Goal: Task Accomplishment & Management: Manage account settings

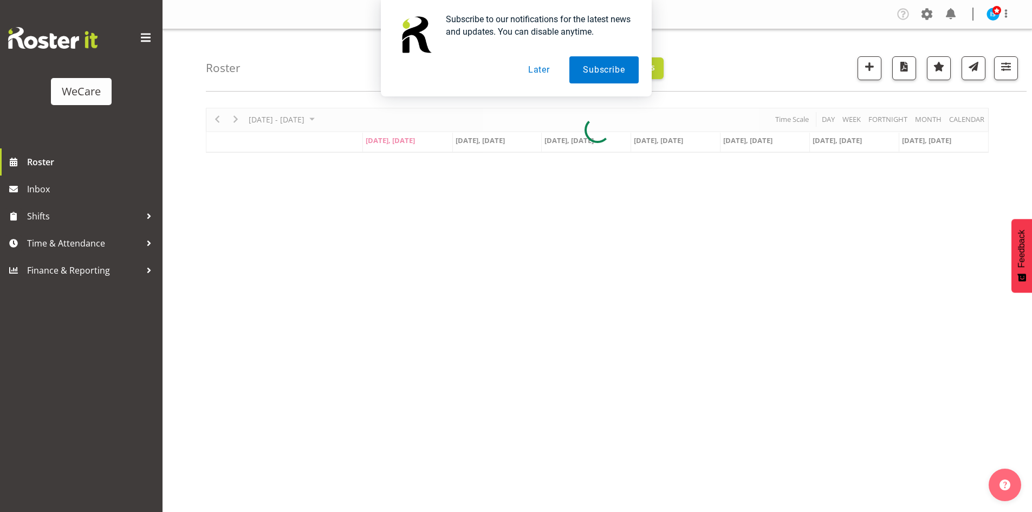
click at [534, 61] on button "Later" at bounding box center [539, 69] width 49 height 27
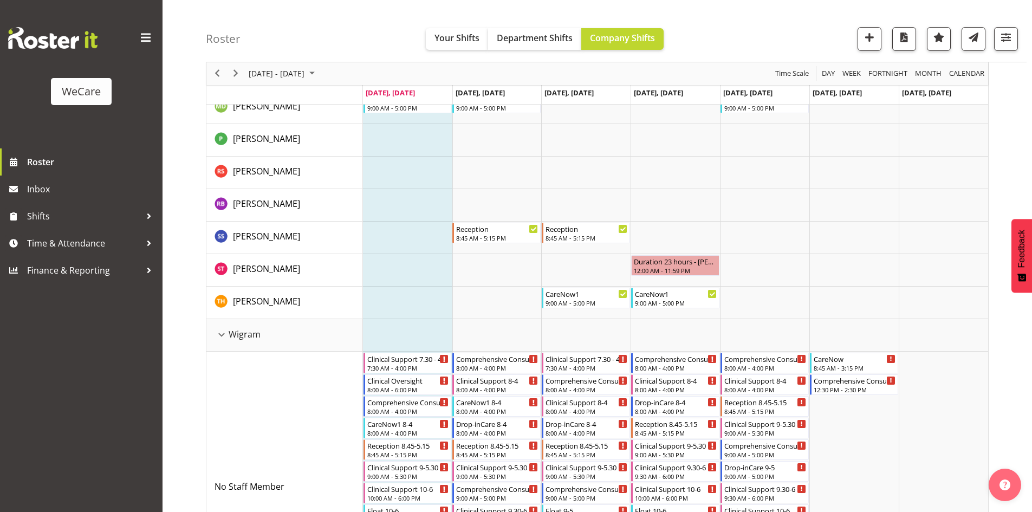
scroll to position [2709, 0]
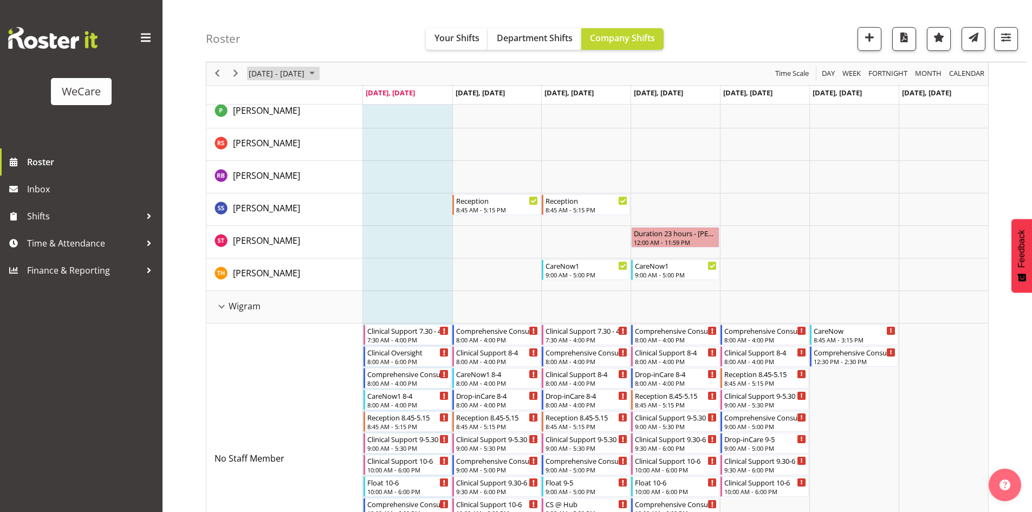
click at [319, 77] on span "October 2025" at bounding box center [312, 74] width 13 height 14
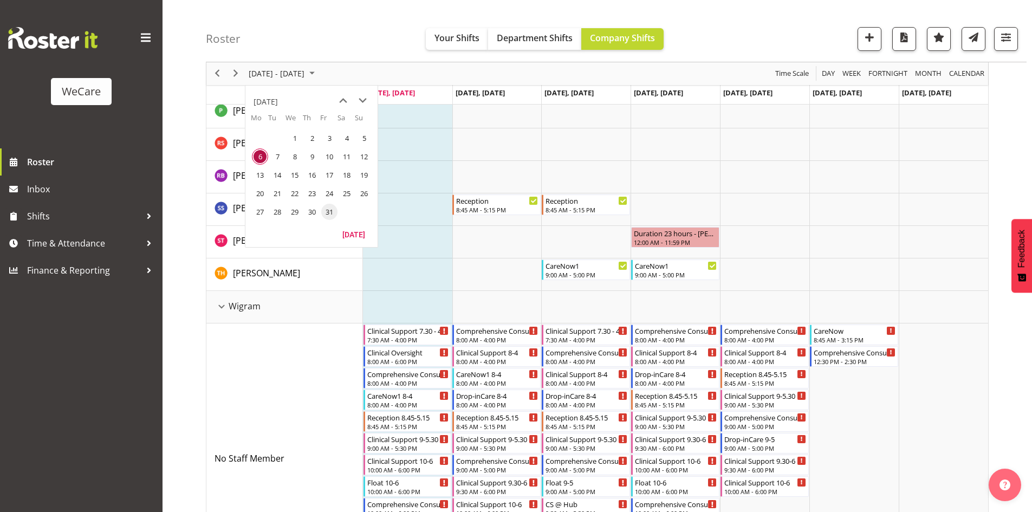
click at [331, 203] on td "31" at bounding box center [328, 212] width 17 height 18
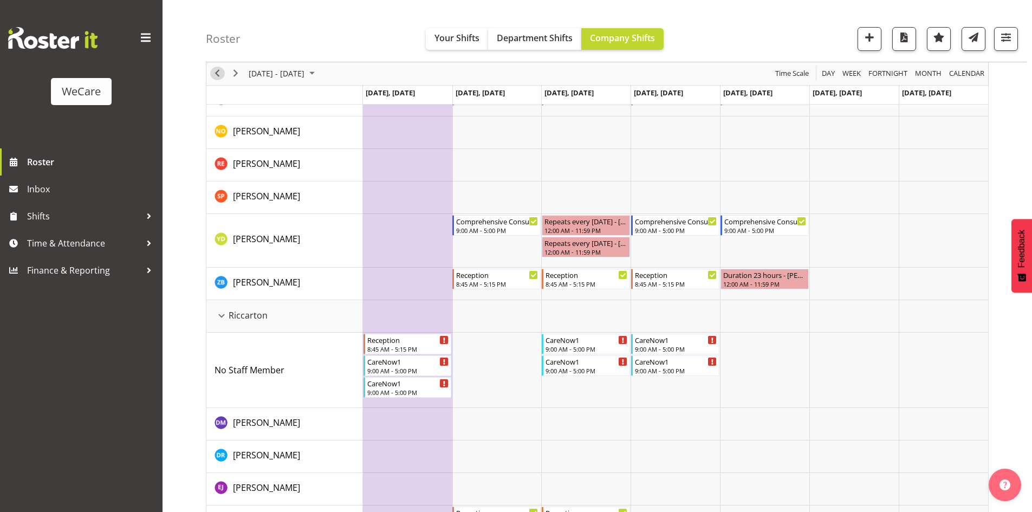
drag, startPoint x: 219, startPoint y: 72, endPoint x: 226, endPoint y: 75, distance: 7.5
click at [219, 72] on span "Previous" at bounding box center [217, 74] width 13 height 14
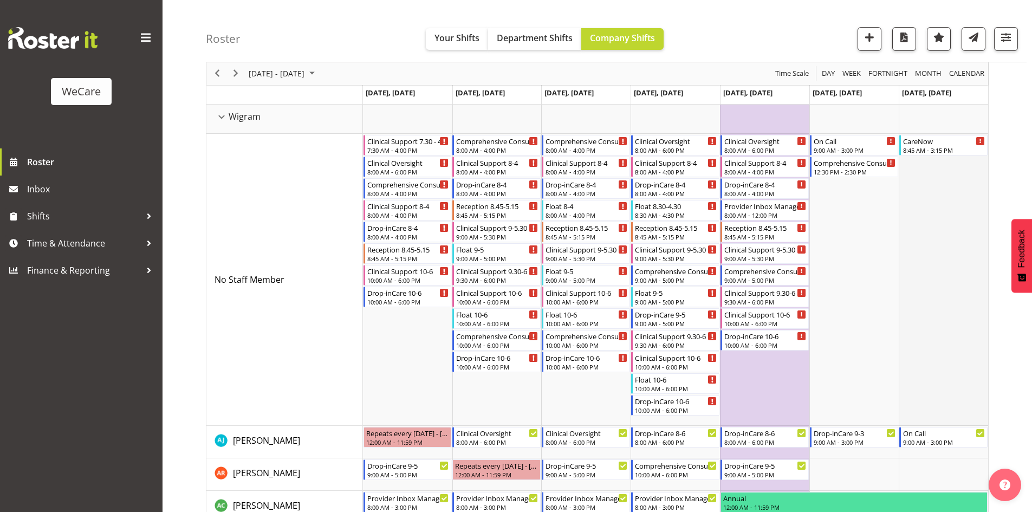
scroll to position [3034, 0]
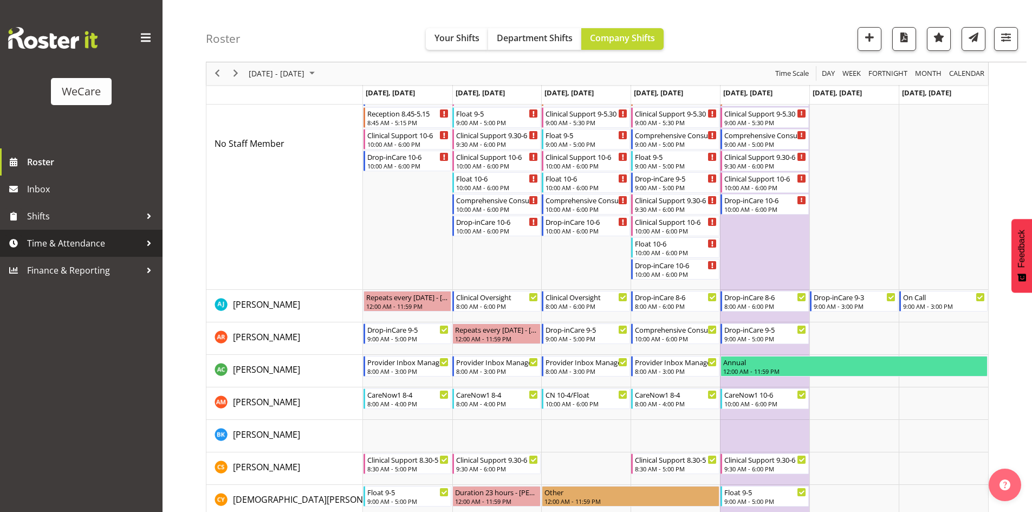
click at [74, 241] on span "Time & Attendance" at bounding box center [84, 243] width 114 height 16
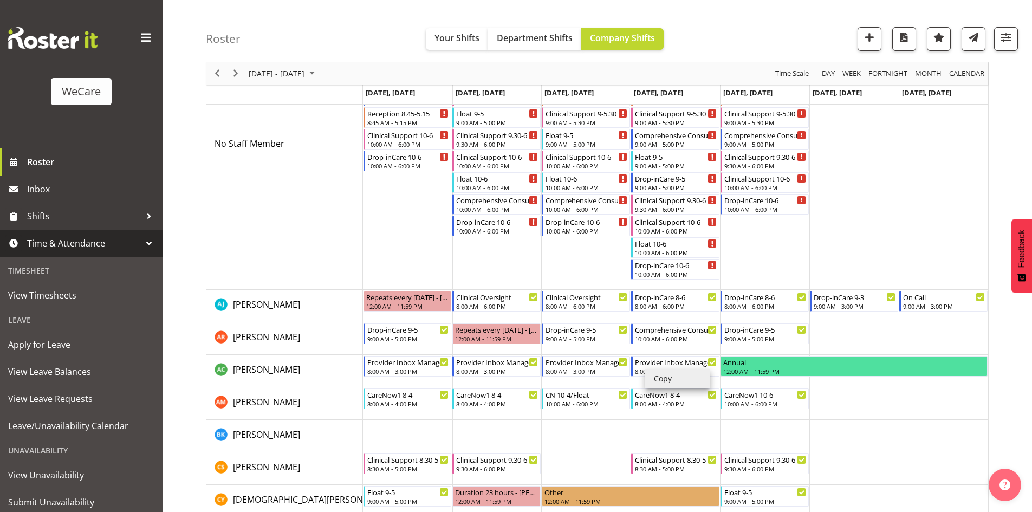
click at [657, 372] on li "Copy" at bounding box center [677, 379] width 65 height 20
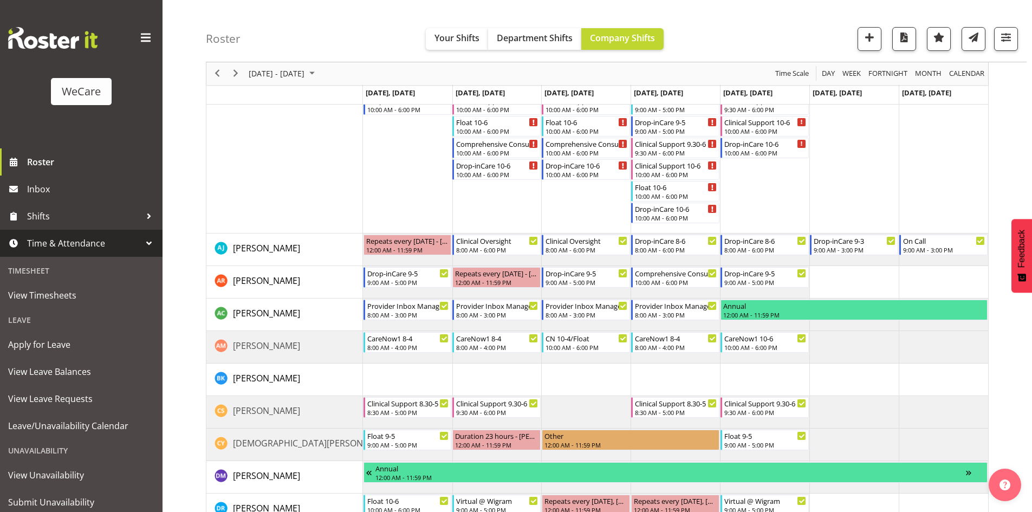
scroll to position [3074, 0]
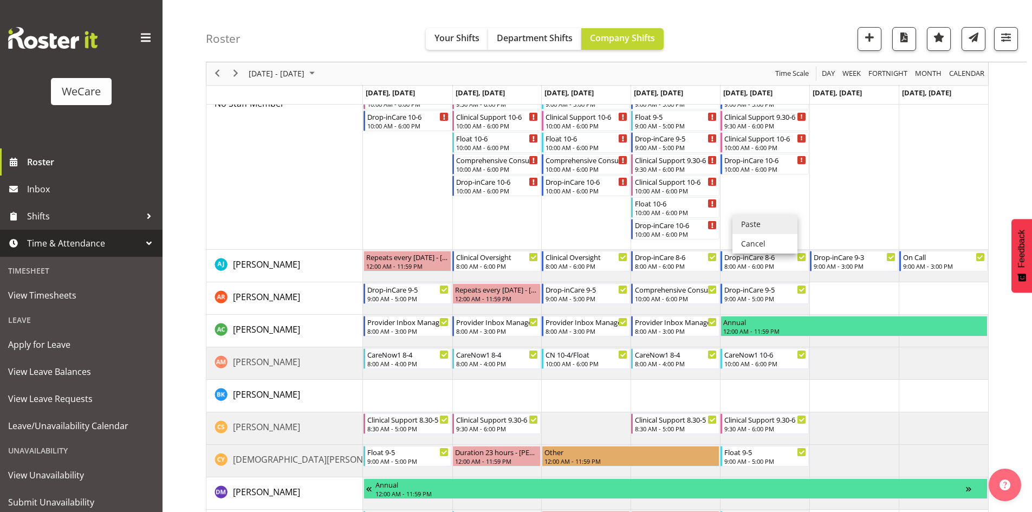
click at [750, 217] on li "Paste" at bounding box center [764, 225] width 65 height 20
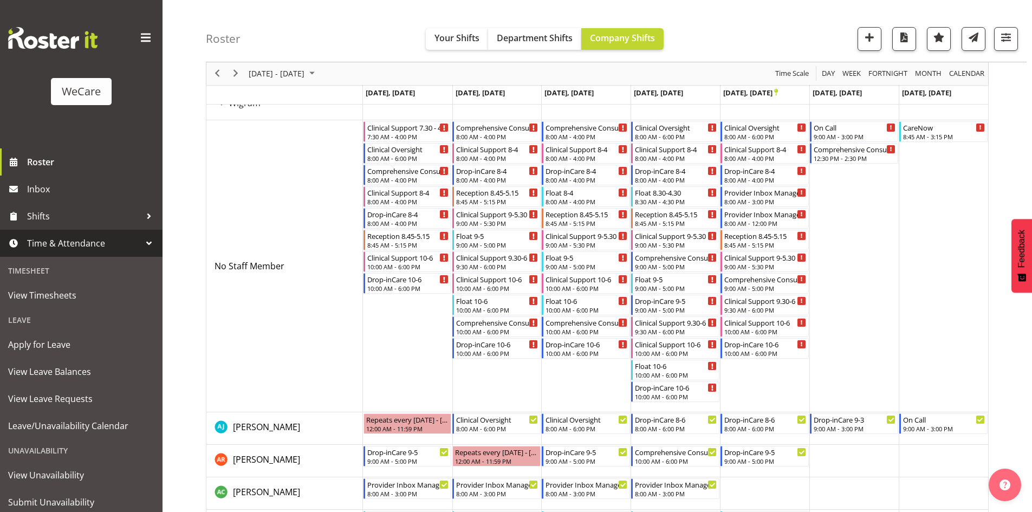
scroll to position [2897, 0]
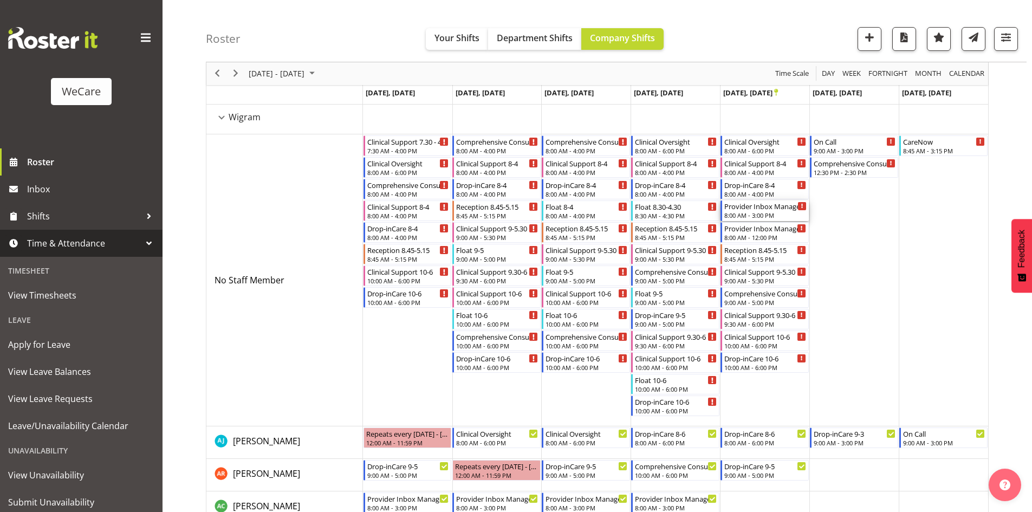
click at [743, 217] on div "8:00 AM - 3:00 PM" at bounding box center [765, 215] width 82 height 9
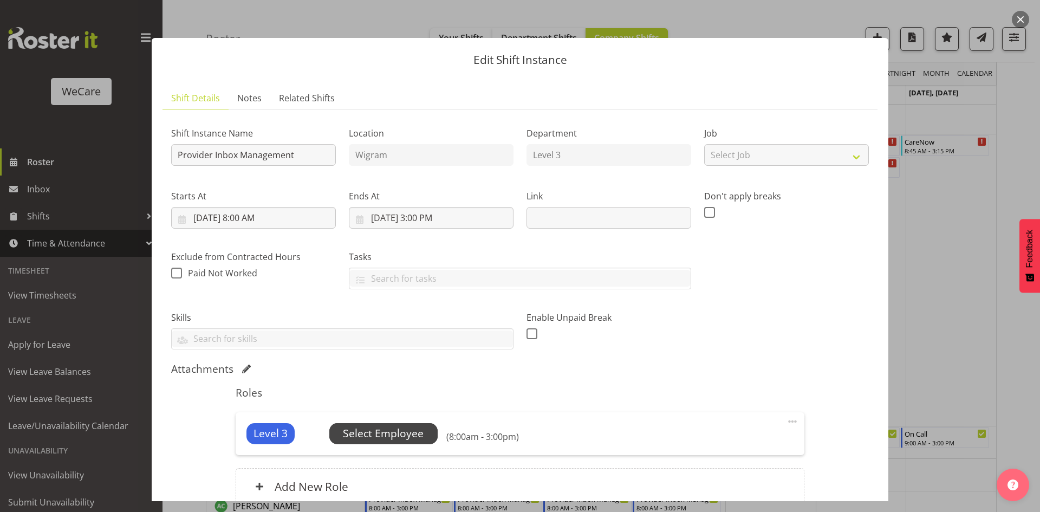
click at [390, 437] on span "Select Employee" at bounding box center [383, 434] width 81 height 16
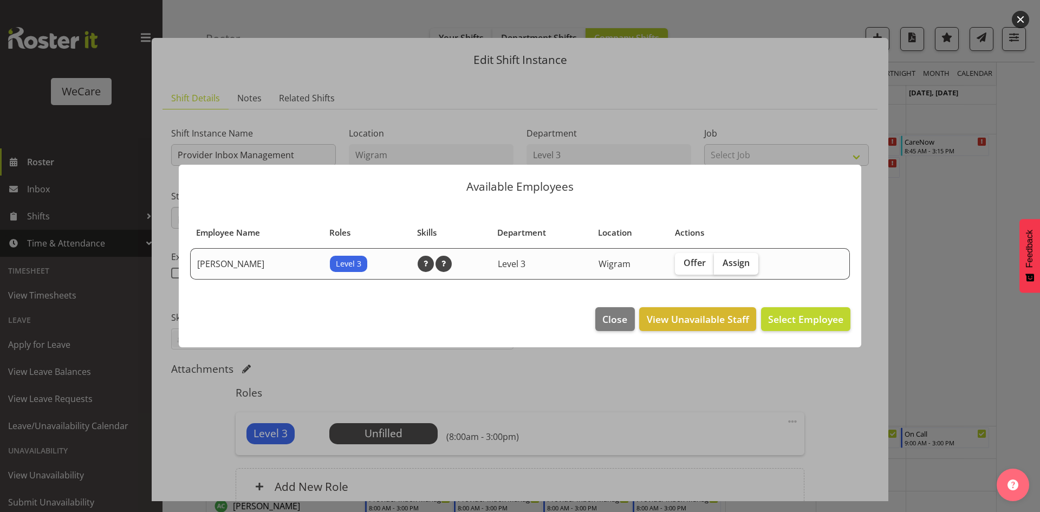
click at [725, 267] on span "Assign" at bounding box center [736, 262] width 27 height 11
click at [721, 267] on input "Assign" at bounding box center [717, 262] width 7 height 7
checkbox input "true"
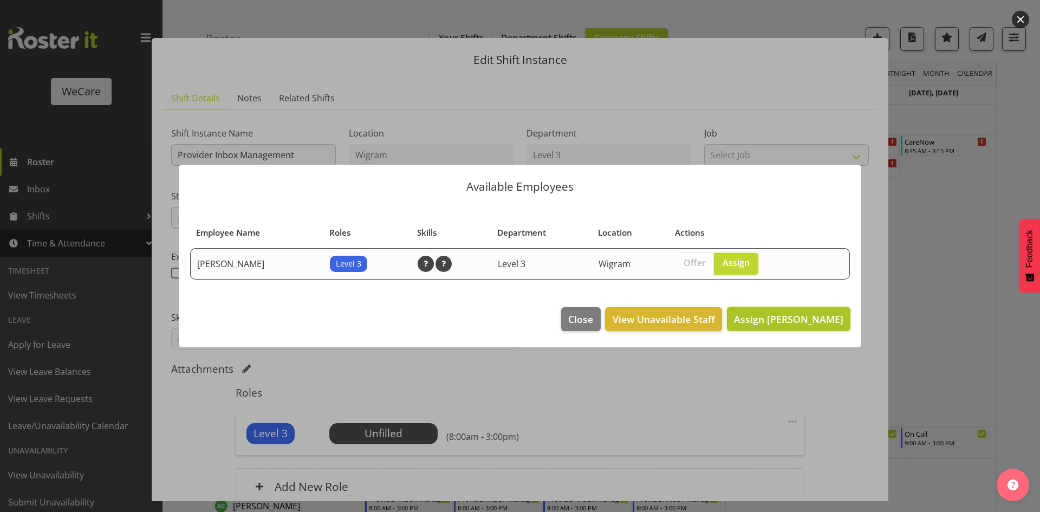
click at [777, 311] on button "Assign Andrew Casburn" at bounding box center [789, 319] width 124 height 24
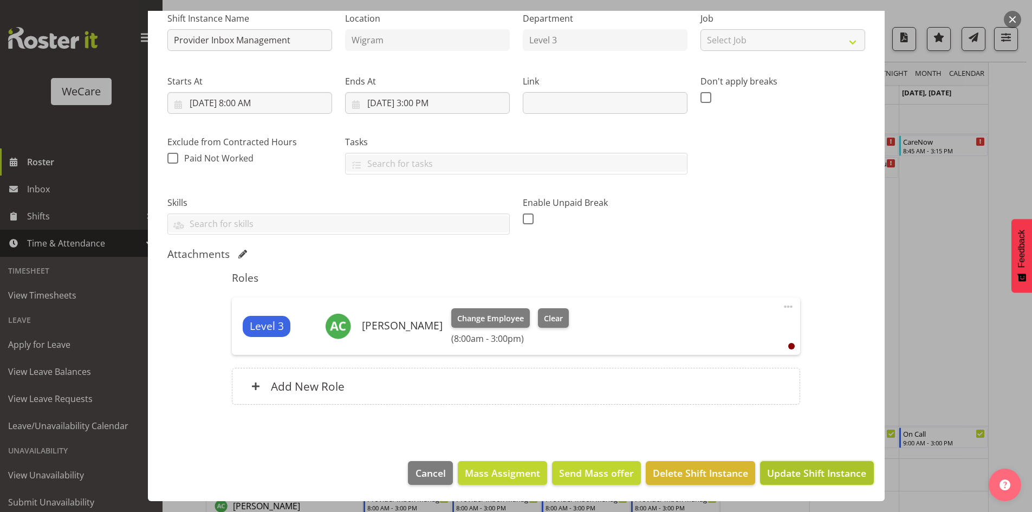
click at [794, 477] on span "Update Shift Instance" at bounding box center [816, 473] width 99 height 14
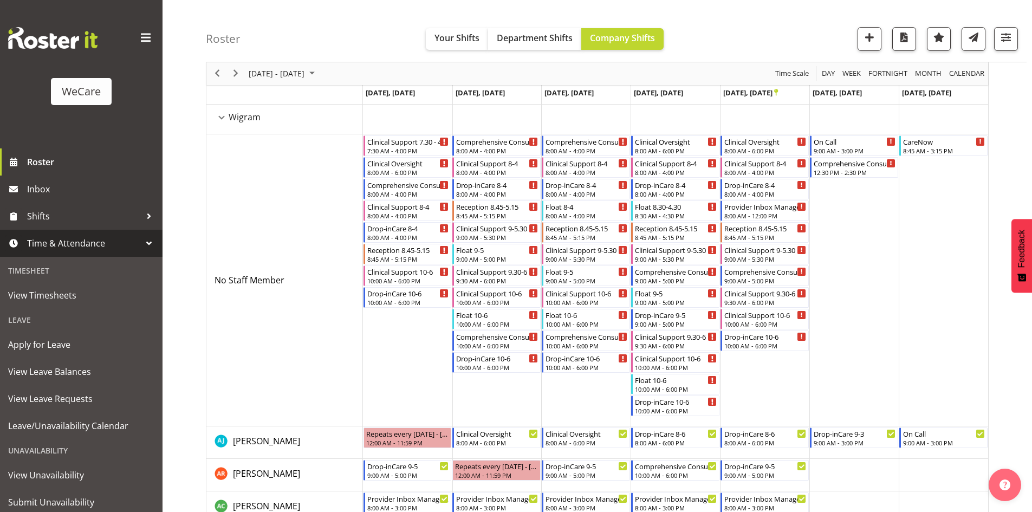
click at [244, 75] on div "next period" at bounding box center [235, 73] width 18 height 23
click at [0, 0] on div "Timeline Week of October 24, 2025" at bounding box center [0, 0] width 0 height 0
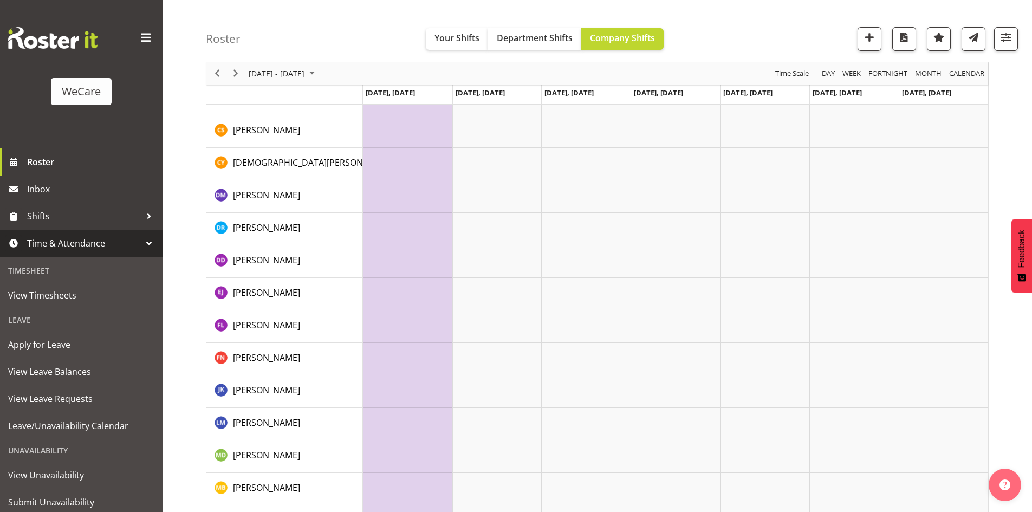
scroll to position [3387, 0]
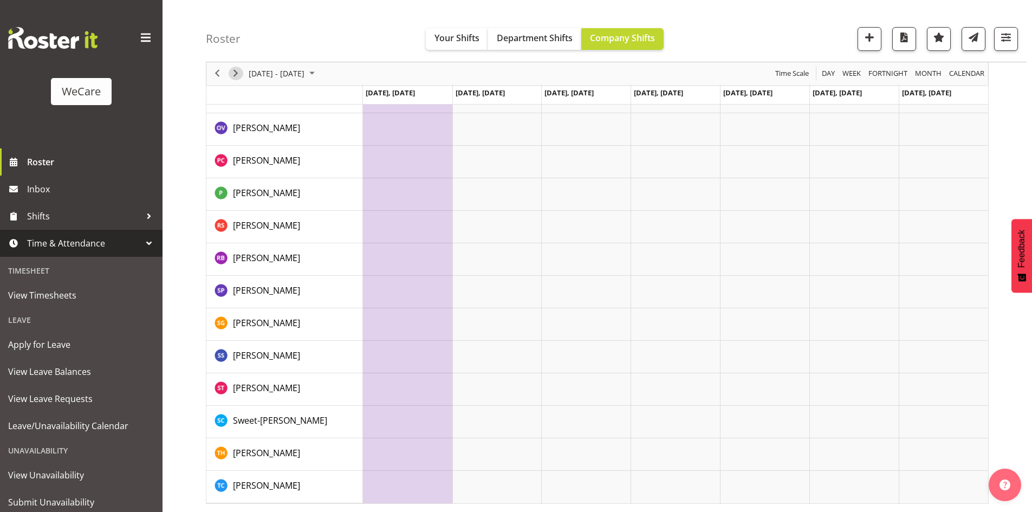
click at [235, 74] on span "Next" at bounding box center [235, 74] width 13 height 14
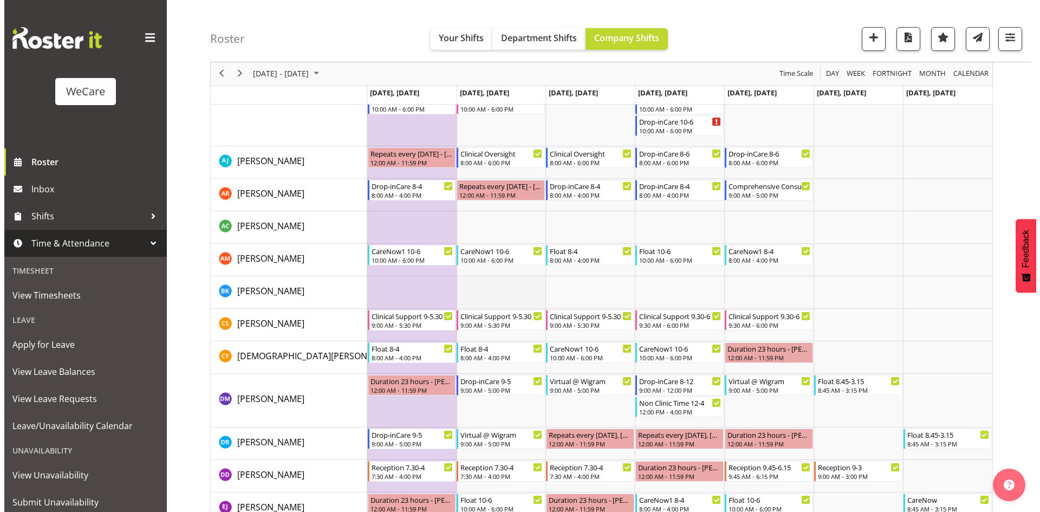
scroll to position [3079, 0]
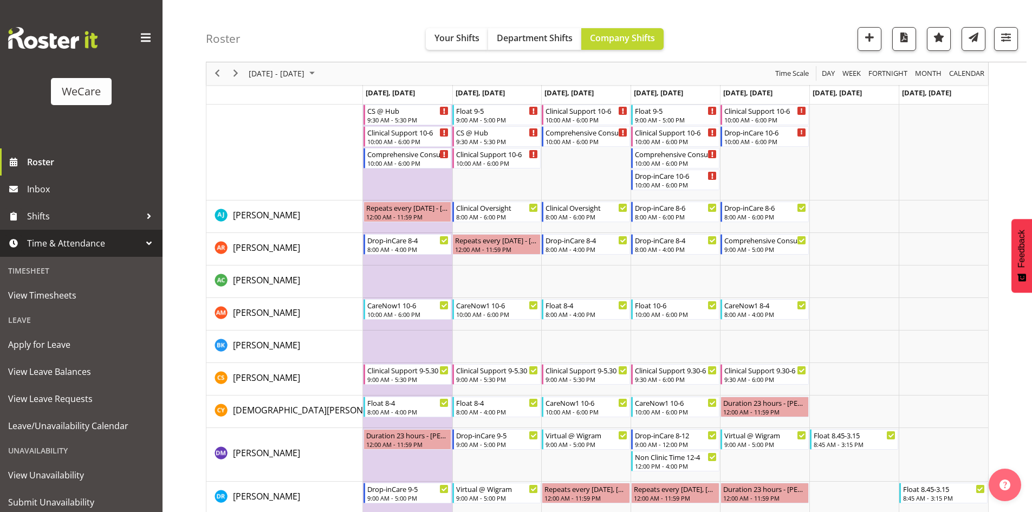
click at [382, 281] on td "Timeline Week of November 7, 2025" at bounding box center [407, 281] width 89 height 33
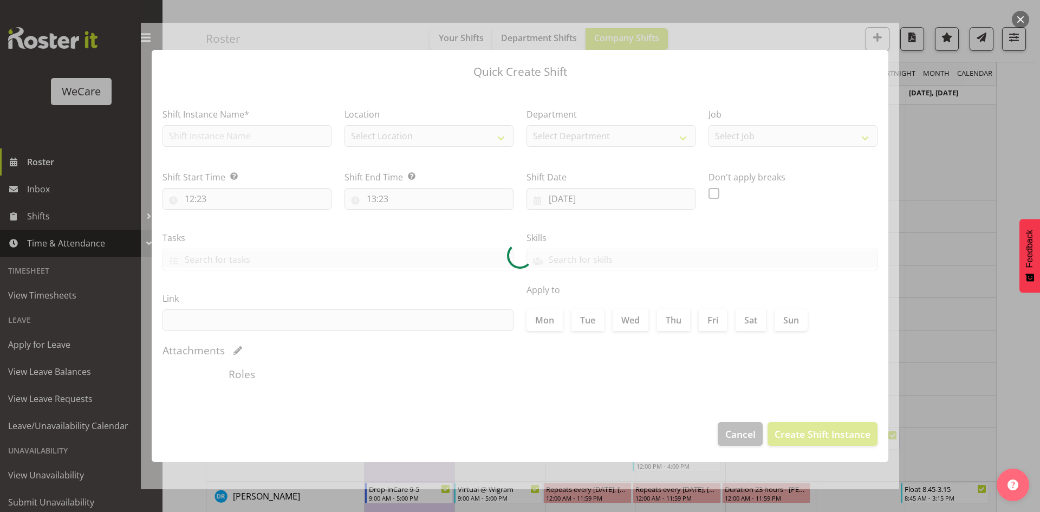
type input "03/11/2025"
checkbox input "true"
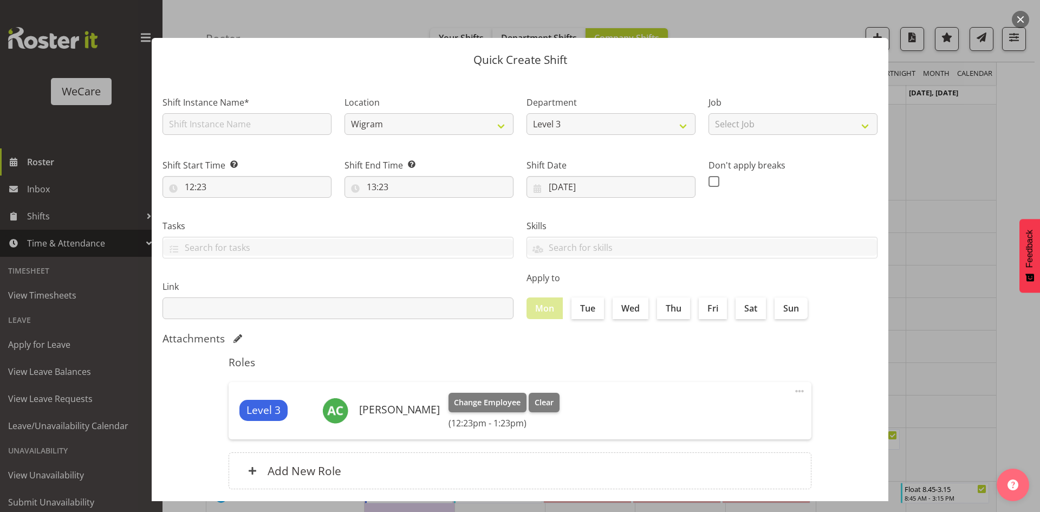
click at [246, 110] on div "Shift Instance Name*" at bounding box center [247, 115] width 169 height 39
click at [246, 114] on input "text" at bounding box center [247, 124] width 169 height 22
type input "Provider Inbox Management"
click at [209, 189] on input "12:23" at bounding box center [247, 187] width 169 height 22
click at [250, 215] on span ":" at bounding box center [250, 217] width 4 height 27
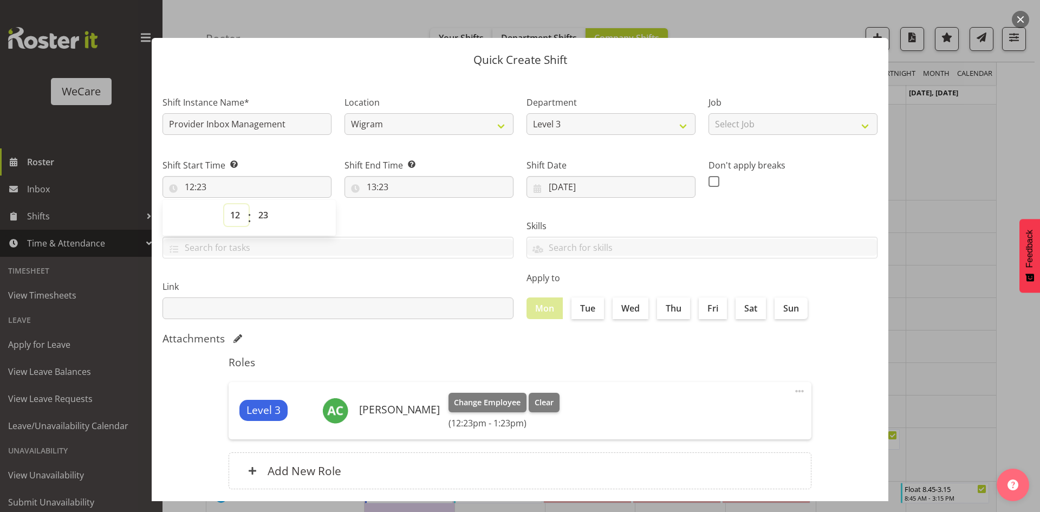
click at [241, 216] on select "00 01 02 03 04 05 06 07 08 09 10 11 12 13 14 15 16 17 18 19 20 21 22 23" at bounding box center [236, 215] width 24 height 22
select select "8"
click at [224, 204] on select "00 01 02 03 04 05 06 07 08 09 10 11 12 13 14 15 16 17 18 19 20 21 22 23" at bounding box center [236, 215] width 24 height 22
type input "08:23"
select select "0"
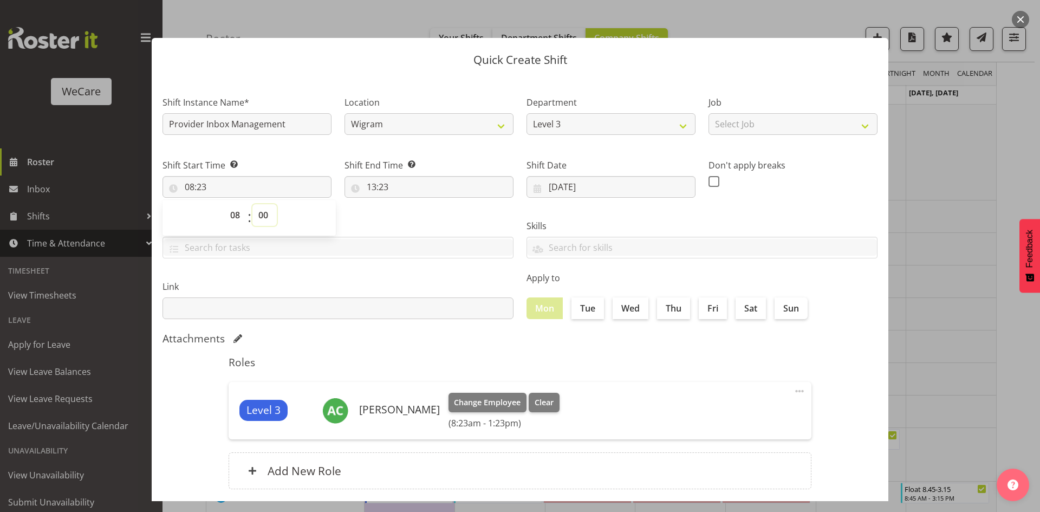
type input "08:00"
click at [379, 189] on input "13:23" at bounding box center [429, 187] width 169 height 22
click at [419, 219] on select "00 01 02 03 04 05 06 07 08 09 10 11 12 13 14 15 16 17 18 19 20 21 22 23" at bounding box center [418, 215] width 24 height 22
select select "15"
click at [406, 204] on select "00 01 02 03 04 05 06 07 08 09 10 11 12 13 14 15 16 17 18 19 20 21 22 23" at bounding box center [418, 215] width 24 height 22
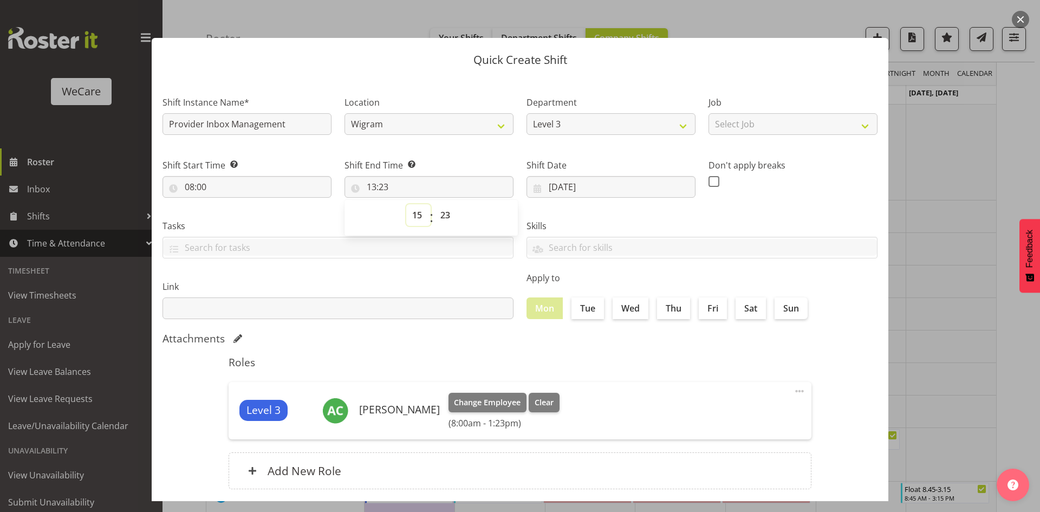
type input "15:23"
select select "0"
type input "15:00"
click at [593, 310] on label "Tue" at bounding box center [588, 308] width 33 height 22
click at [579, 310] on input "Tue" at bounding box center [575, 307] width 7 height 7
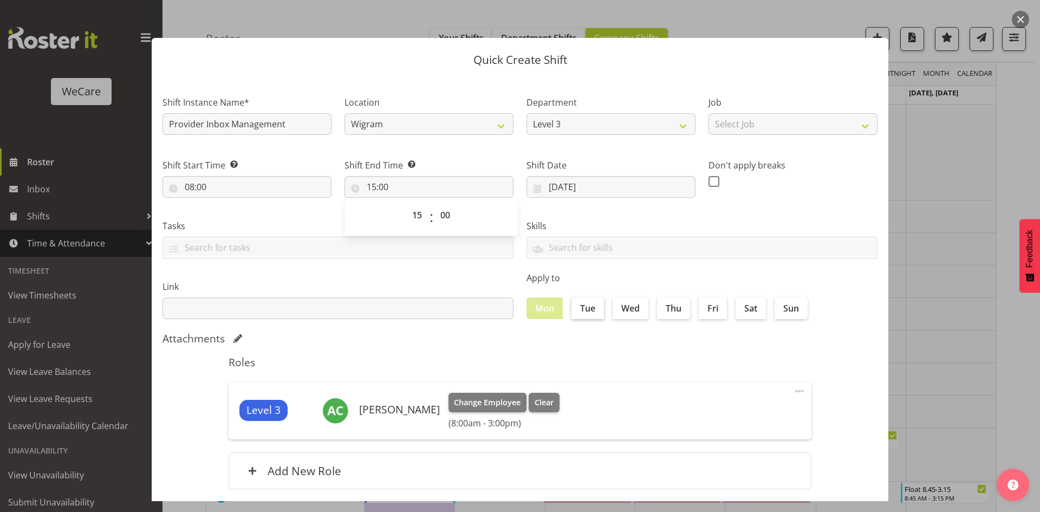
checkbox input "true"
drag, startPoint x: 631, startPoint y: 315, endPoint x: 650, endPoint y: 311, distance: 19.3
click at [633, 315] on label "Wed" at bounding box center [631, 308] width 36 height 22
click at [620, 312] on input "Wed" at bounding box center [616, 307] width 7 height 7
checkbox input "true"
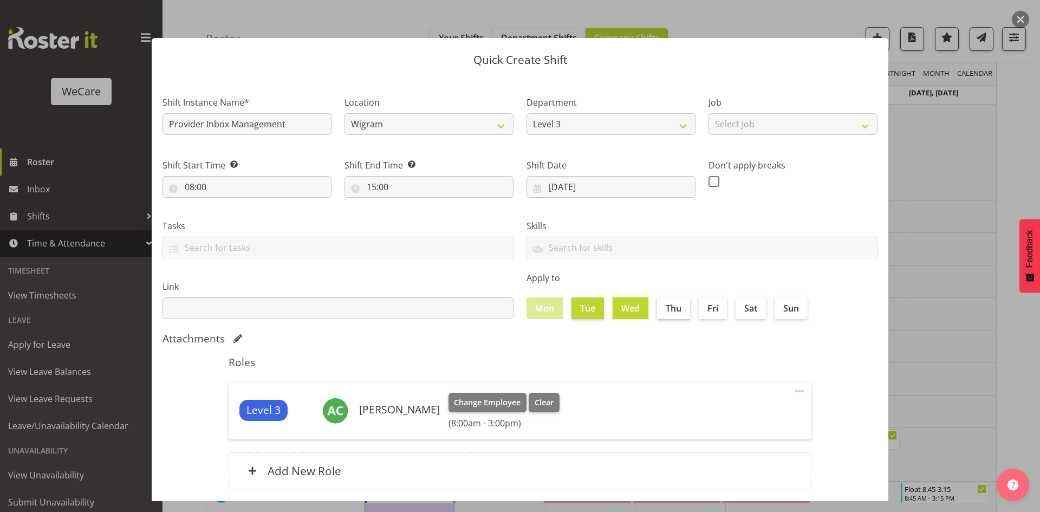
drag, startPoint x: 657, startPoint y: 309, endPoint x: 680, endPoint y: 312, distance: 23.5
click at [657, 309] on input "Thu" at bounding box center [660, 307] width 7 height 7
checkbox input "true"
click at [713, 315] on label "Fri" at bounding box center [713, 308] width 28 height 22
click at [706, 312] on input "Fri" at bounding box center [702, 307] width 7 height 7
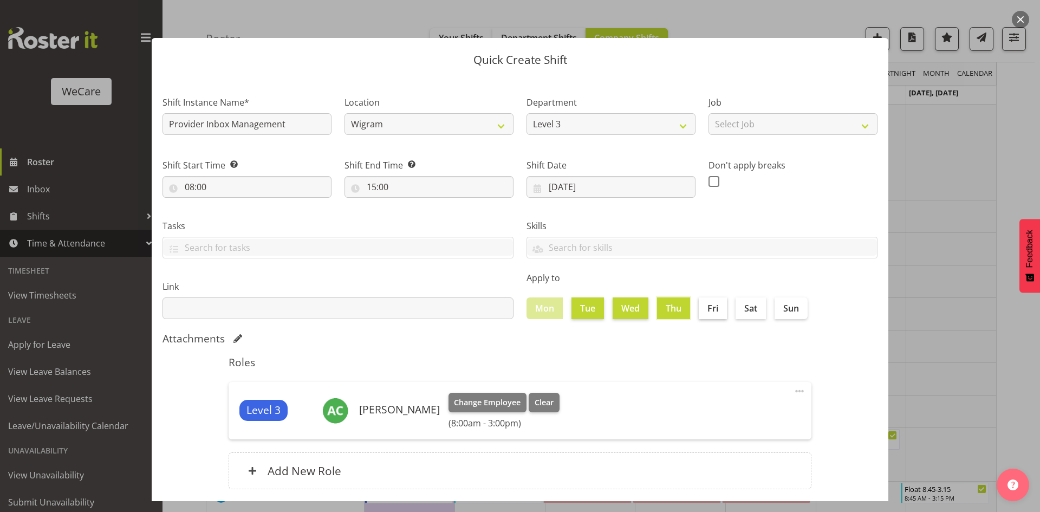
checkbox input "true"
click at [709, 353] on div "Roles Level 3 Andrew Casburn Change Employee Clear (8:00am - 3:00pm) Edit Delet…" at bounding box center [520, 425] width 596 height 153
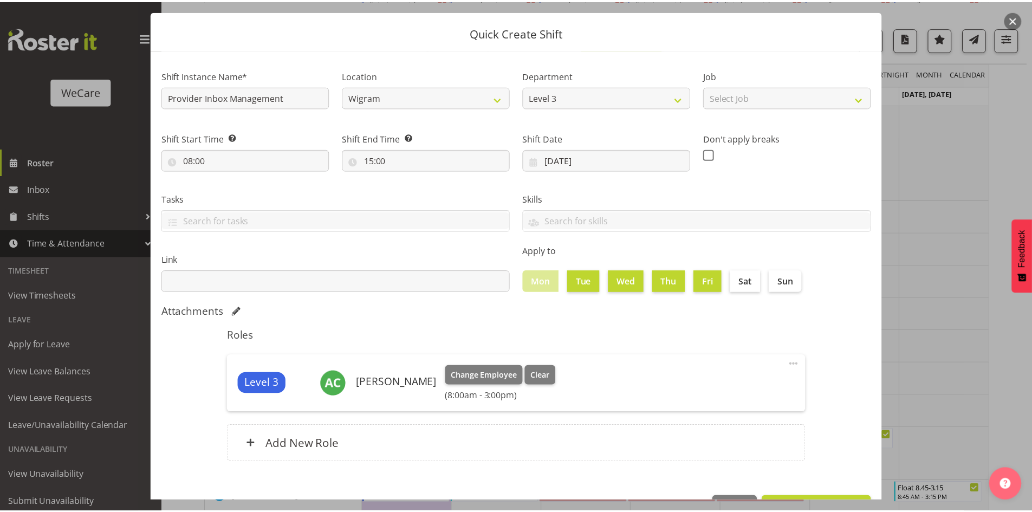
scroll to position [63, 0]
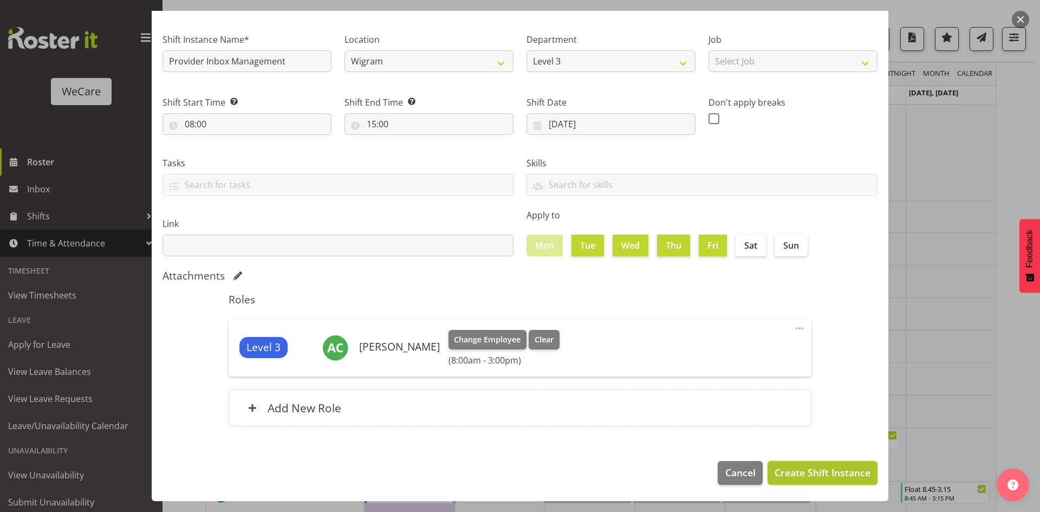
click at [809, 479] on span "Create Shift Instance" at bounding box center [823, 472] width 96 height 14
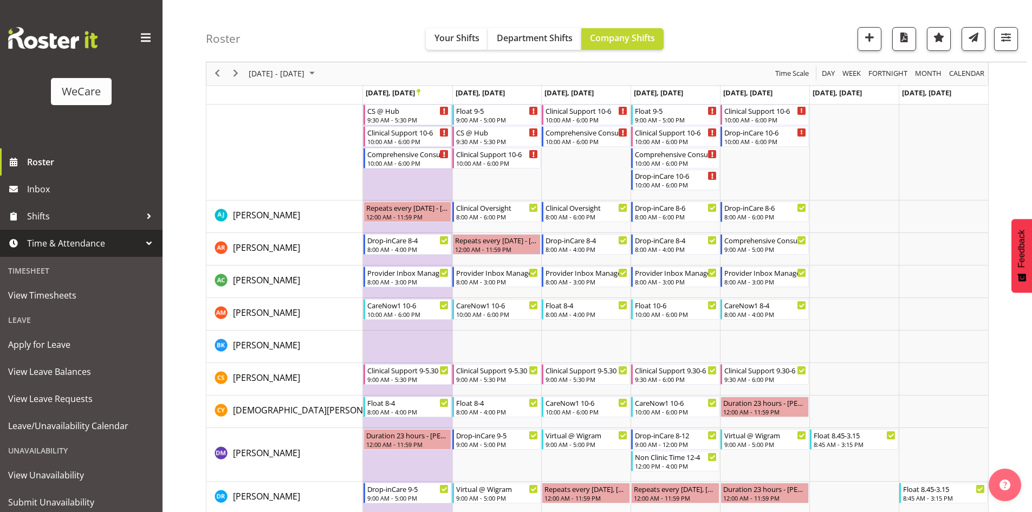
scroll to position [3075, 0]
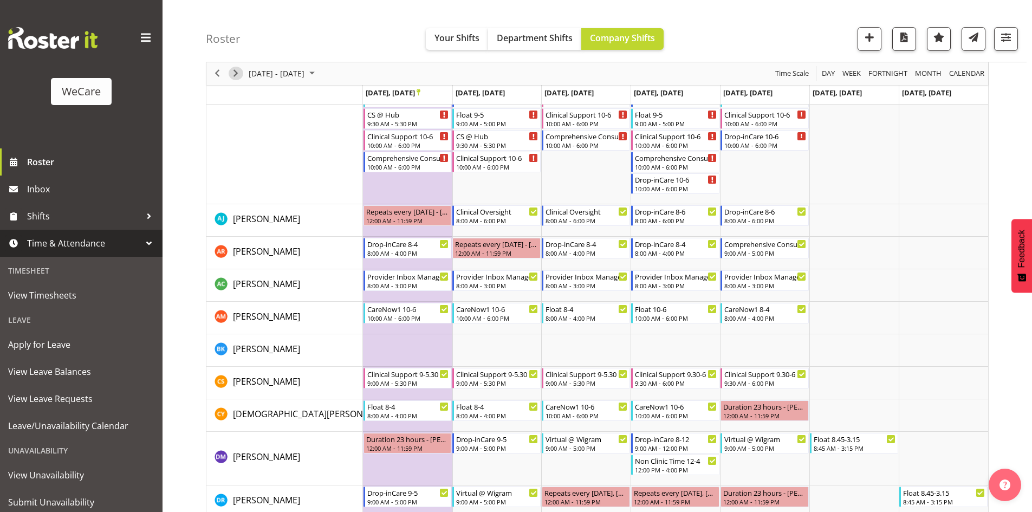
click at [237, 71] on span "Next" at bounding box center [235, 74] width 13 height 14
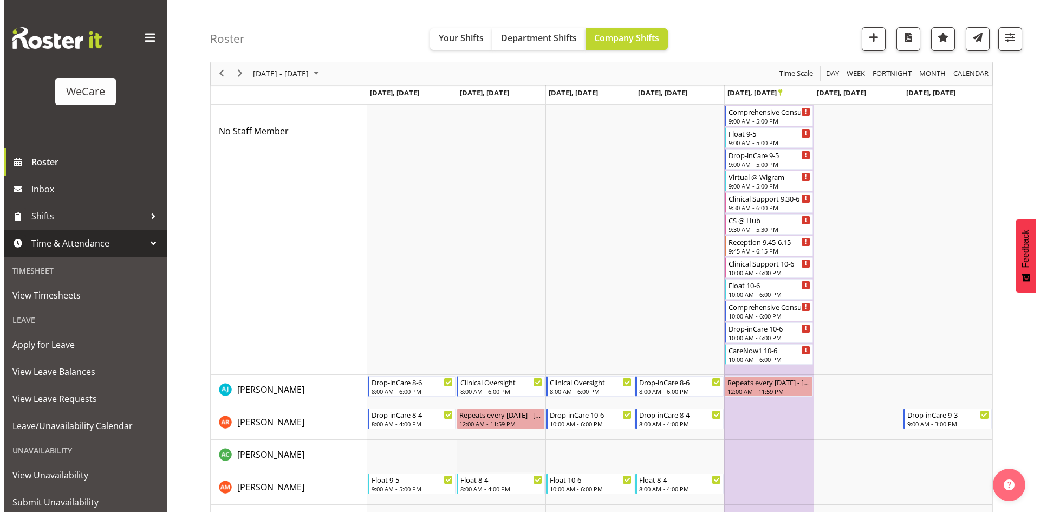
scroll to position [3617, 0]
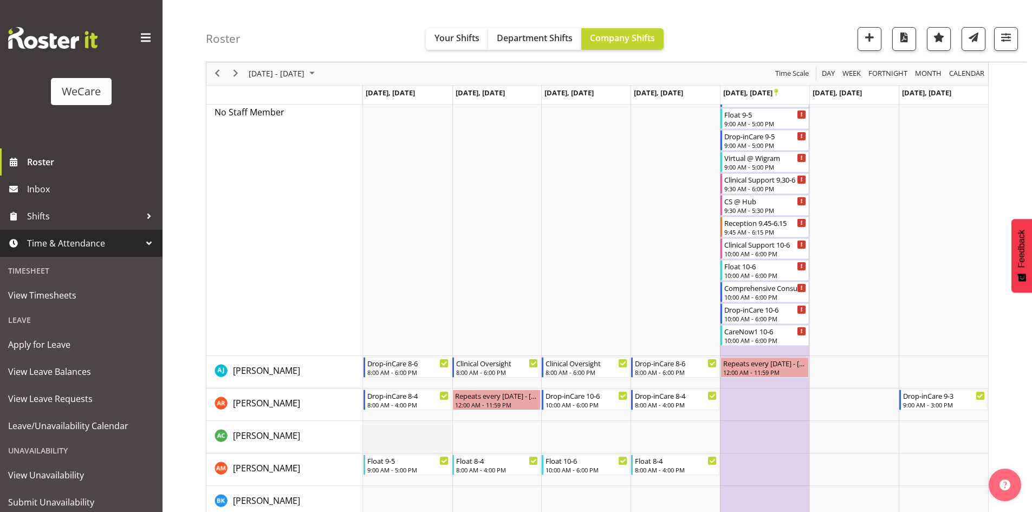
click at [397, 436] on td "Timeline Week of November 14, 2025" at bounding box center [407, 437] width 89 height 33
select select "12"
select select "23"
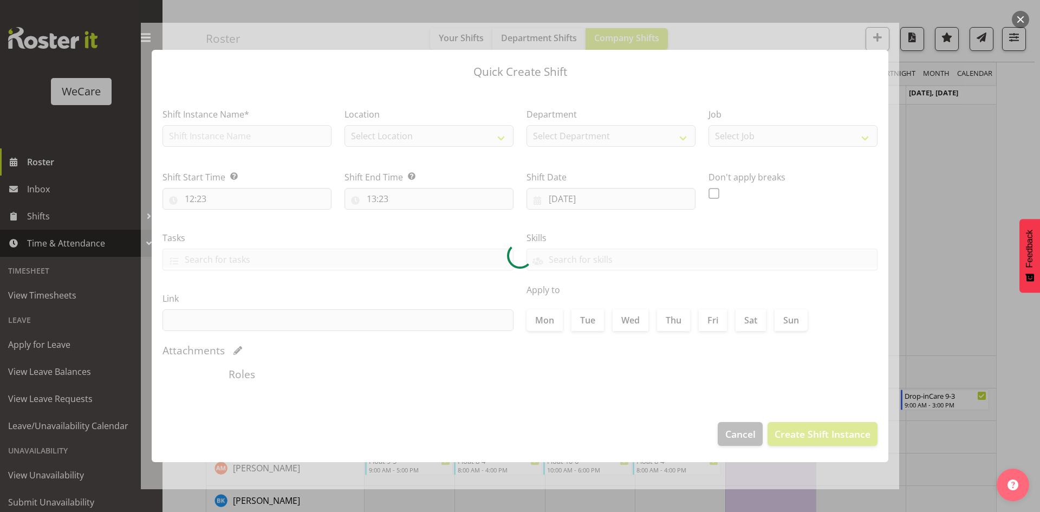
click at [221, 130] on div at bounding box center [520, 256] width 758 height 466
type input "10/11/2025"
checkbox input "true"
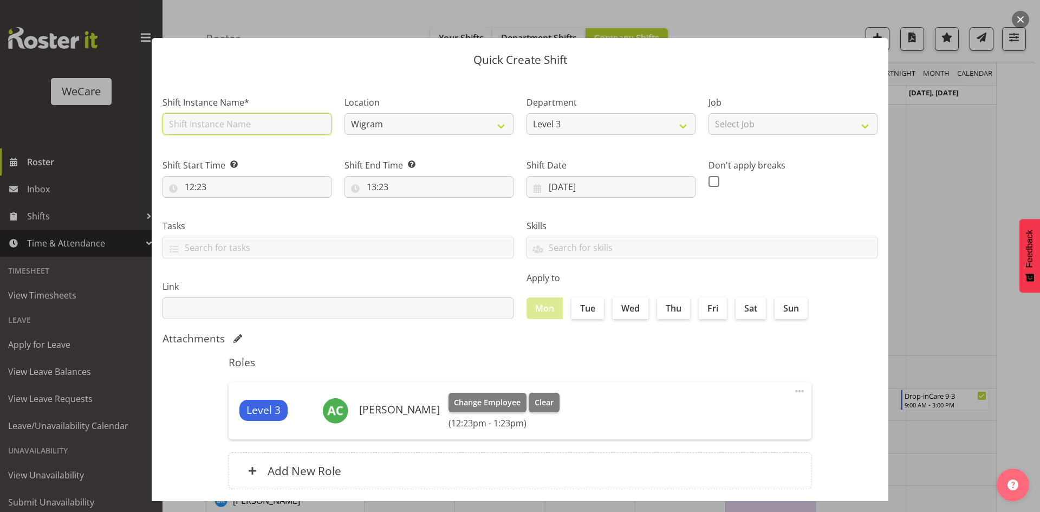
click at [220, 130] on input "text" at bounding box center [247, 124] width 169 height 22
type input "Provider Inbox Management"
click at [192, 191] on input "12:23" at bounding box center [247, 187] width 169 height 22
click at [234, 223] on select "00 01 02 03 04 05 06 07 08 09 10 11 12 13 14 15 16 17 18 19 20 21 22 23" at bounding box center [236, 215] width 24 height 22
select select "8"
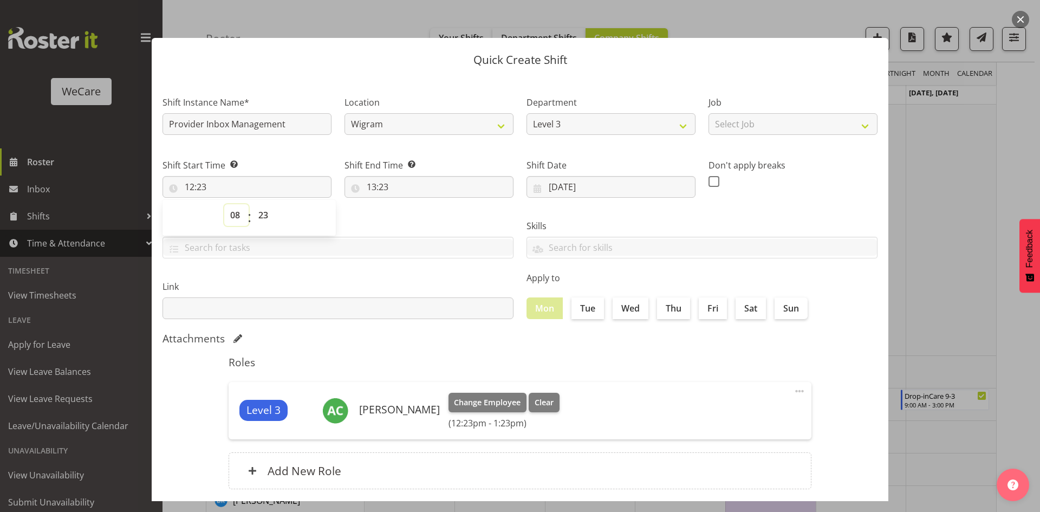
click at [224, 204] on select "00 01 02 03 04 05 06 07 08 09 10 11 12 13 14 15 16 17 18 19 20 21 22 23" at bounding box center [236, 215] width 24 height 22
type input "08:23"
select select "0"
type input "08:00"
click at [376, 195] on input "13:23" at bounding box center [429, 187] width 169 height 22
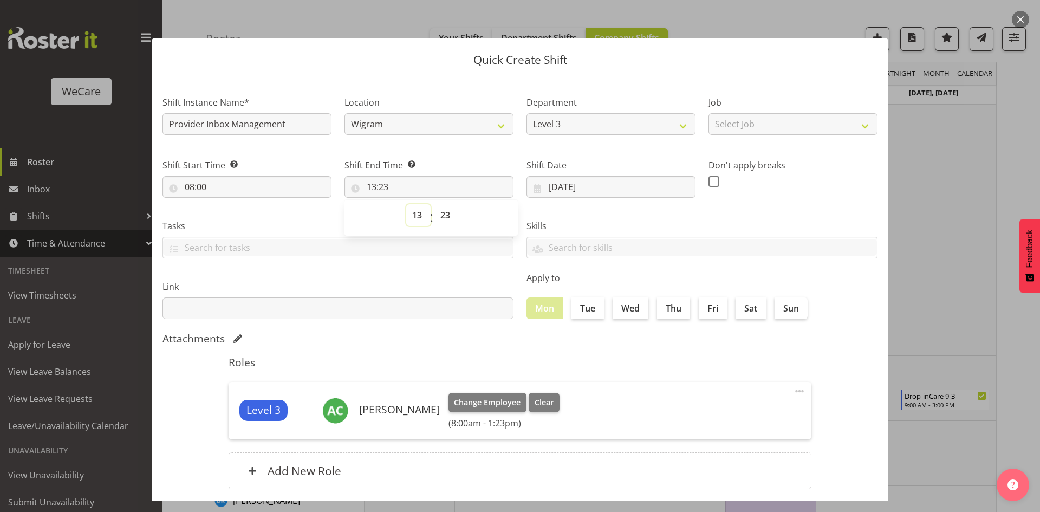
click at [417, 218] on select "00 01 02 03 04 05 06 07 08 09 10 11 12 13 14 15 16 17 18 19 20 21 22 23" at bounding box center [418, 215] width 24 height 22
select select "15"
click at [406, 204] on select "00 01 02 03 04 05 06 07 08 09 10 11 12 13 14 15 16 17 18 19 20 21 22 23" at bounding box center [418, 215] width 24 height 22
type input "15:23"
select select "0"
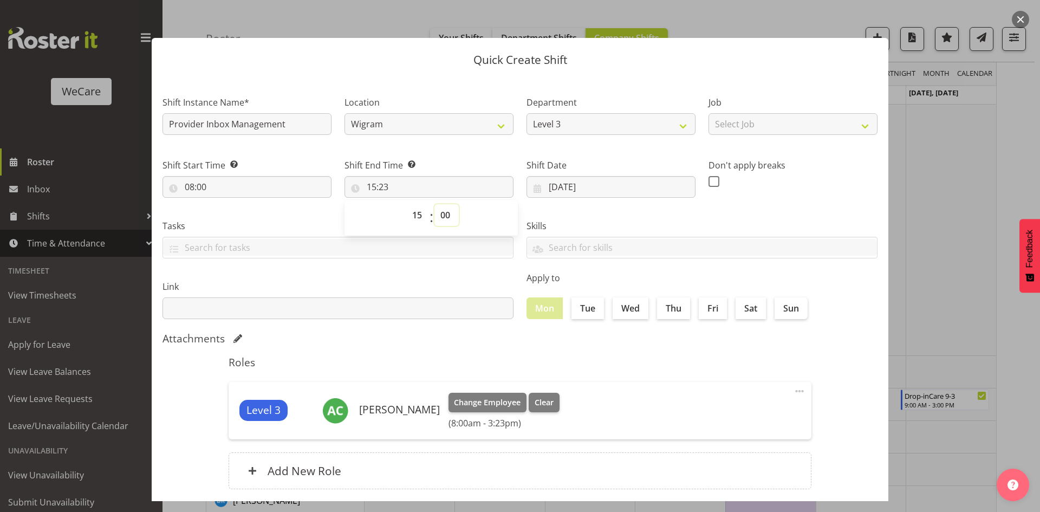
type input "15:00"
click at [711, 312] on label "Fri" at bounding box center [713, 308] width 28 height 22
click at [706, 312] on input "Fri" at bounding box center [702, 307] width 7 height 7
checkbox input "true"
drag, startPoint x: 677, startPoint y: 309, endPoint x: 653, endPoint y: 305, distance: 24.2
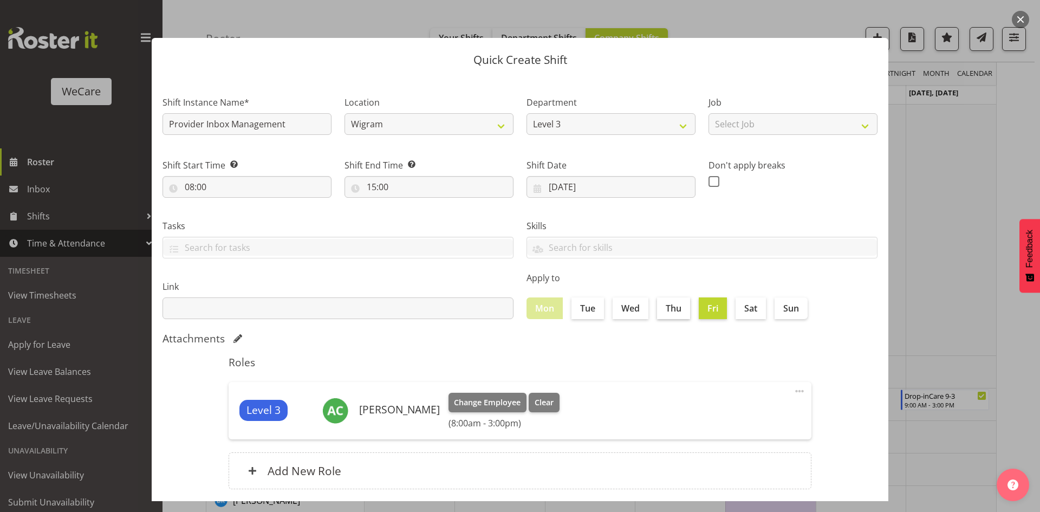
click at [673, 309] on label "Thu" at bounding box center [673, 308] width 33 height 22
click at [664, 309] on input "Thu" at bounding box center [660, 307] width 7 height 7
checkbox input "true"
drag, startPoint x: 625, startPoint y: 310, endPoint x: 615, endPoint y: 309, distance: 9.8
click at [625, 310] on label "Wed" at bounding box center [631, 308] width 36 height 22
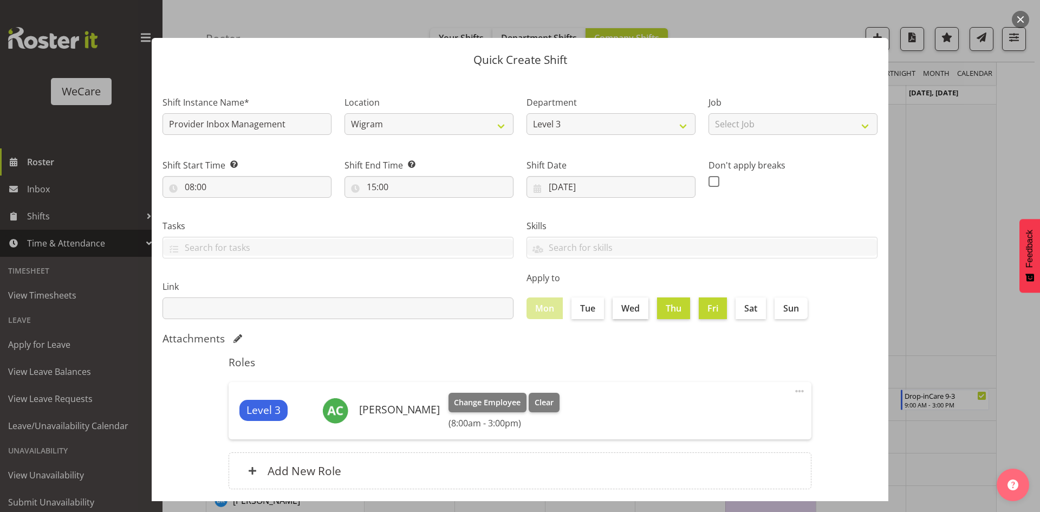
click at [620, 310] on input "Wed" at bounding box center [616, 307] width 7 height 7
checkbox input "true"
click at [588, 309] on label "Tue" at bounding box center [588, 308] width 33 height 22
click at [579, 309] on input "Tue" at bounding box center [575, 307] width 7 height 7
checkbox input "true"
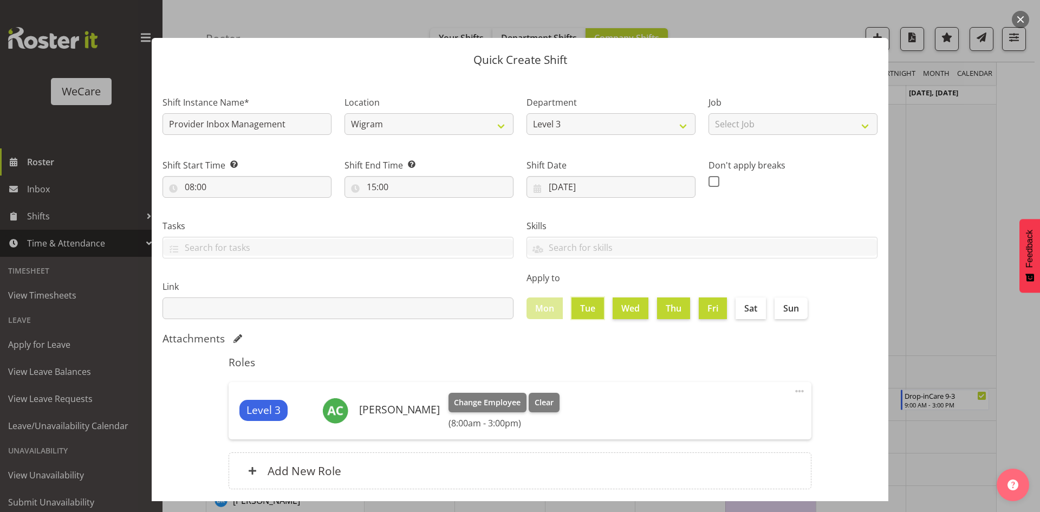
click at [593, 356] on h5 "Roles" at bounding box center [520, 362] width 583 height 13
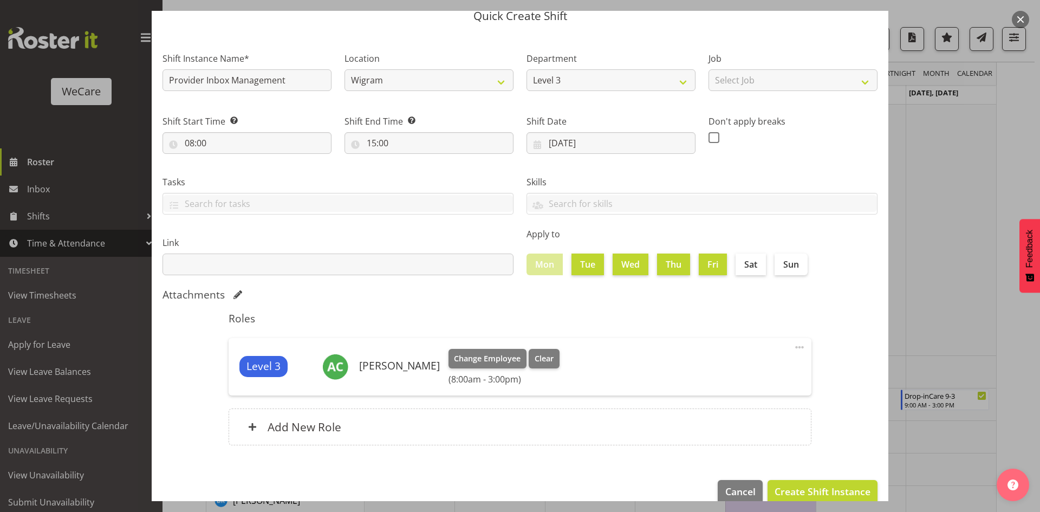
scroll to position [63, 0]
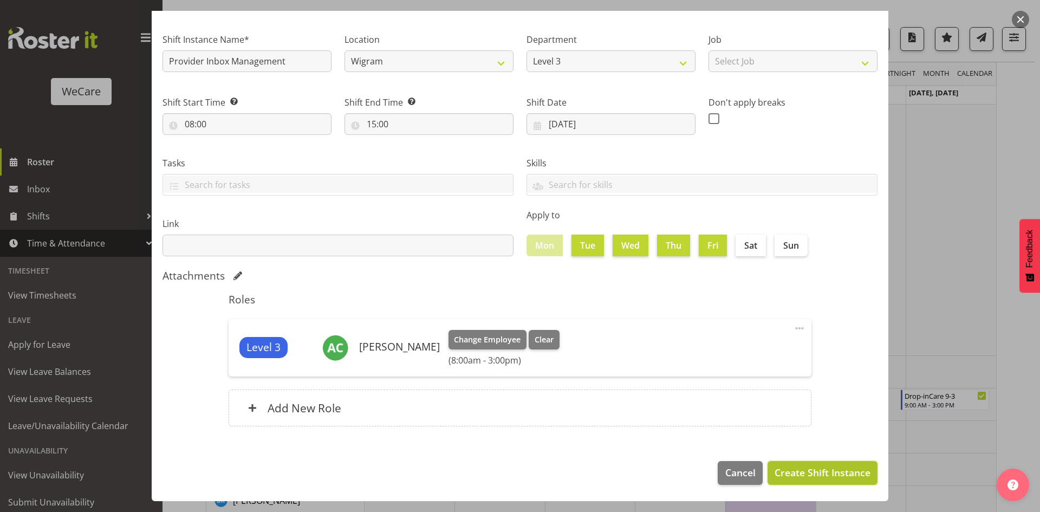
click at [802, 461] on button "Create Shift Instance" at bounding box center [823, 473] width 110 height 24
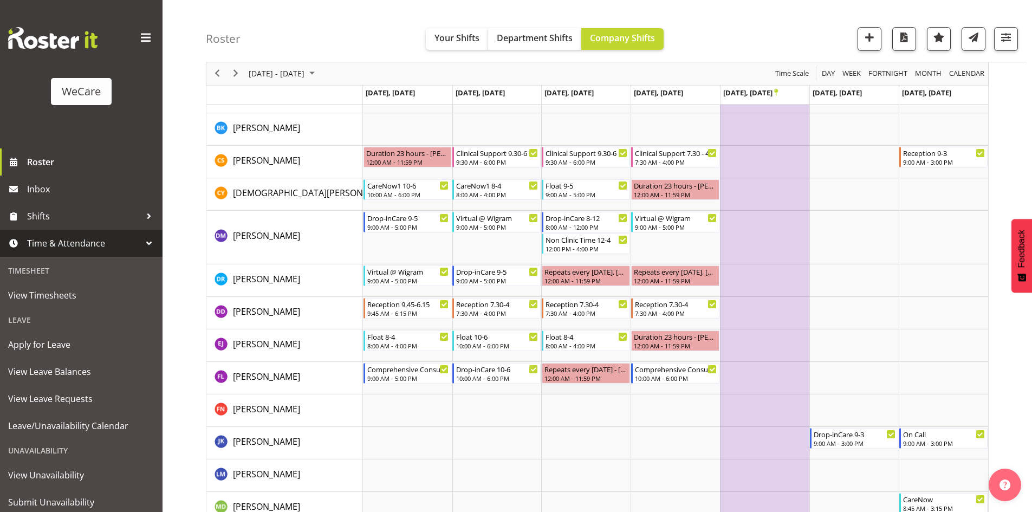
scroll to position [3935, 0]
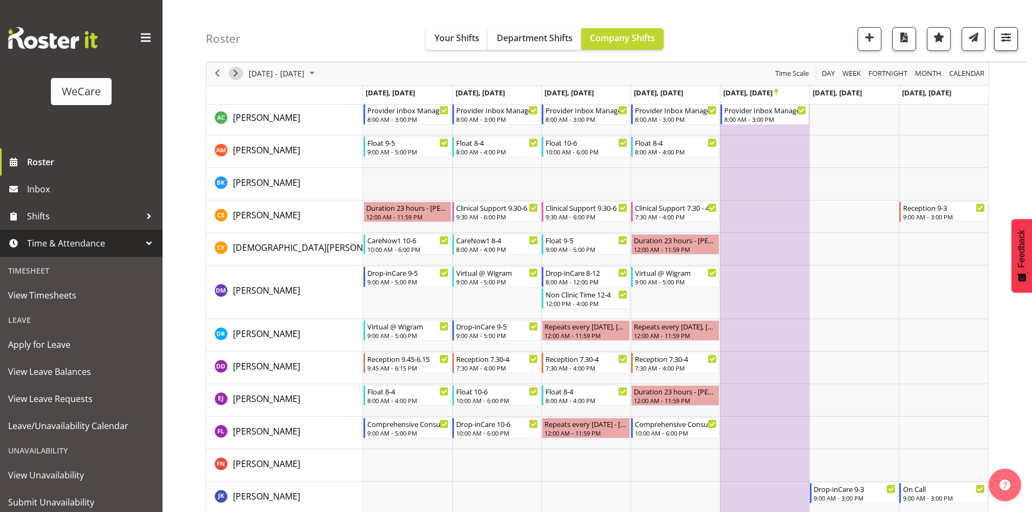
click at [240, 74] on span "Next" at bounding box center [235, 74] width 13 height 14
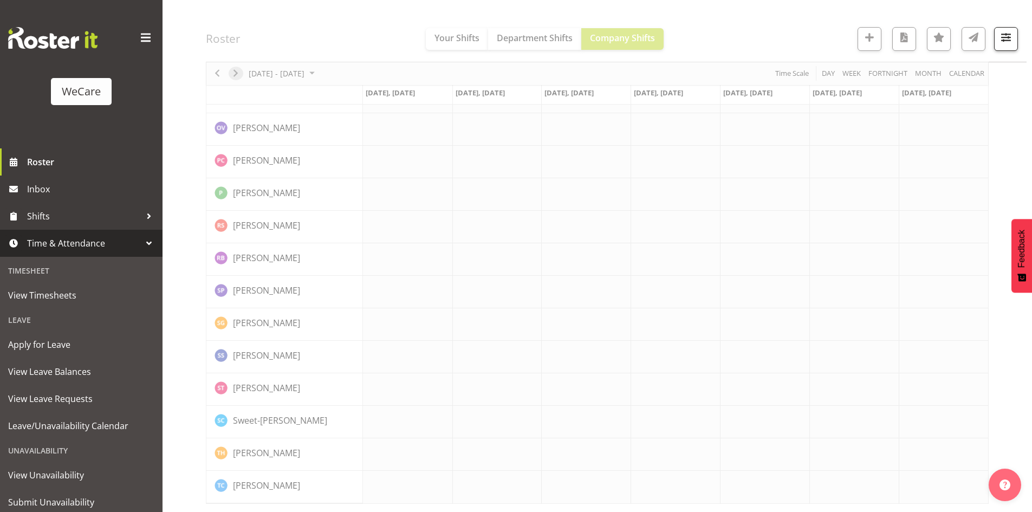
scroll to position [3387, 0]
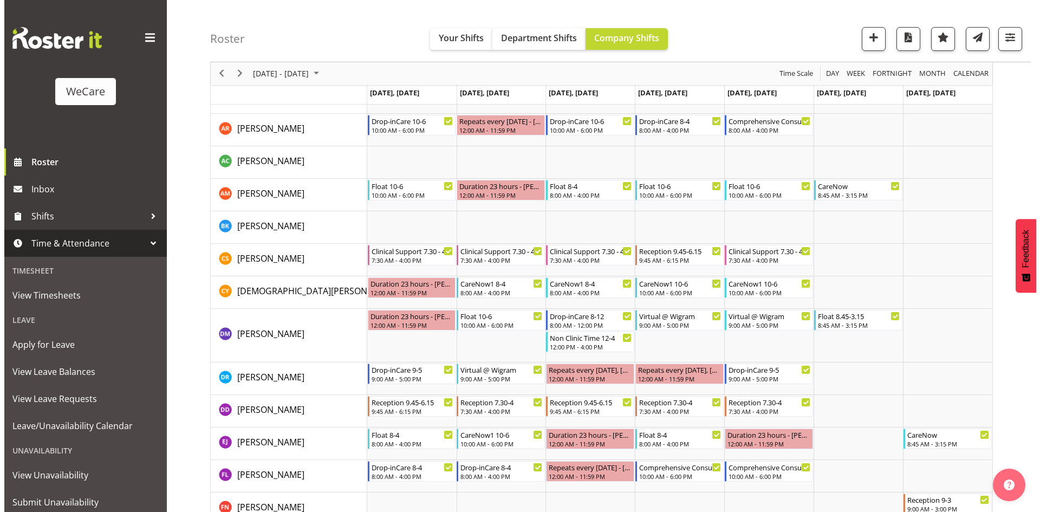
scroll to position [3112, 0]
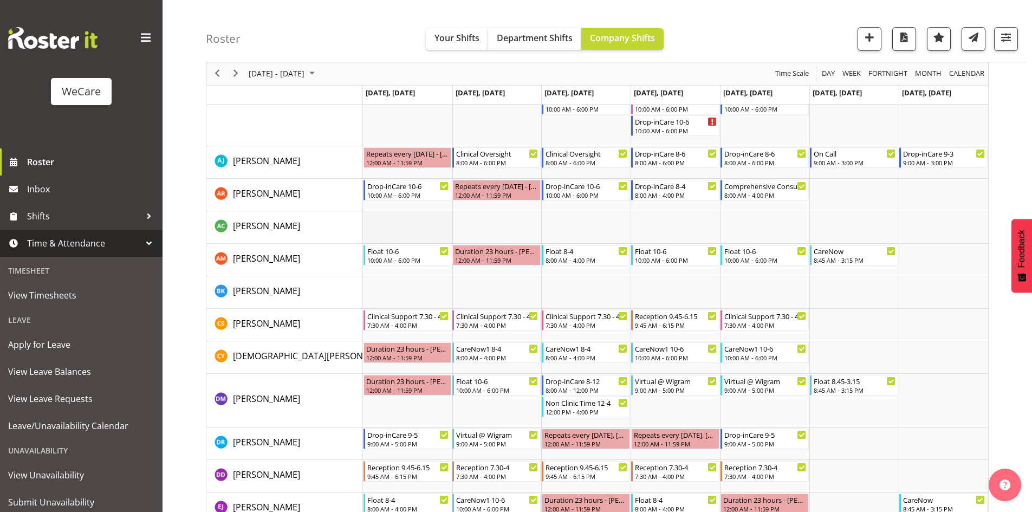
click at [393, 215] on td "Timeline Week of November 21, 2025" at bounding box center [407, 227] width 89 height 33
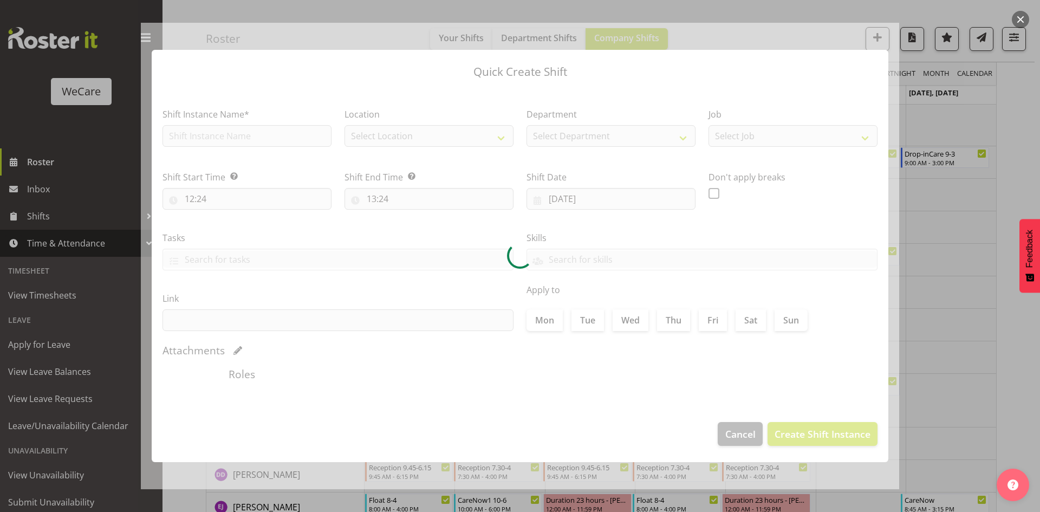
type input "17/11/2025"
checkbox input "true"
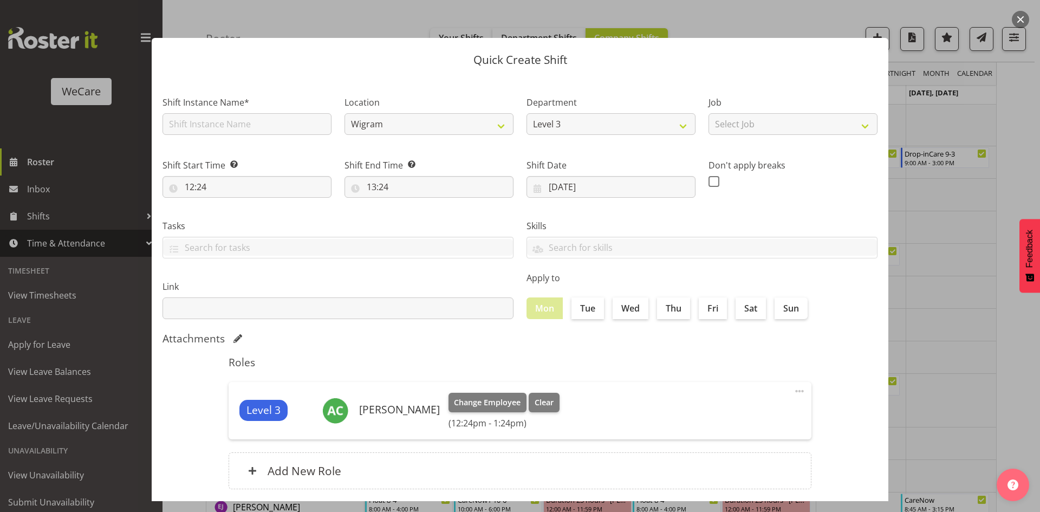
click at [233, 112] on div "Shift Instance Name*" at bounding box center [247, 115] width 169 height 39
click at [215, 117] on input "text" at bounding box center [247, 124] width 169 height 22
type input "Provider Inbox Management"
drag, startPoint x: 189, startPoint y: 191, endPoint x: 276, endPoint y: 250, distance: 105.3
click at [189, 191] on input "12:24" at bounding box center [247, 187] width 169 height 22
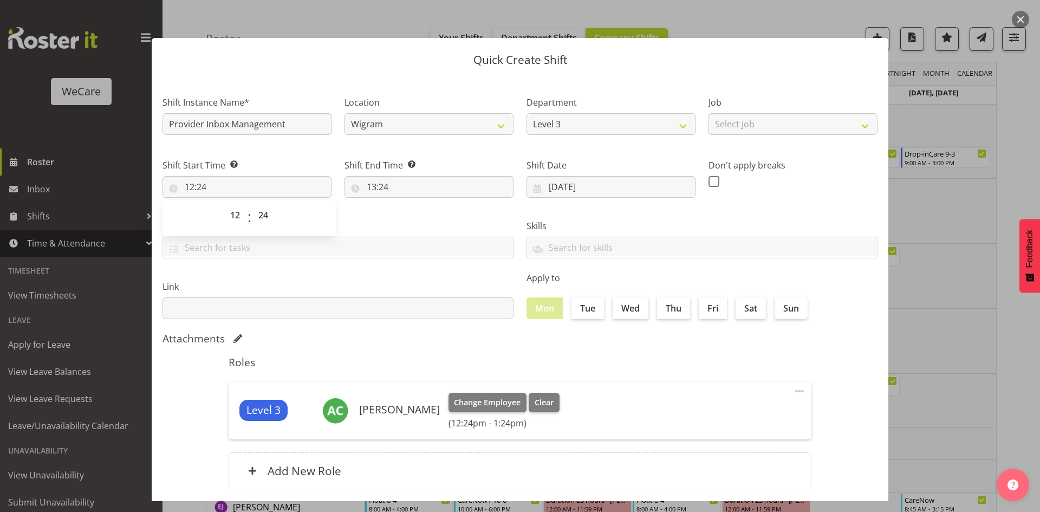
click at [248, 220] on span ":" at bounding box center [250, 217] width 4 height 27
click at [242, 216] on select "00 01 02 03 04 05 06 07 08 09 10 11 12 13 14 15 16 17 18 19 20 21 22 23" at bounding box center [236, 215] width 24 height 22
select select "8"
click at [224, 204] on select "00 01 02 03 04 05 06 07 08 09 10 11 12 13 14 15 16 17 18 19 20 21 22 23" at bounding box center [236, 215] width 24 height 22
type input "08:24"
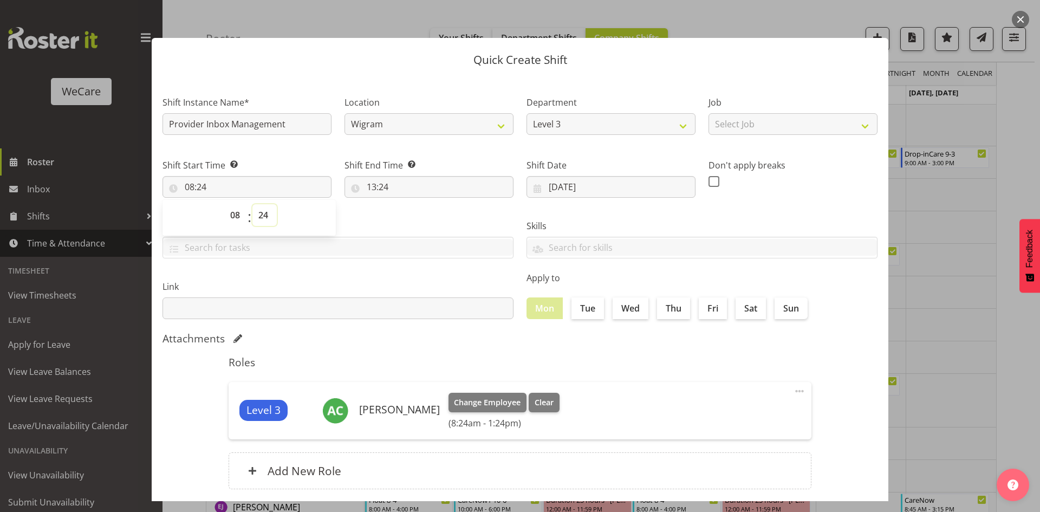
select select "0"
type input "08:00"
click at [378, 184] on input "13:24" at bounding box center [429, 187] width 169 height 22
click at [411, 210] on select "00 01 02 03 04 05 06 07 08 09 10 11 12 13 14 15 16 17 18 19 20 21 22 23" at bounding box center [418, 215] width 24 height 22
select select "15"
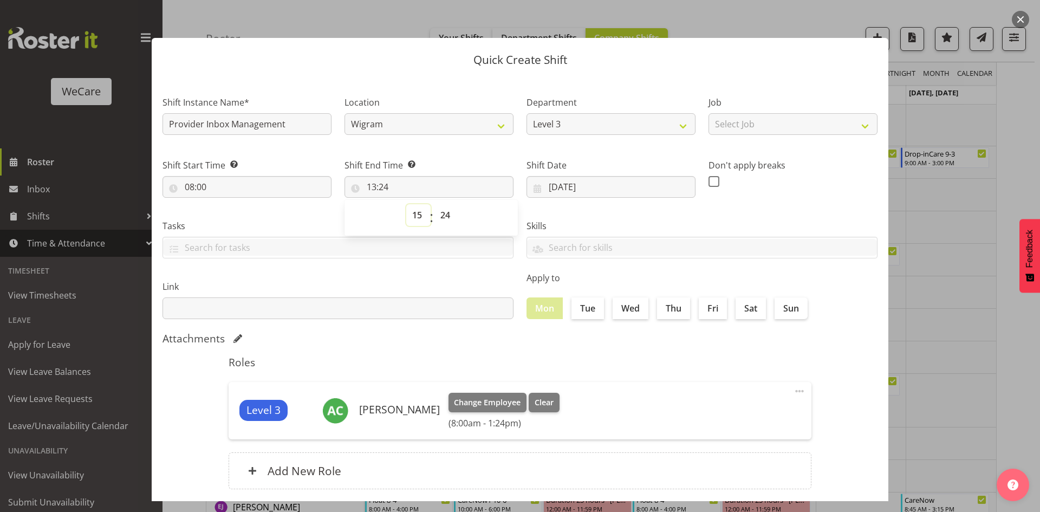
click at [406, 204] on select "00 01 02 03 04 05 06 07 08 09 10 11 12 13 14 15 16 17 18 19 20 21 22 23" at bounding box center [418, 215] width 24 height 22
type input "15:24"
select select "0"
type input "15:00"
click at [710, 311] on label "Fri" at bounding box center [713, 308] width 28 height 22
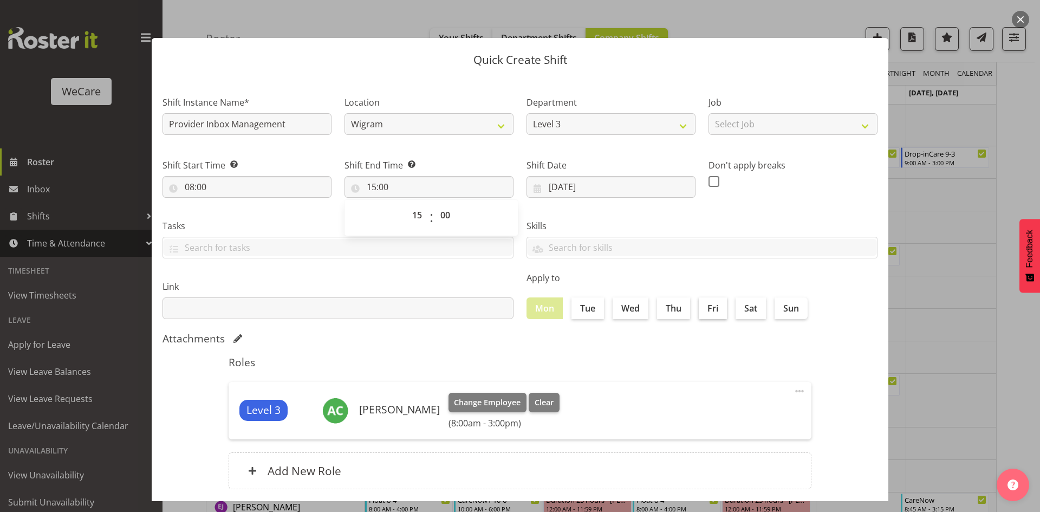
click at [706, 311] on input "Fri" at bounding box center [702, 307] width 7 height 7
checkbox input "true"
click at [664, 311] on label "Thu" at bounding box center [673, 308] width 33 height 22
click at [664, 311] on input "Thu" at bounding box center [660, 307] width 7 height 7
checkbox input "true"
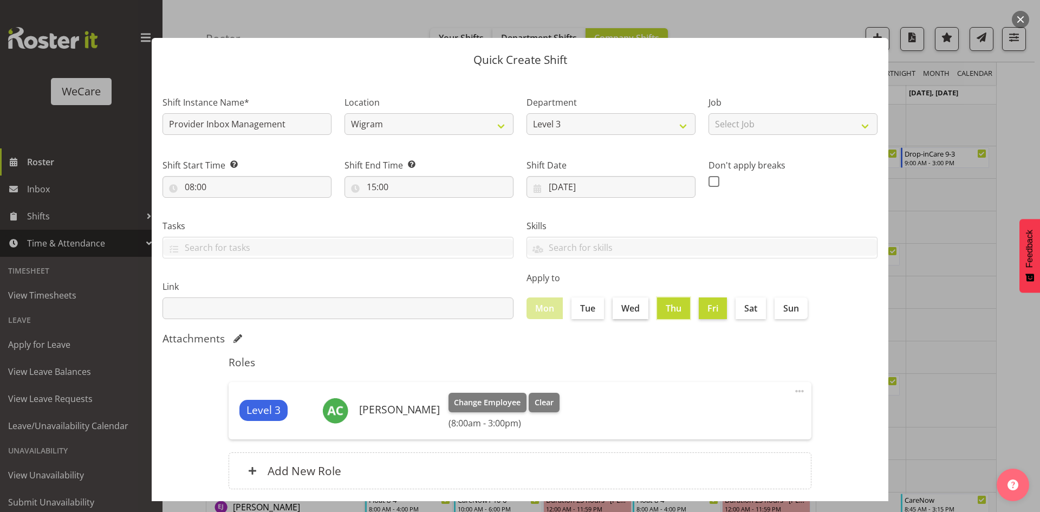
click at [634, 314] on label "Wed" at bounding box center [631, 308] width 36 height 22
click at [620, 312] on input "Wed" at bounding box center [616, 307] width 7 height 7
checkbox input "true"
click at [583, 306] on label "Tue" at bounding box center [588, 308] width 33 height 22
click at [579, 306] on input "Tue" at bounding box center [575, 307] width 7 height 7
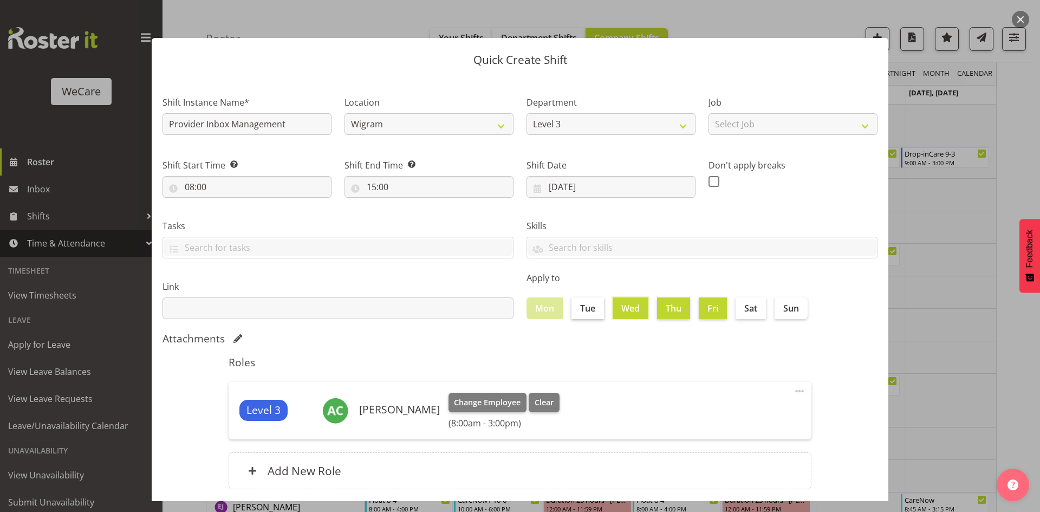
checkbox input "true"
click at [583, 364] on h5 "Roles" at bounding box center [520, 362] width 583 height 13
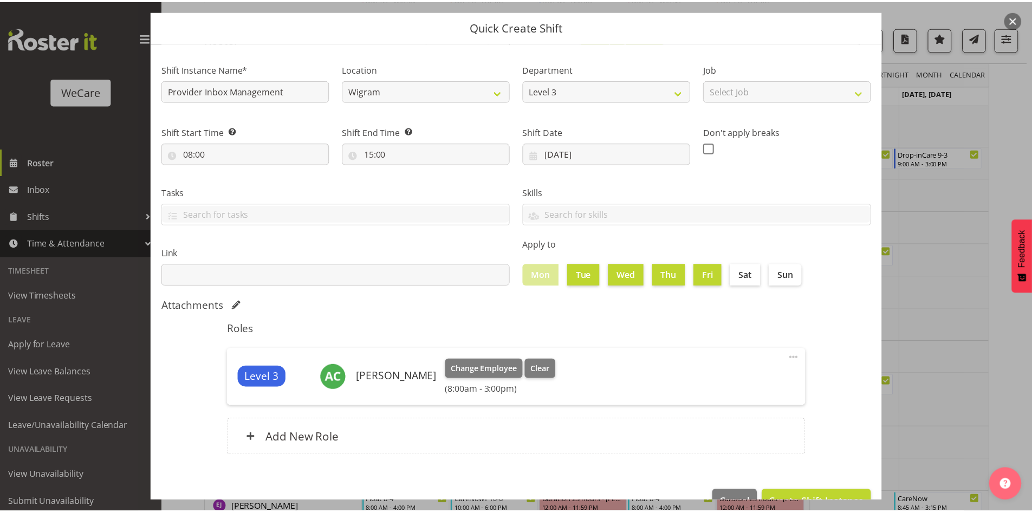
scroll to position [63, 0]
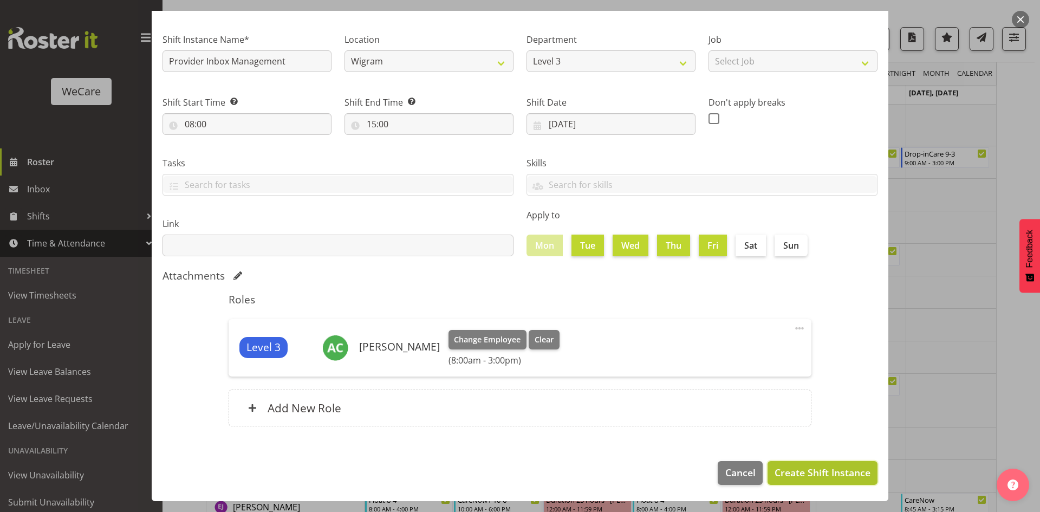
click at [833, 484] on button "Create Shift Instance" at bounding box center [823, 473] width 110 height 24
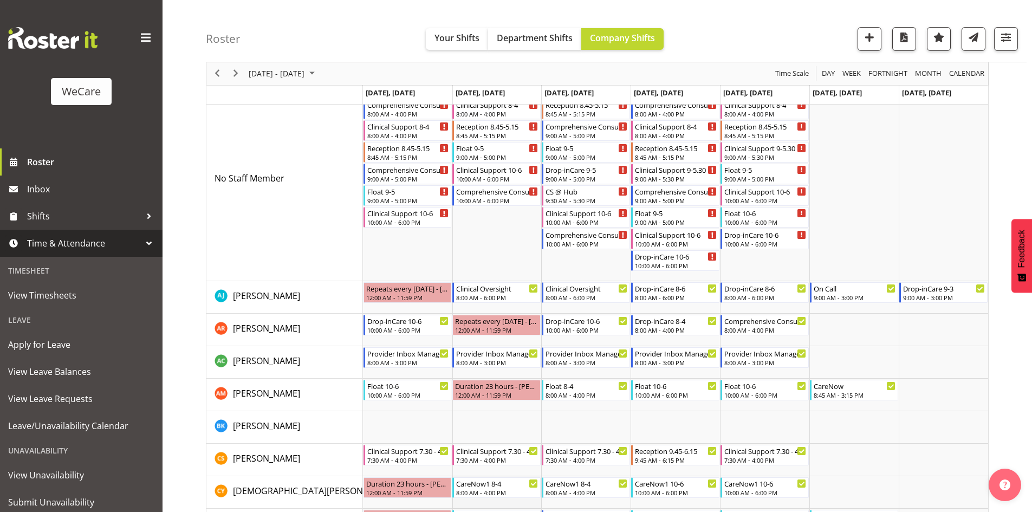
scroll to position [2945, 0]
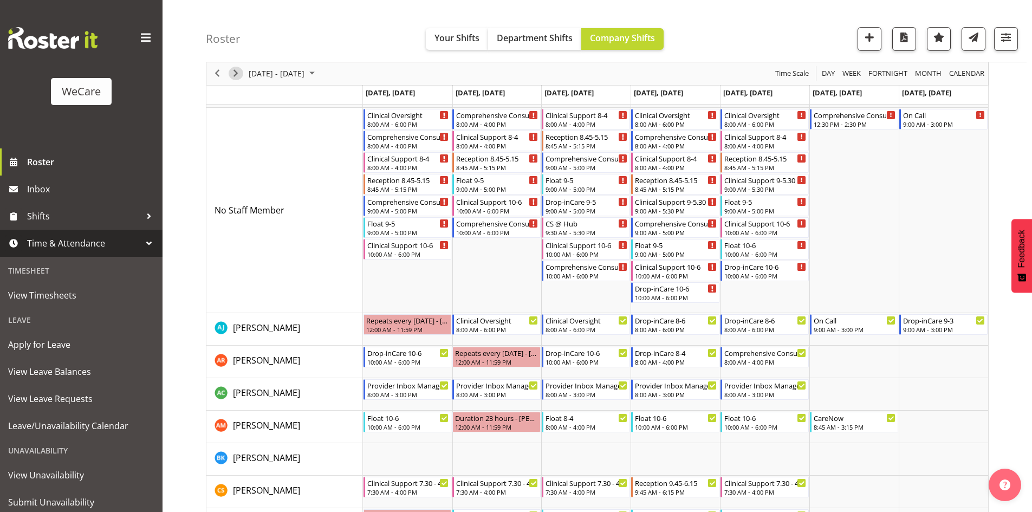
click at [236, 77] on span "Next" at bounding box center [235, 74] width 13 height 14
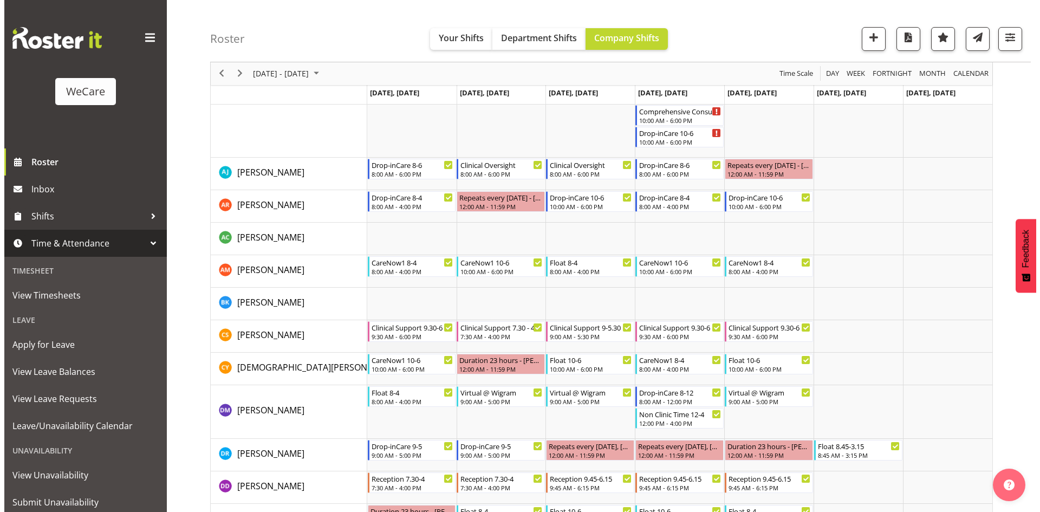
scroll to position [3125, 0]
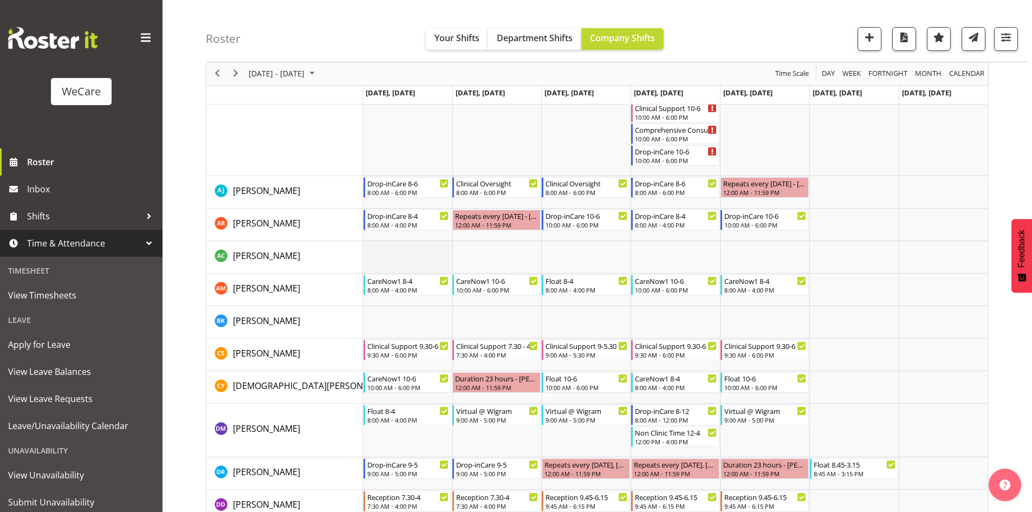
click at [398, 261] on td "Timeline Week of November 28, 2025" at bounding box center [407, 257] width 89 height 33
select select "13"
select select "24"
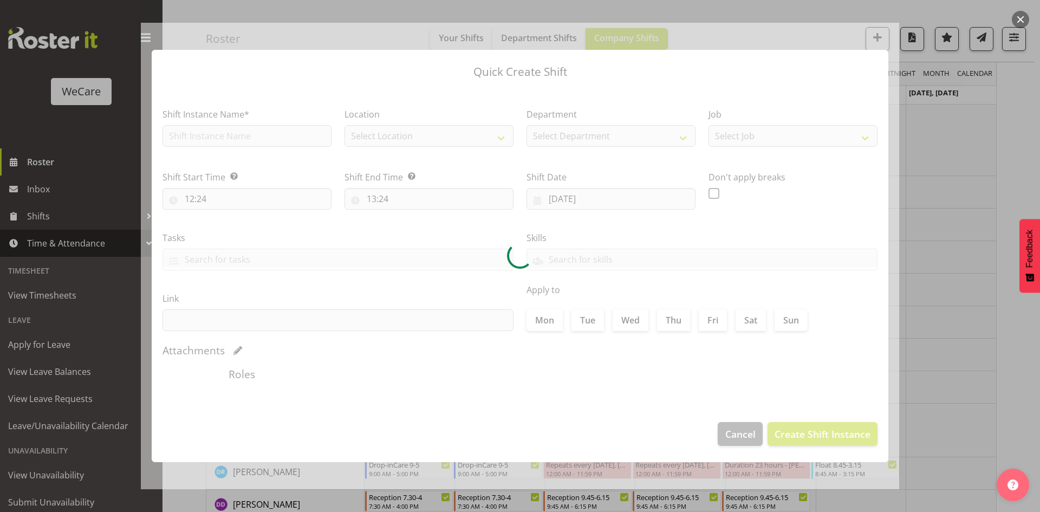
type input "24/11/2025"
checkbox input "true"
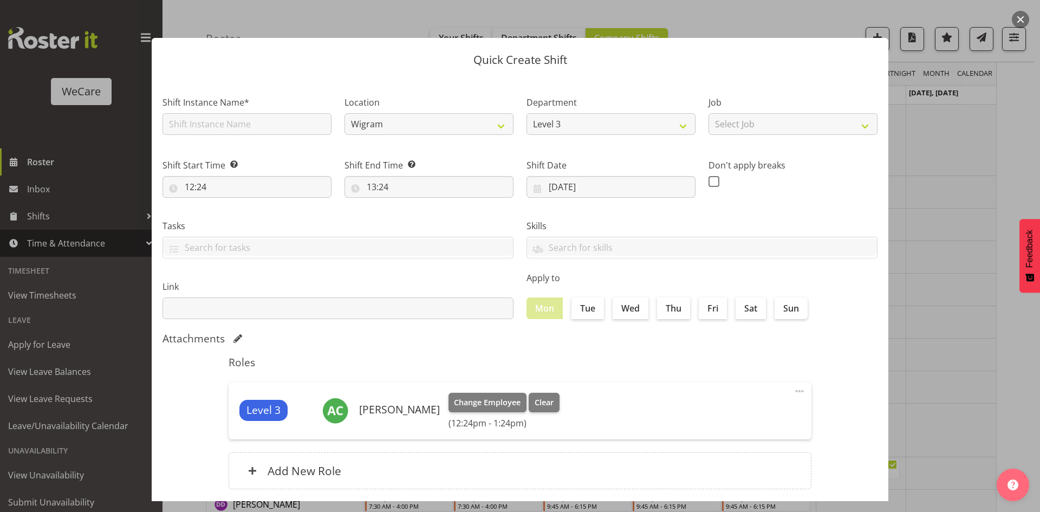
click at [251, 129] on div at bounding box center [520, 256] width 758 height 490
click at [252, 131] on input "text" at bounding box center [247, 124] width 169 height 22
type input "Provider Inbox Management"
click at [240, 179] on input "12:24" at bounding box center [247, 187] width 169 height 22
click at [239, 218] on select "00 01 02 03 04 05 06 07 08 09 10 11 12 13 14 15 16 17 18 19 20 21 22 23" at bounding box center [236, 215] width 24 height 22
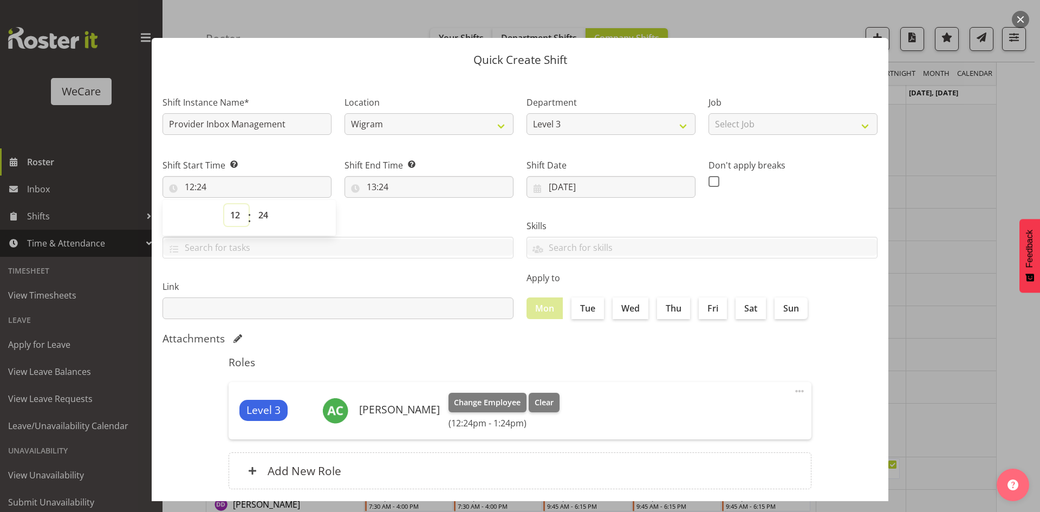
select select "8"
click at [224, 204] on select "00 01 02 03 04 05 06 07 08 09 10 11 12 13 14 15 16 17 18 19 20 21 22 23" at bounding box center [236, 215] width 24 height 22
type input "08:24"
select select "0"
type input "08:00"
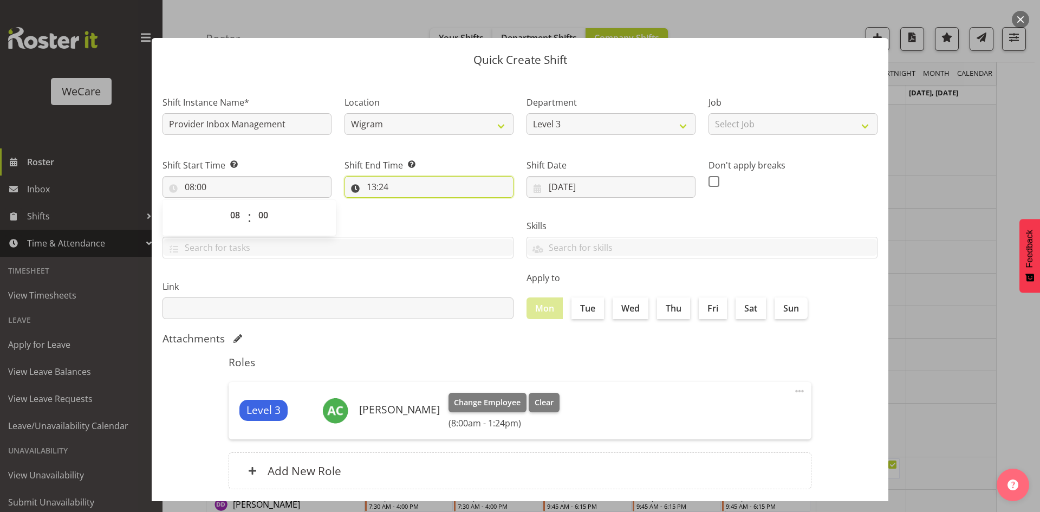
click at [375, 185] on input "13:24" at bounding box center [429, 187] width 169 height 22
drag, startPoint x: 410, startPoint y: 212, endPoint x: 412, endPoint y: 190, distance: 21.8
click at [411, 212] on select "00 01 02 03 04 05 06 07 08 09 10 11 12 13 14 15 16 17 18 19 20 21 22 23" at bounding box center [418, 215] width 24 height 22
select select "15"
click at [406, 204] on select "00 01 02 03 04 05 06 07 08 09 10 11 12 13 14 15 16 17 18 19 20 21 22 23" at bounding box center [418, 215] width 24 height 22
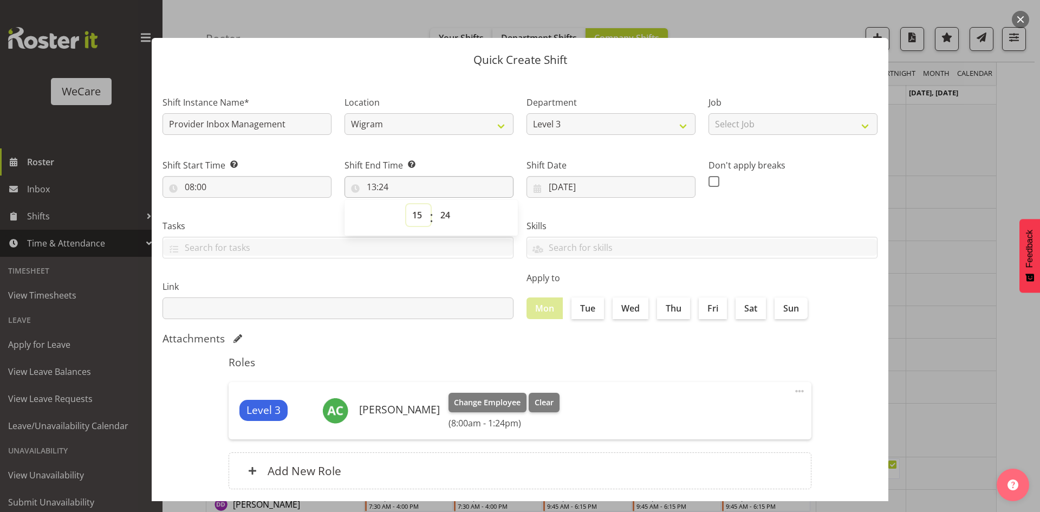
type input "15:24"
select select "0"
type input "15:00"
click at [606, 306] on div "Mon Tue Wed Thu Fri Sat Sun" at bounding box center [702, 308] width 351 height 22
drag, startPoint x: 615, startPoint y: 304, endPoint x: 570, endPoint y: 308, distance: 45.1
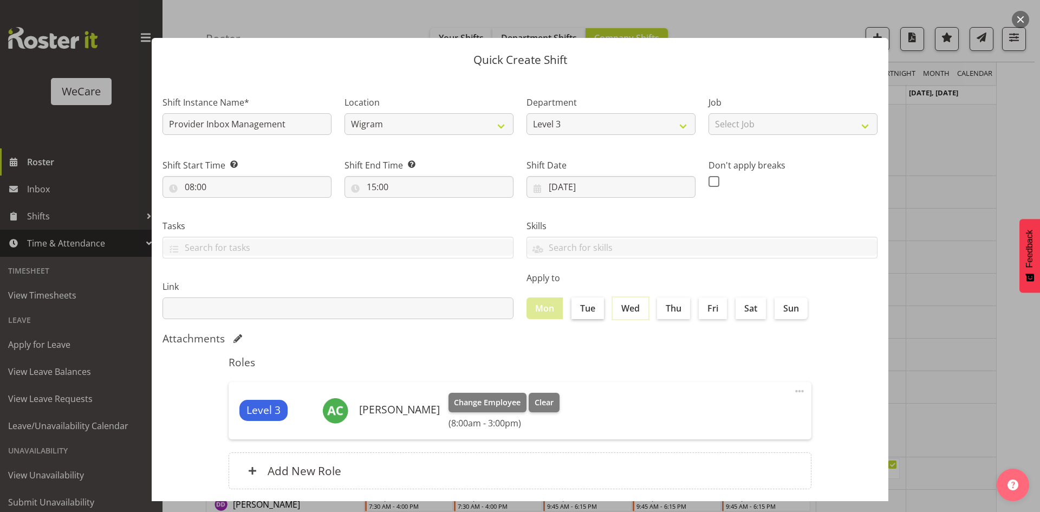
click at [613, 304] on input "Wed" at bounding box center [616, 307] width 7 height 7
checkbox input "true"
click at [581, 307] on label "Tue" at bounding box center [588, 308] width 33 height 22
click at [579, 307] on input "Tue" at bounding box center [575, 307] width 7 height 7
checkbox input "true"
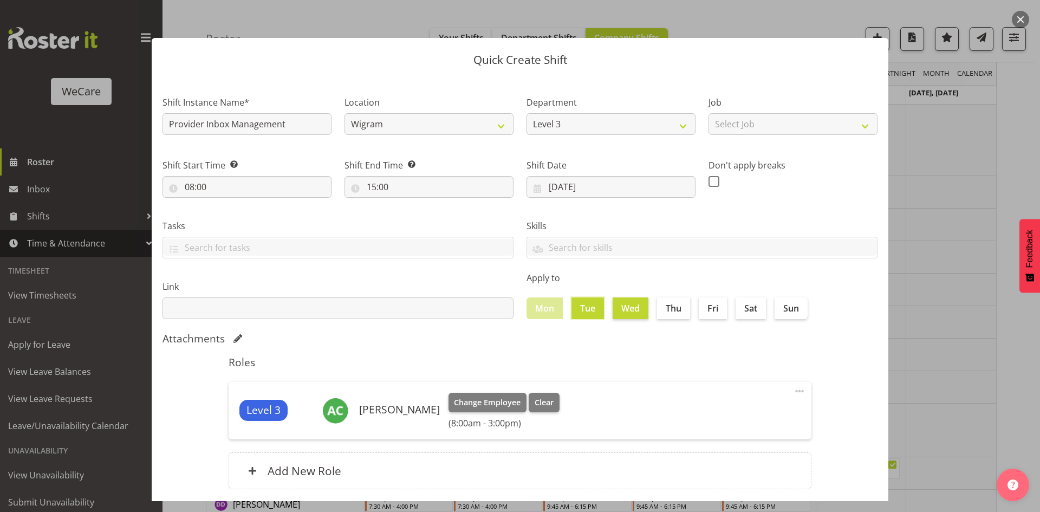
drag, startPoint x: 682, startPoint y: 310, endPoint x: 688, endPoint y: 310, distance: 6.5
click at [683, 310] on label "Thu" at bounding box center [673, 308] width 33 height 22
click at [664, 310] on input "Thu" at bounding box center [660, 307] width 7 height 7
checkbox input "true"
click at [708, 310] on label "Fri" at bounding box center [713, 308] width 28 height 22
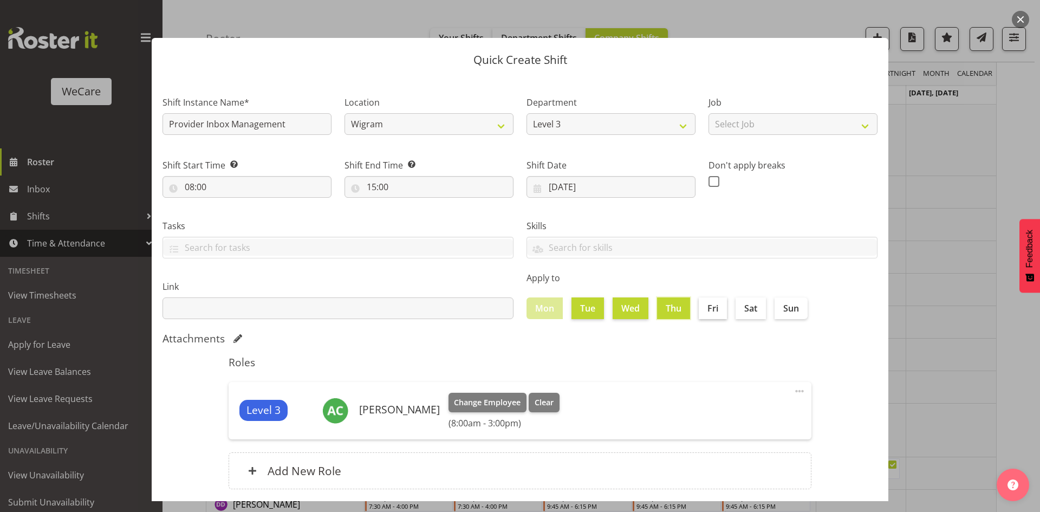
click at [706, 310] on input "Fri" at bounding box center [702, 307] width 7 height 7
checkbox input "true"
click at [713, 359] on h5 "Roles" at bounding box center [520, 362] width 583 height 13
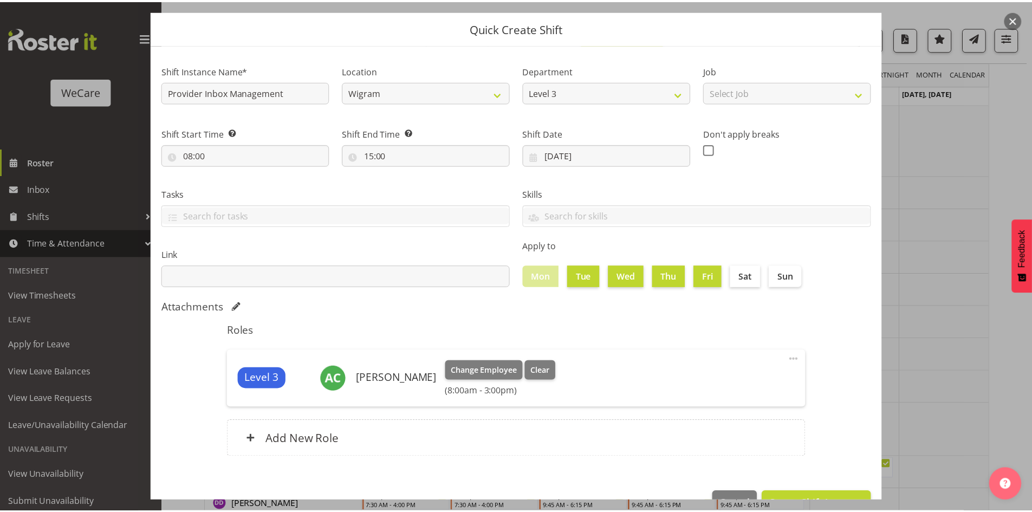
scroll to position [63, 0]
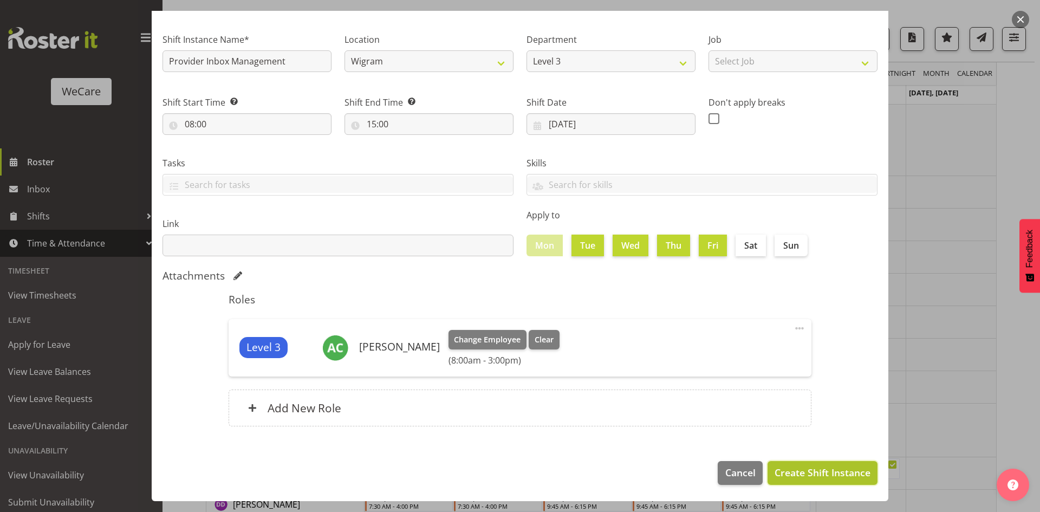
click at [845, 482] on button "Create Shift Instance" at bounding box center [823, 473] width 110 height 24
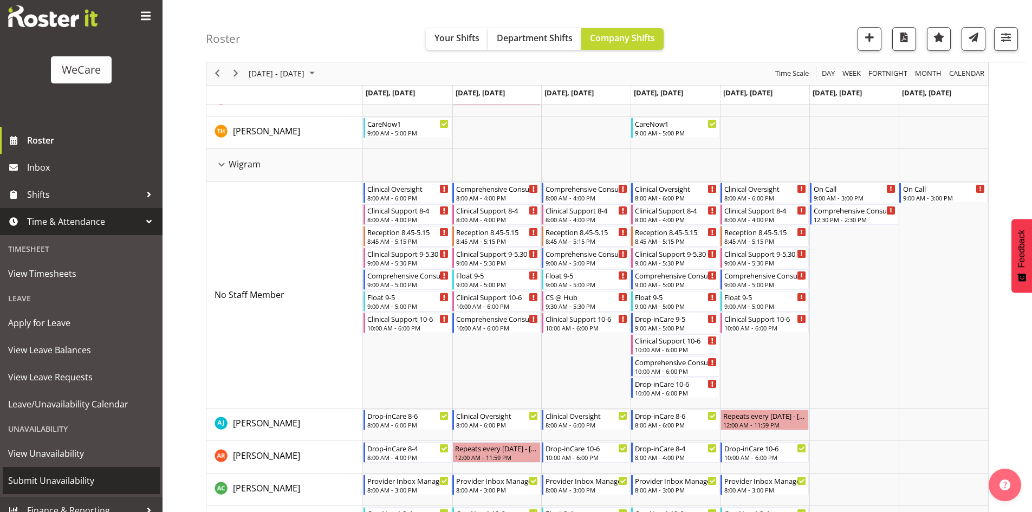
scroll to position [34, 0]
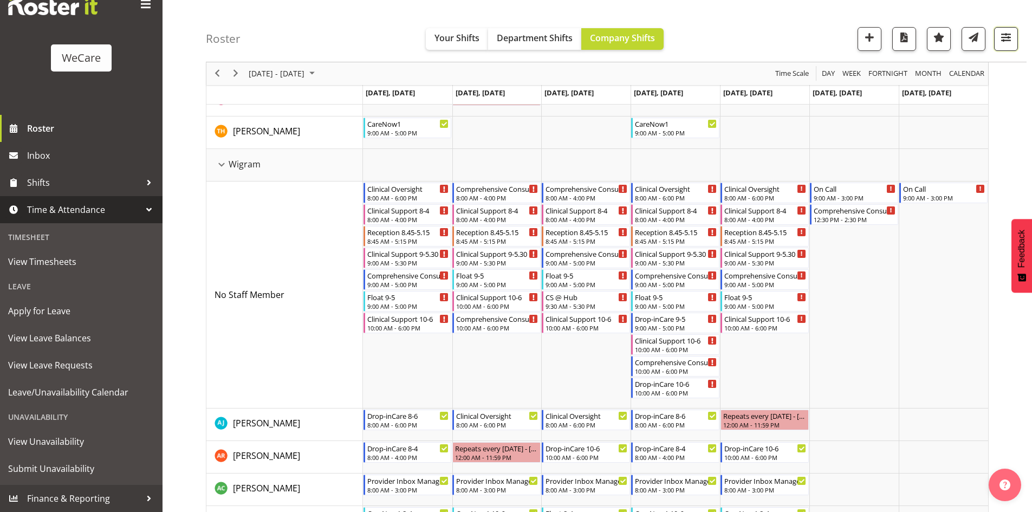
click at [1009, 28] on button "button" at bounding box center [1006, 39] width 24 height 24
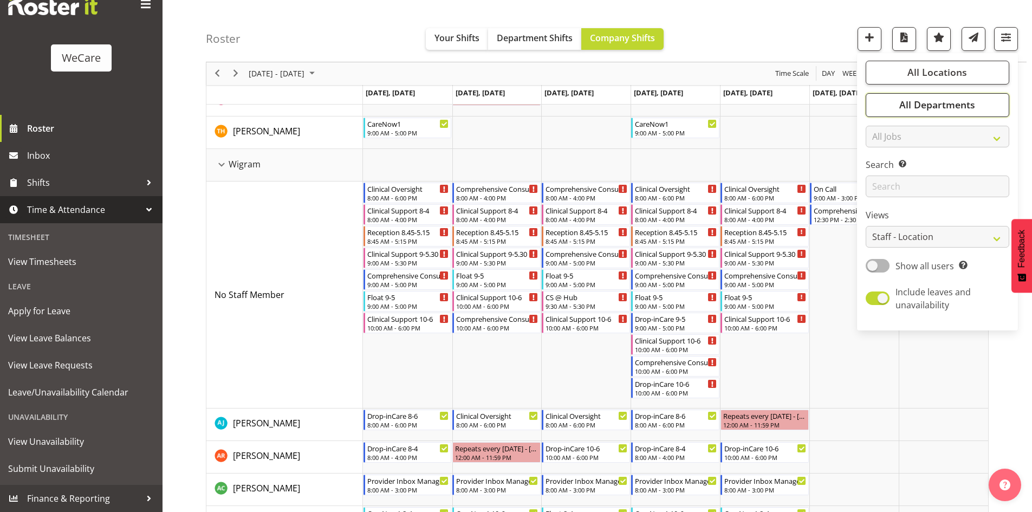
click at [961, 99] on span "All Departments" at bounding box center [937, 105] width 76 height 13
drag, startPoint x: 949, startPoint y: 225, endPoint x: 948, endPoint y: 216, distance: 9.3
click at [949, 224] on span "Deselect All" at bounding box center [950, 223] width 44 height 10
checkbox input "false"
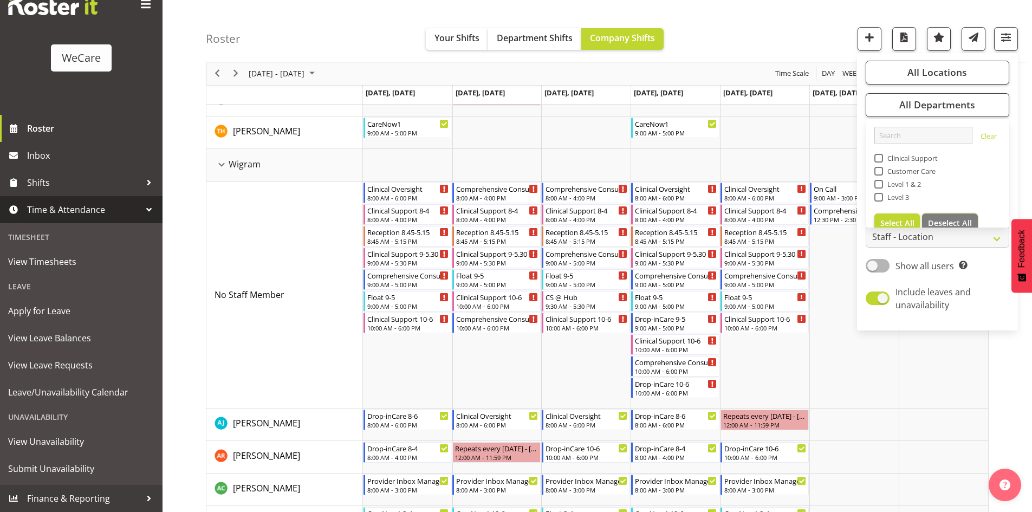
checkbox input "false"
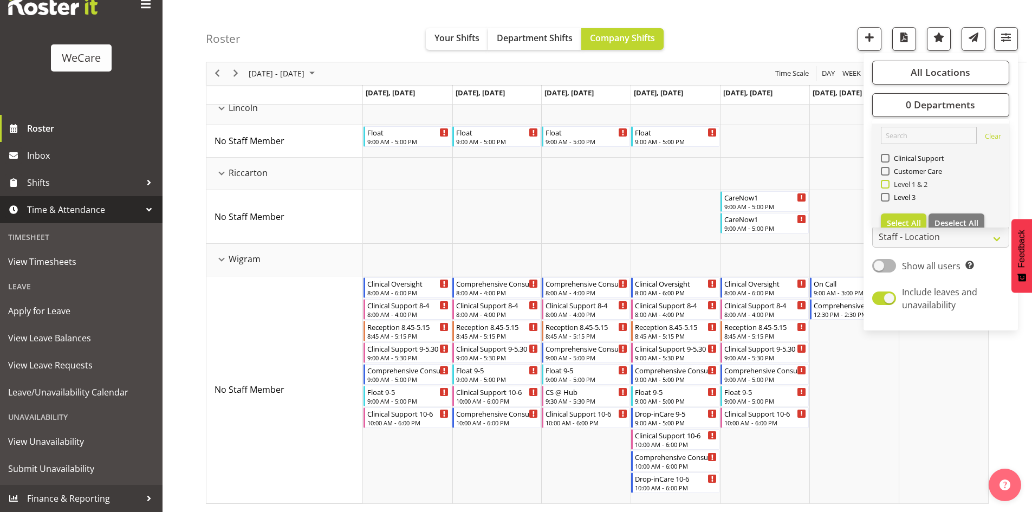
click at [919, 183] on span "Level 1 & 2" at bounding box center [909, 184] width 38 height 9
click at [888, 183] on input "Level 1 & 2" at bounding box center [884, 184] width 7 height 7
checkbox input "true"
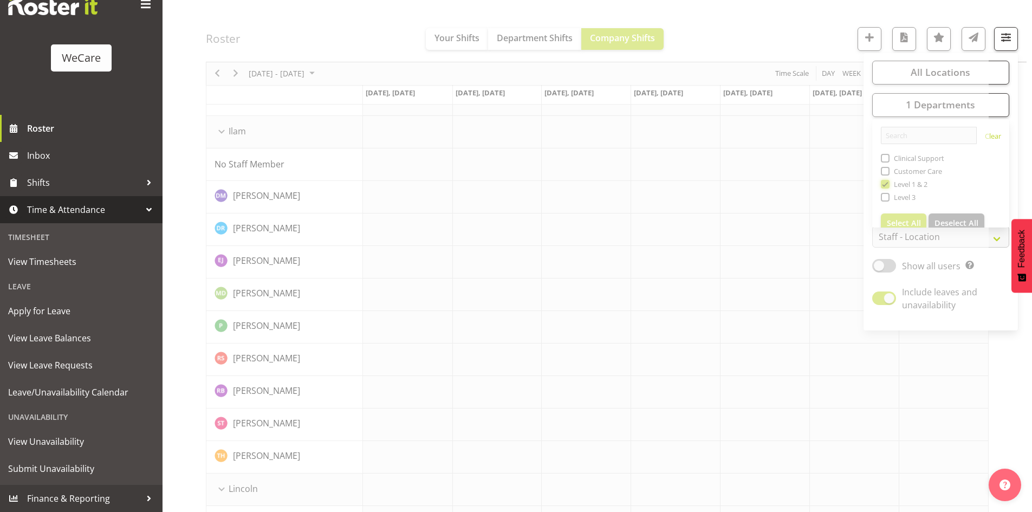
scroll to position [915, 0]
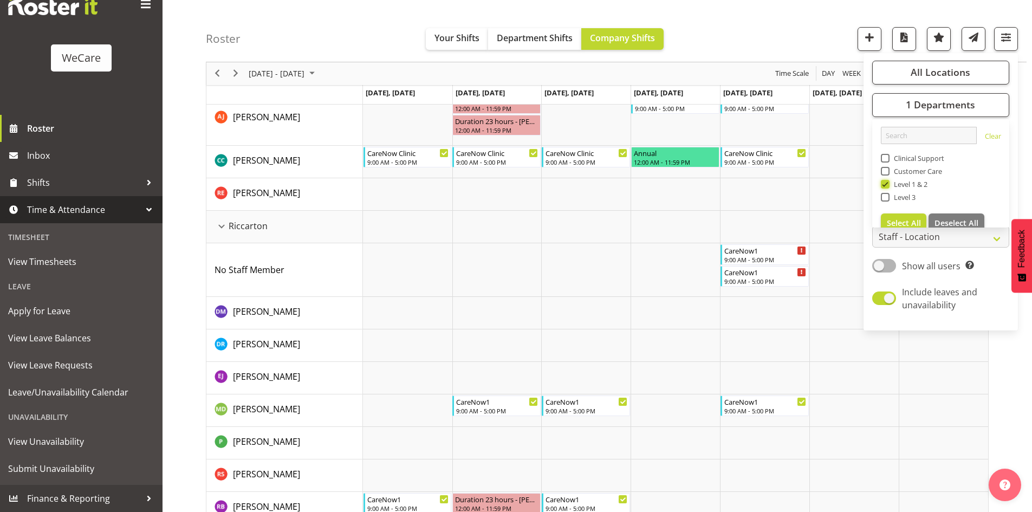
scroll to position [957, 0]
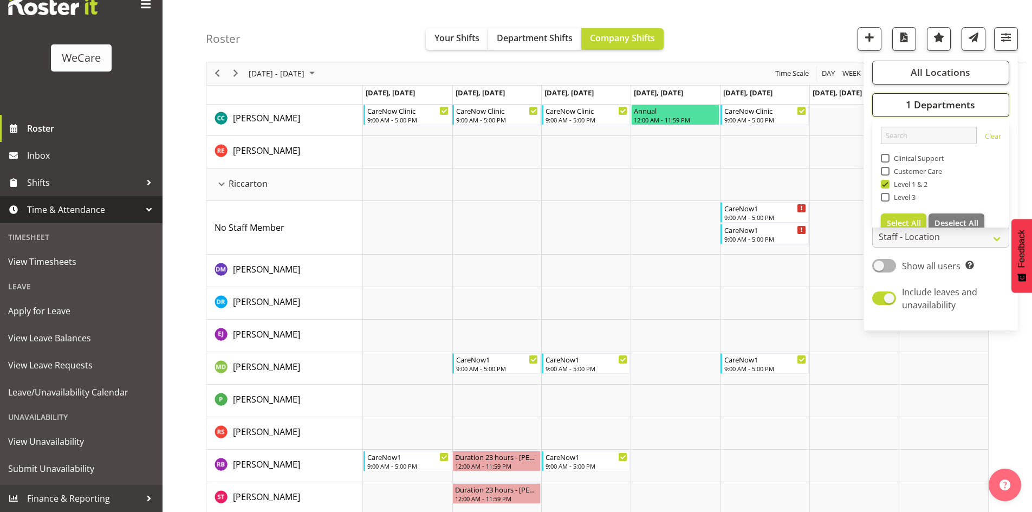
click at [910, 105] on span "1 Departments" at bounding box center [940, 105] width 69 height 13
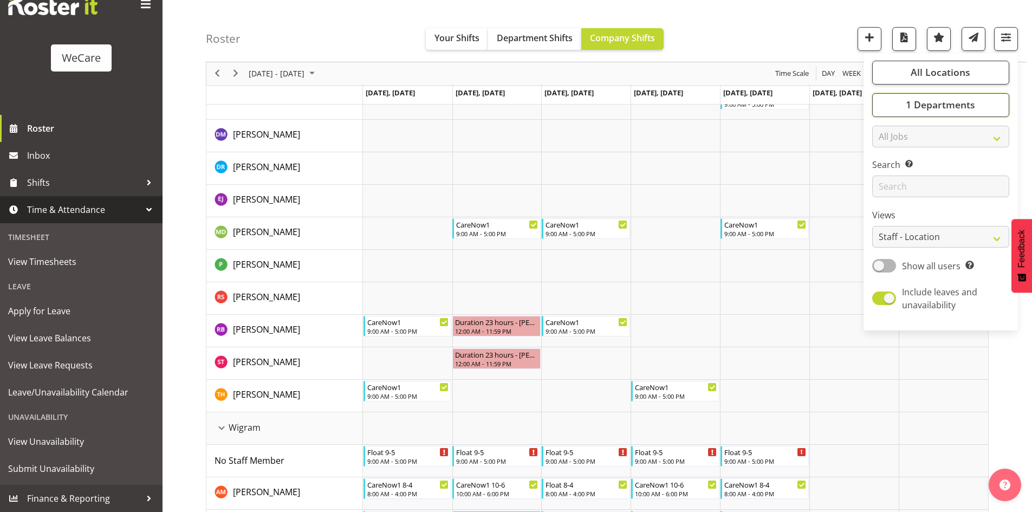
scroll to position [1120, 0]
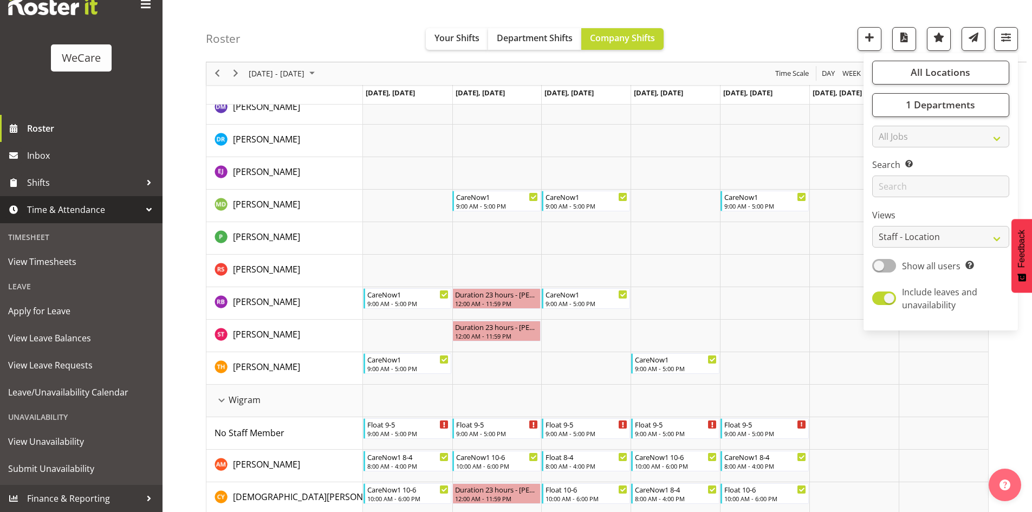
click at [942, 92] on div "All Locations Clear Business Support Office Faringdon Ilam Lincoln Riccarton Wi…" at bounding box center [941, 191] width 154 height 269
click at [946, 77] on span "All Locations" at bounding box center [941, 72] width 60 height 13
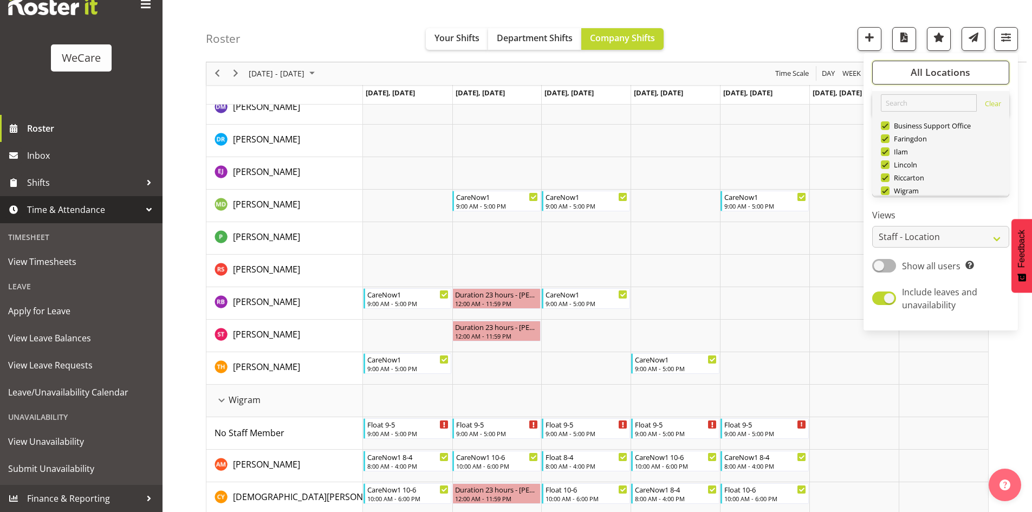
scroll to position [39, 0]
drag, startPoint x: 974, startPoint y: 175, endPoint x: 903, endPoint y: 150, distance: 74.7
click at [966, 175] on span "Deselect All" at bounding box center [957, 177] width 44 height 10
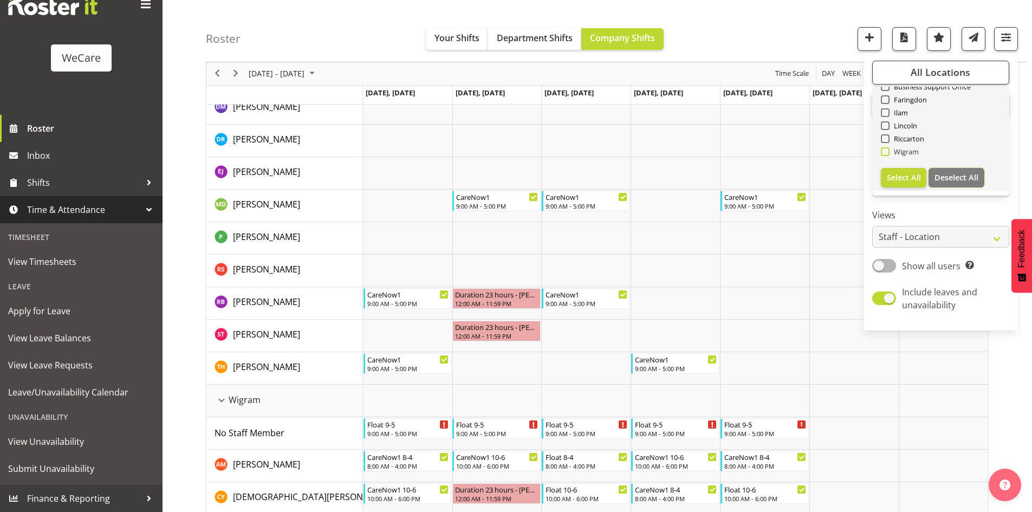
checkbox input "false"
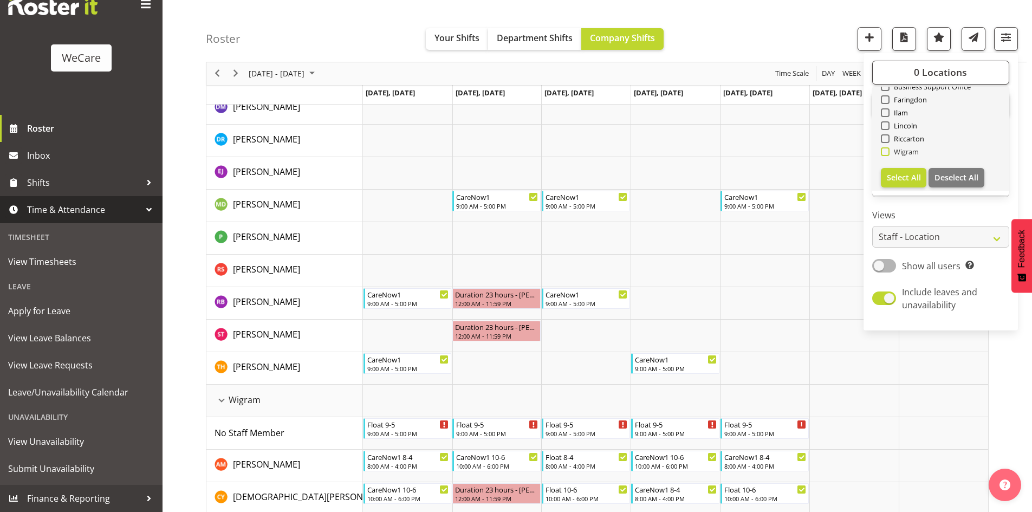
click at [903, 150] on span "Wigram" at bounding box center [905, 151] width 30 height 9
click at [888, 150] on input "Wigram" at bounding box center [884, 151] width 7 height 7
checkbox input "true"
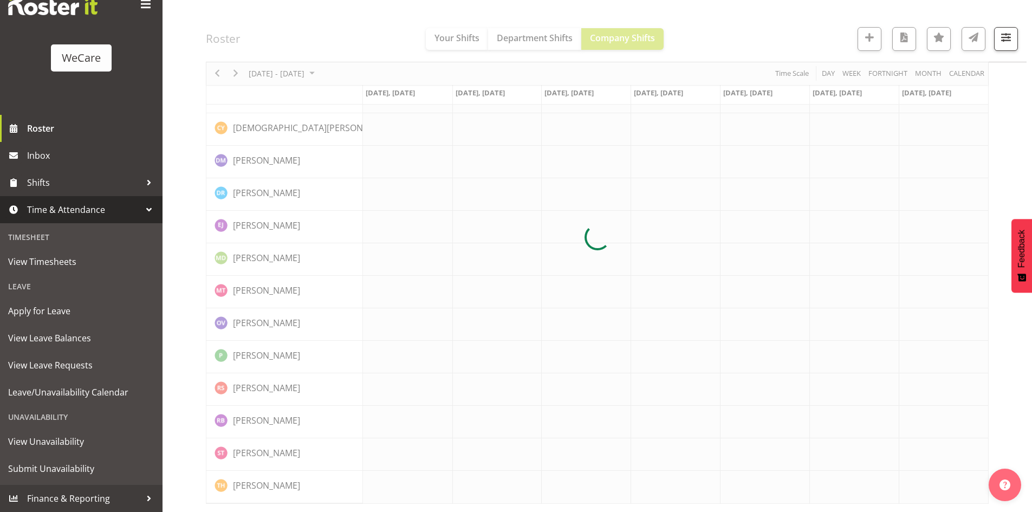
scroll to position [137, 0]
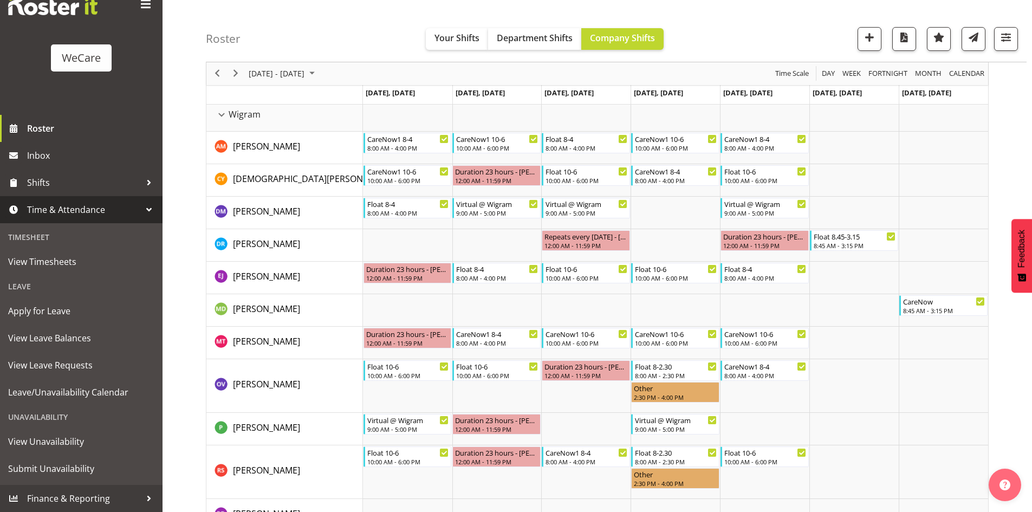
scroll to position [1132, 0]
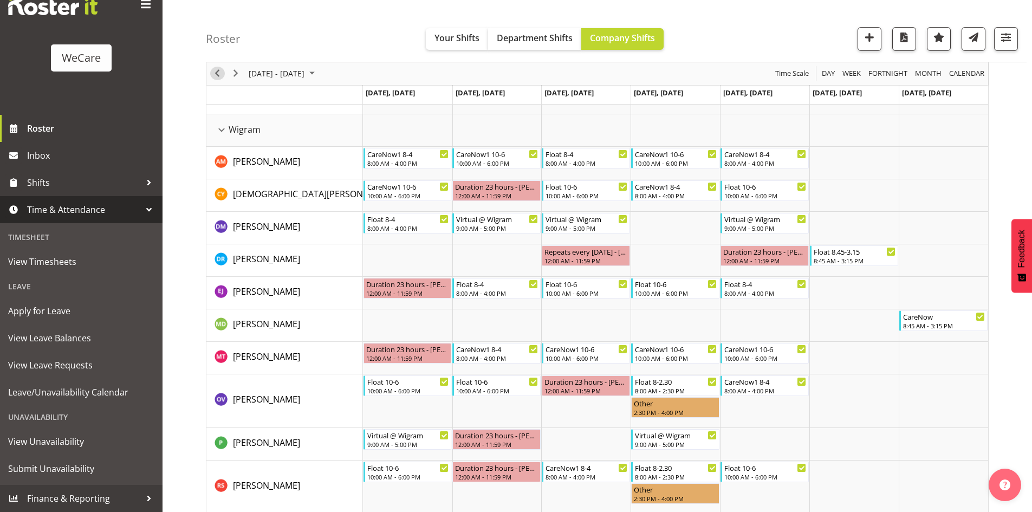
click at [212, 77] on span "Previous" at bounding box center [217, 74] width 13 height 14
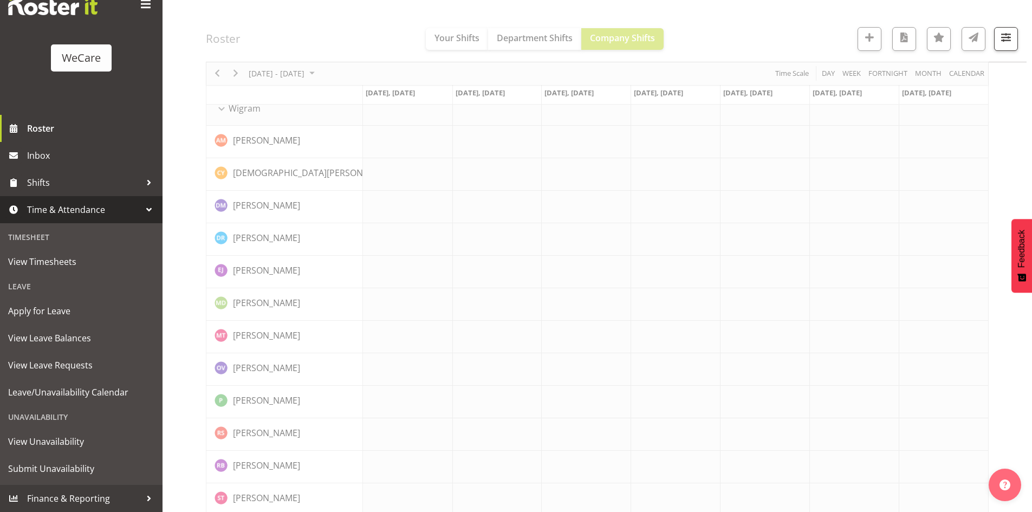
scroll to position [137, 0]
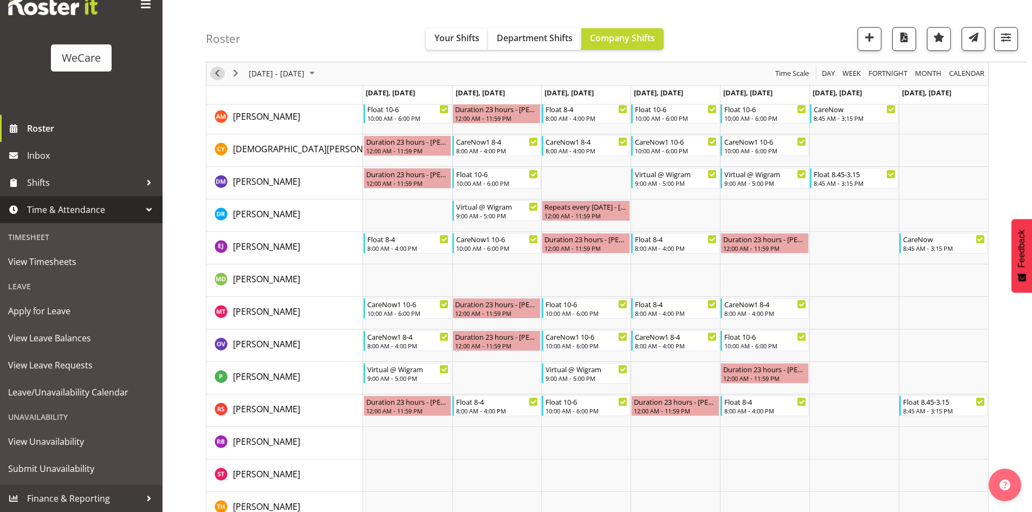
click at [217, 75] on span "Previous" at bounding box center [217, 74] width 13 height 14
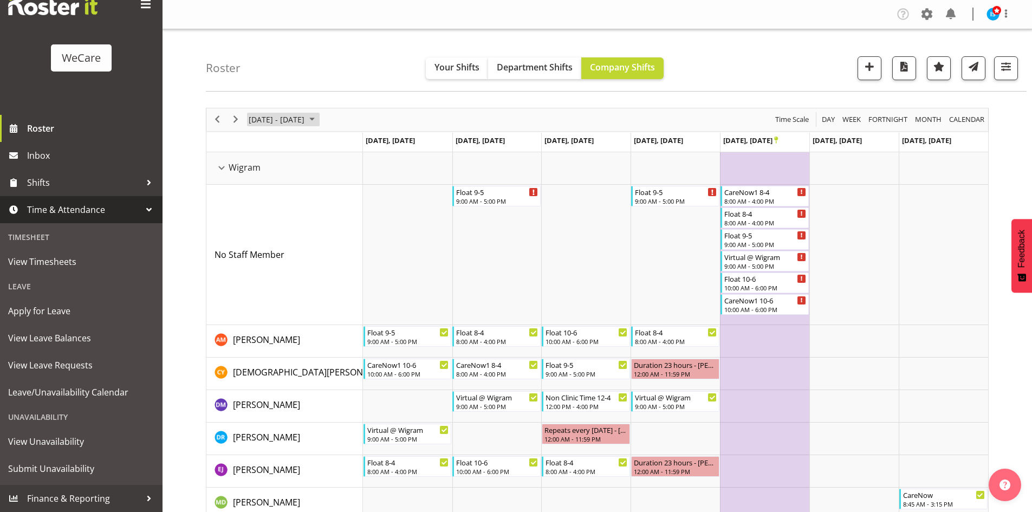
click at [281, 121] on span "[DATE] - [DATE]" at bounding box center [277, 120] width 58 height 14
click at [339, 154] on span "previous month" at bounding box center [343, 147] width 19 height 20
click at [259, 204] on span "6" at bounding box center [260, 202] width 16 height 16
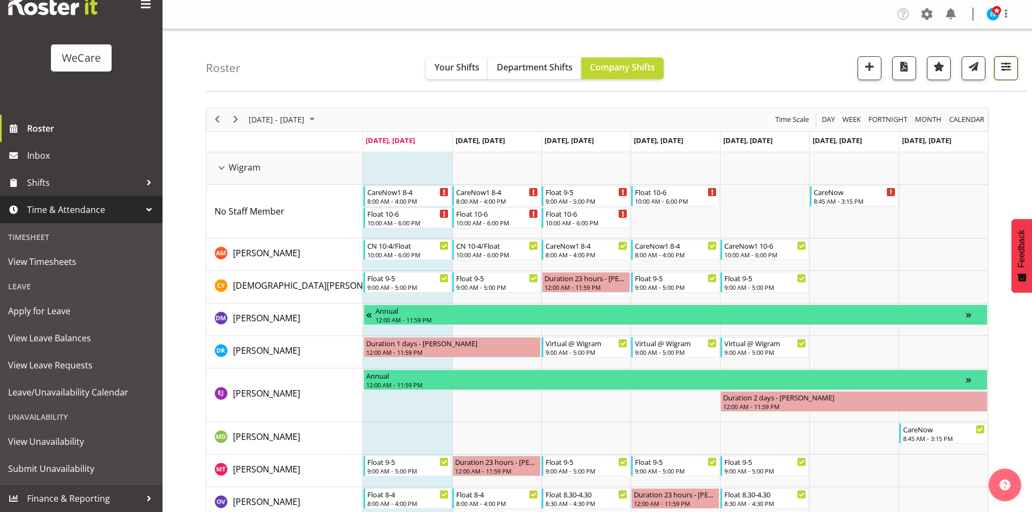
click at [1011, 64] on span "button" at bounding box center [1006, 67] width 14 height 14
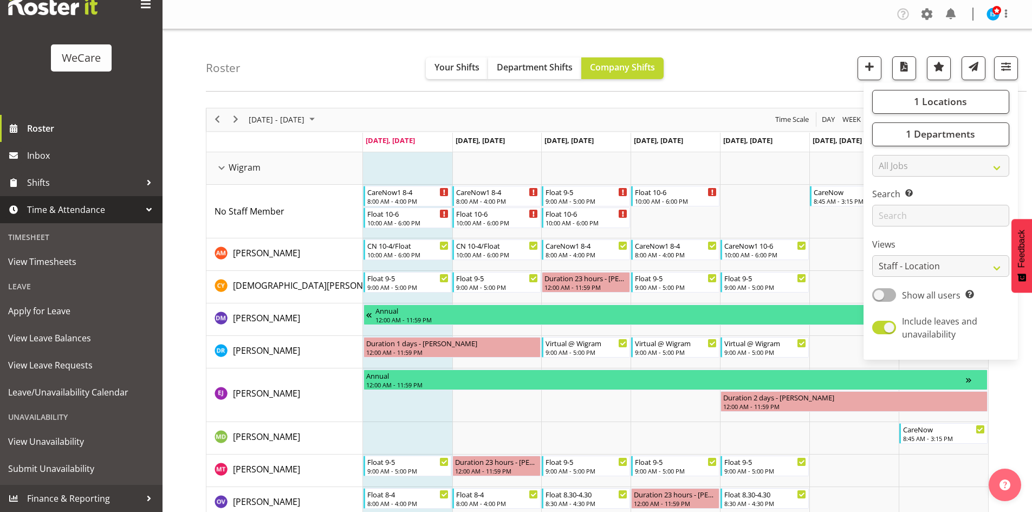
click at [783, 54] on div "Roster Your Shifts Department Shifts Company Shifts 1 Locations Clear Business …" at bounding box center [616, 60] width 821 height 62
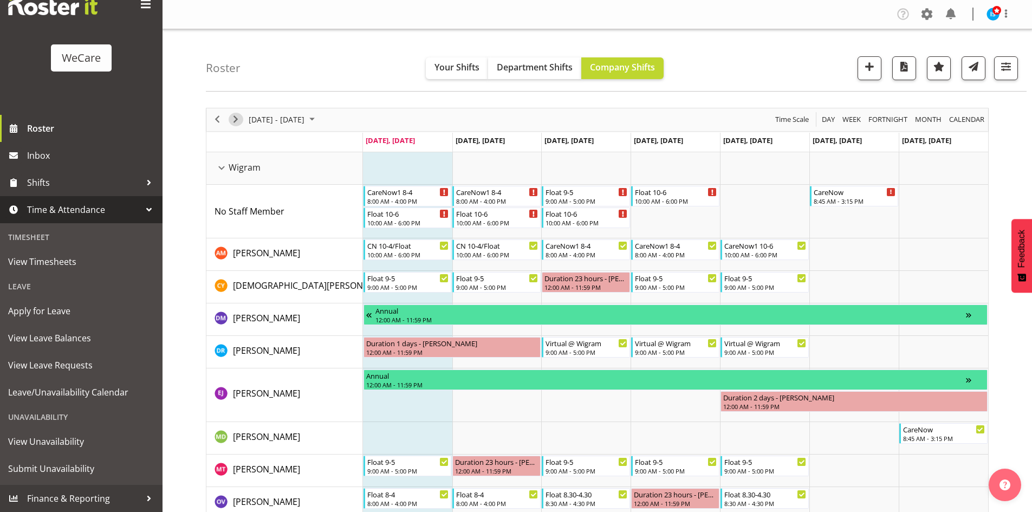
click at [236, 124] on span "Next" at bounding box center [235, 120] width 13 height 14
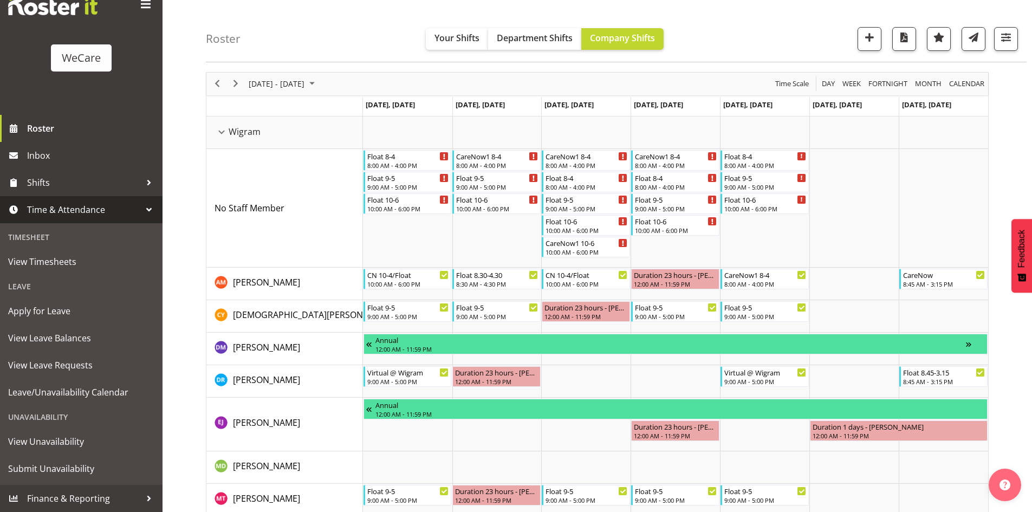
scroll to position [54, 0]
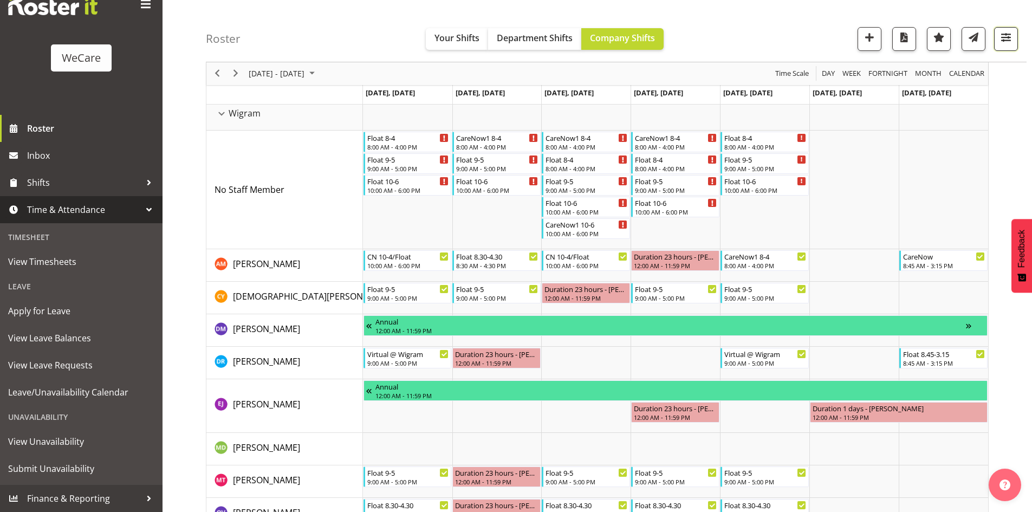
click at [999, 31] on span "button" at bounding box center [1006, 37] width 14 height 14
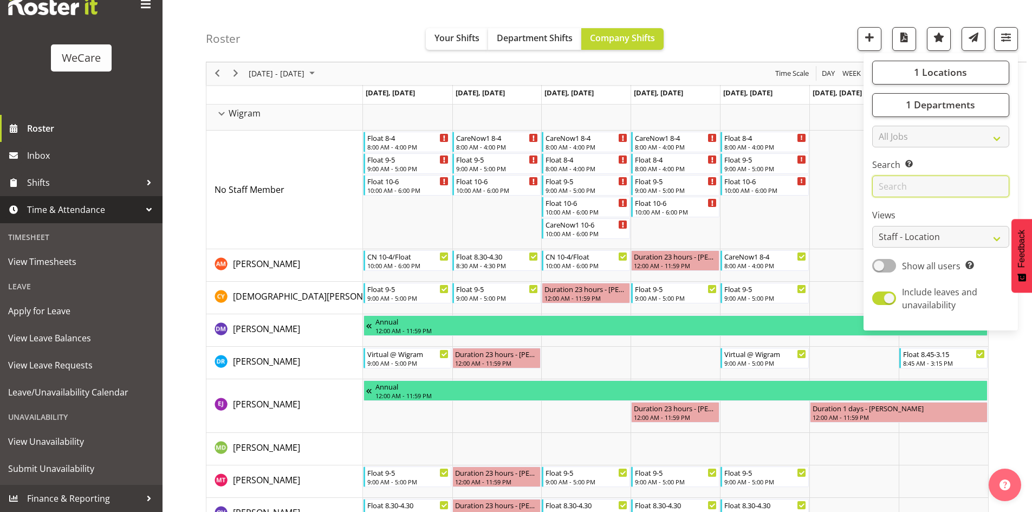
click at [912, 183] on input "text" at bounding box center [940, 187] width 137 height 22
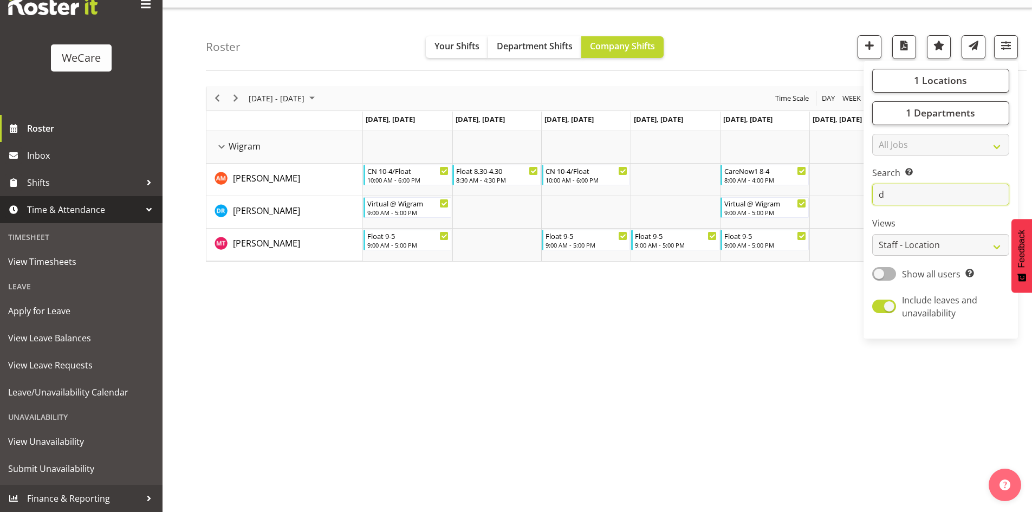
scroll to position [0, 0]
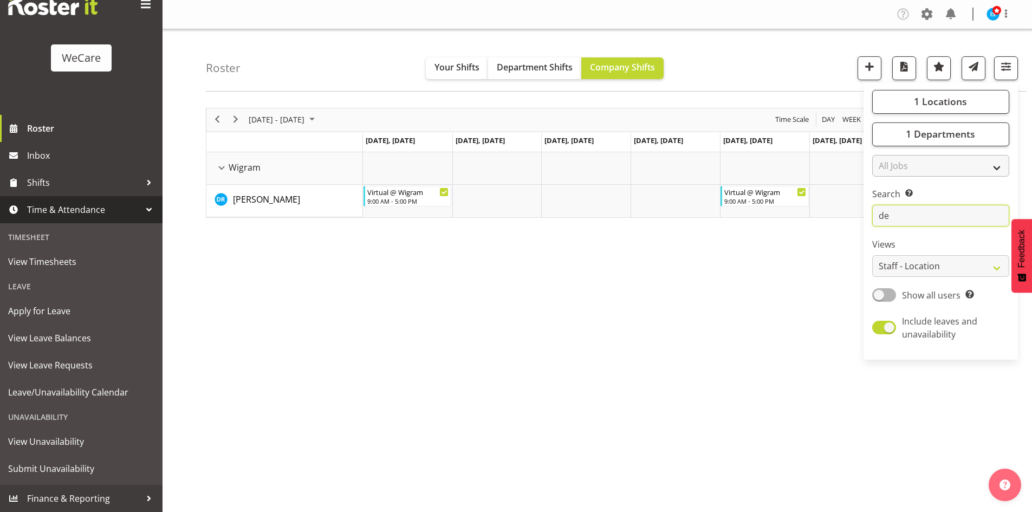
type input "d"
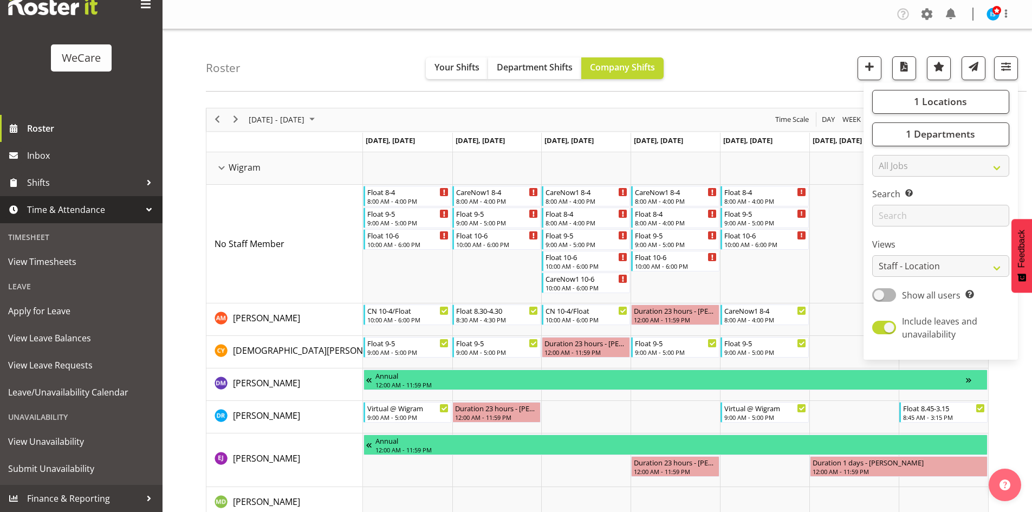
click at [745, 32] on div "Roster Your Shifts Department Shifts Company Shifts 1 Locations Clear Business …" at bounding box center [616, 60] width 821 height 62
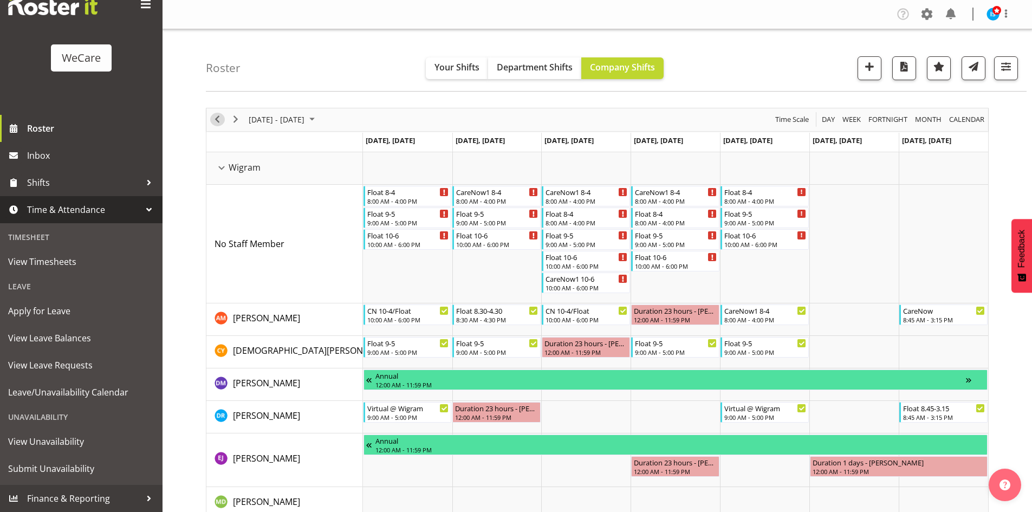
click at [220, 119] on span "Previous" at bounding box center [217, 120] width 13 height 14
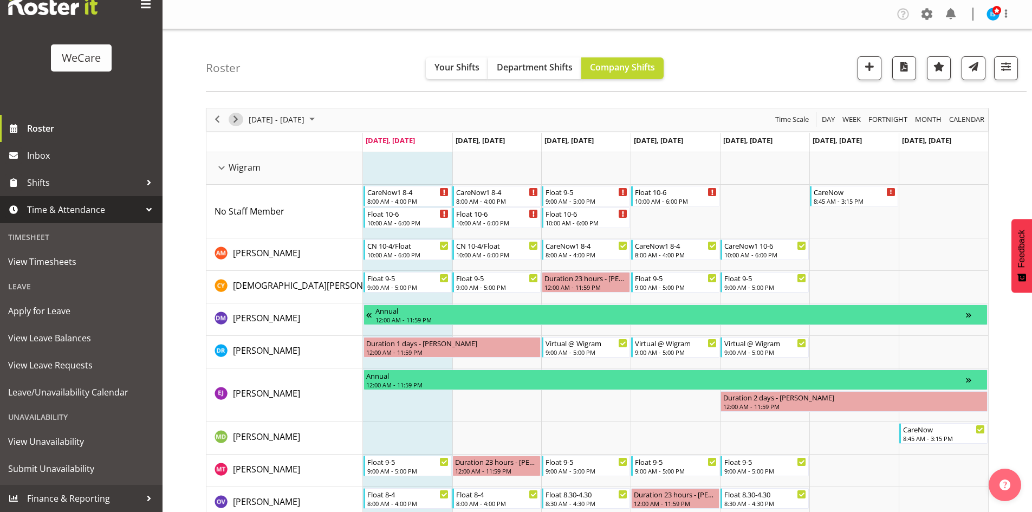
click at [235, 119] on span "Next" at bounding box center [235, 120] width 13 height 14
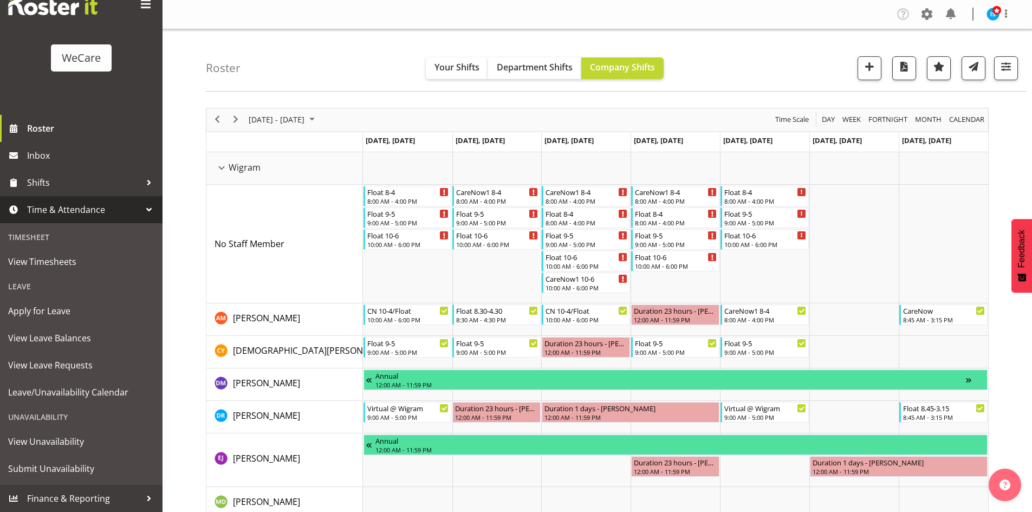
click at [216, 112] on div "previous period" at bounding box center [217, 119] width 18 height 23
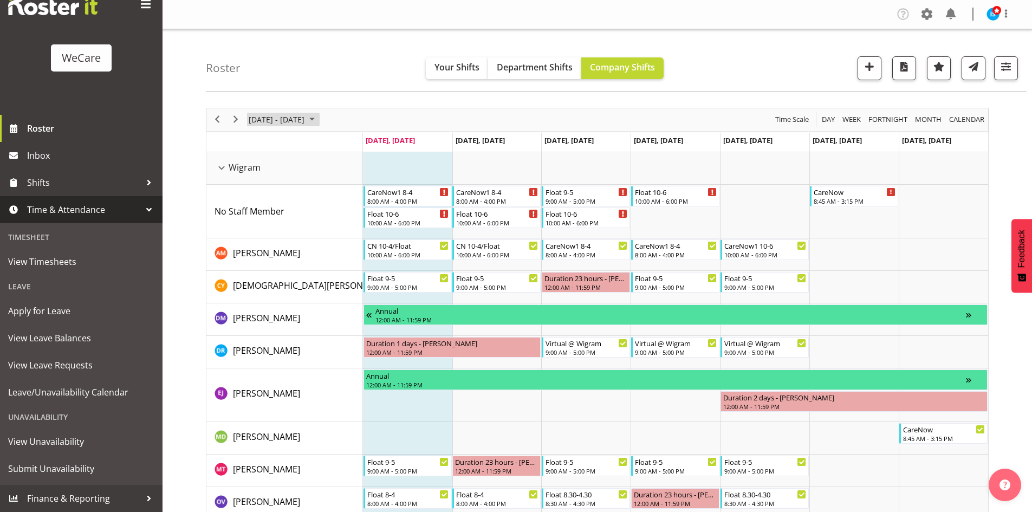
click at [275, 113] on span "[DATE] - [DATE]" at bounding box center [277, 120] width 58 height 14
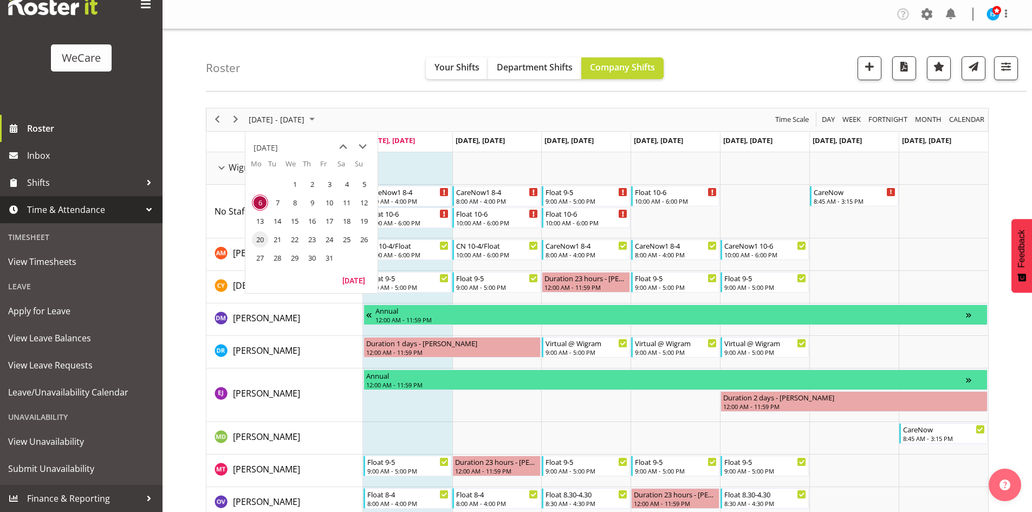
click at [264, 236] on span "20" at bounding box center [260, 239] width 16 height 16
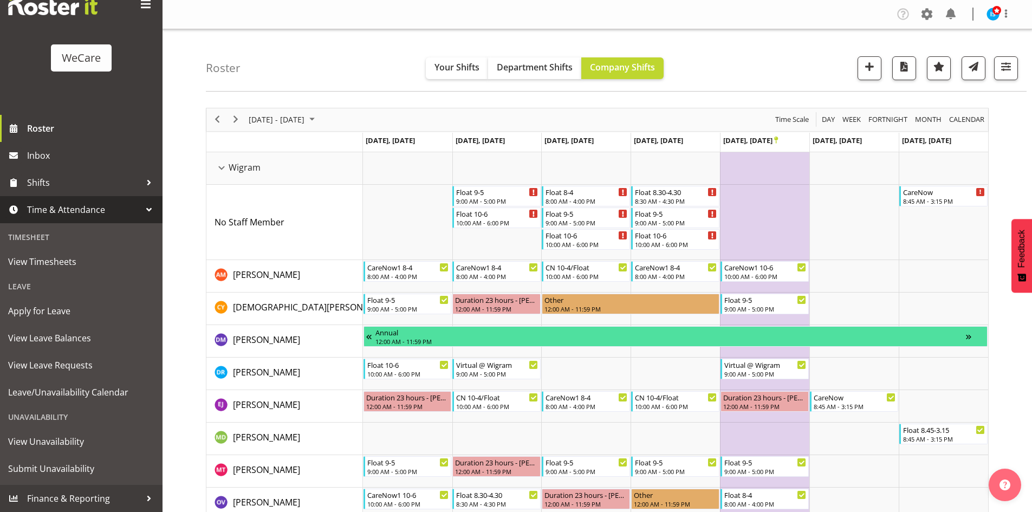
click at [530, 326] on div "Float 9-5 9:00 AM - 5:00 PM Float 10-6 10:00 AM - 6:00 PM Float 8-4 8:00 AM - 4…" at bounding box center [675, 417] width 625 height 530
click at [242, 119] on span "Next" at bounding box center [235, 120] width 13 height 14
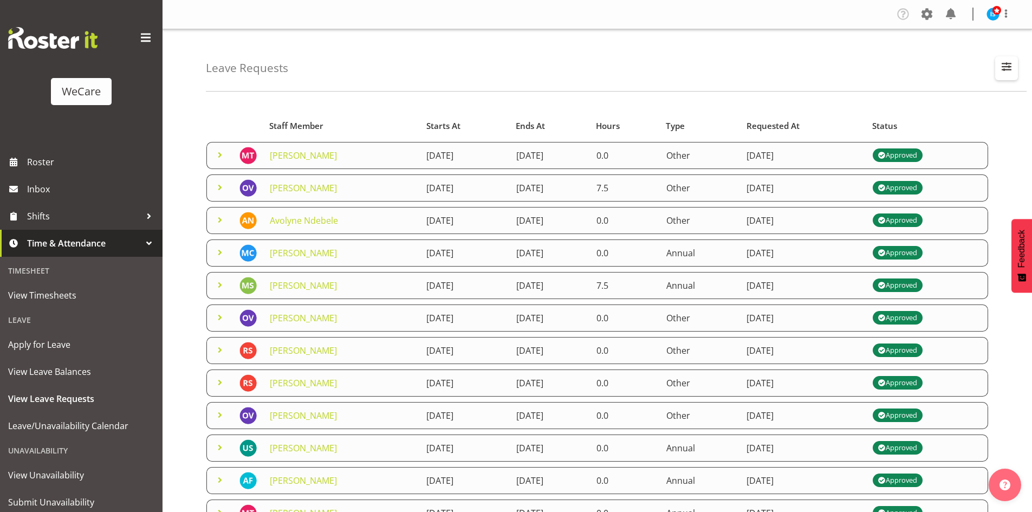
click at [997, 61] on button "button" at bounding box center [1006, 68] width 23 height 24
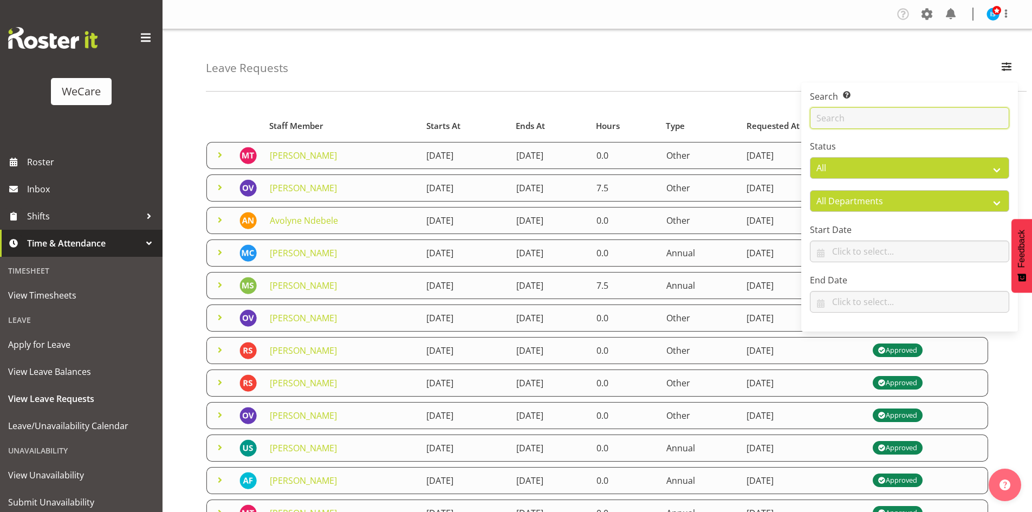
click at [945, 128] on input "text" at bounding box center [909, 118] width 199 height 22
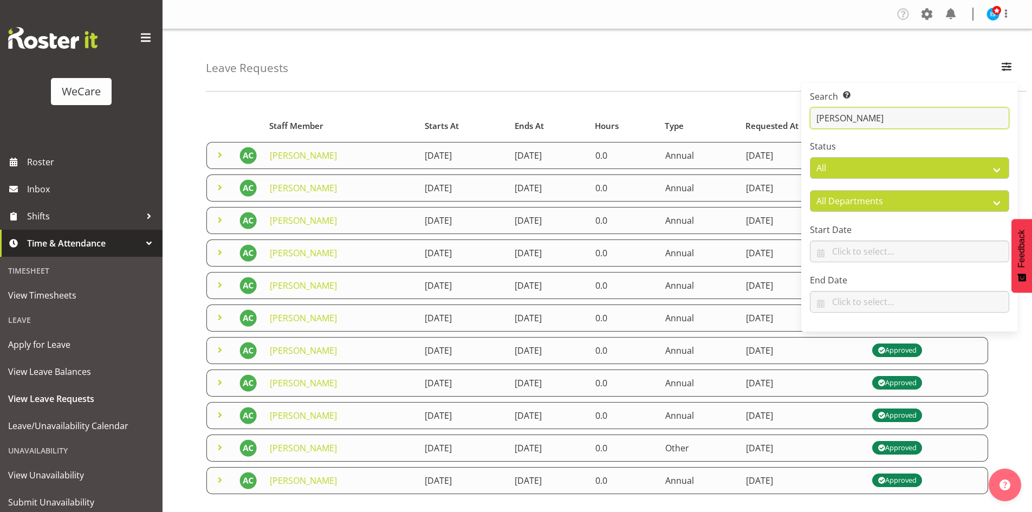
type input "[PERSON_NAME]"
drag, startPoint x: 478, startPoint y: 43, endPoint x: 453, endPoint y: 44, distance: 24.4
click at [477, 43] on div "Leave Requests Search Search for a particular employee andrew Status All Approv…" at bounding box center [616, 60] width 821 height 62
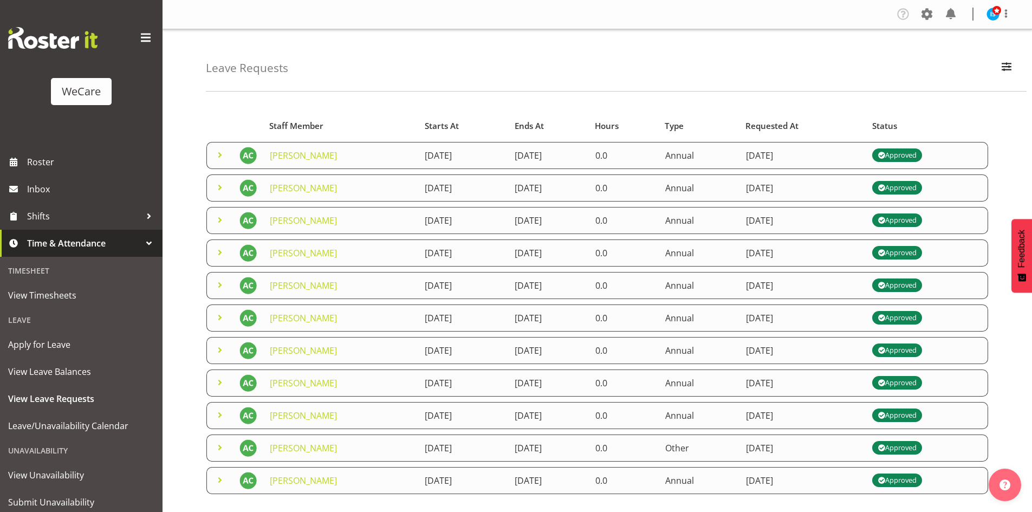
click at [216, 192] on span at bounding box center [219, 187] width 13 height 13
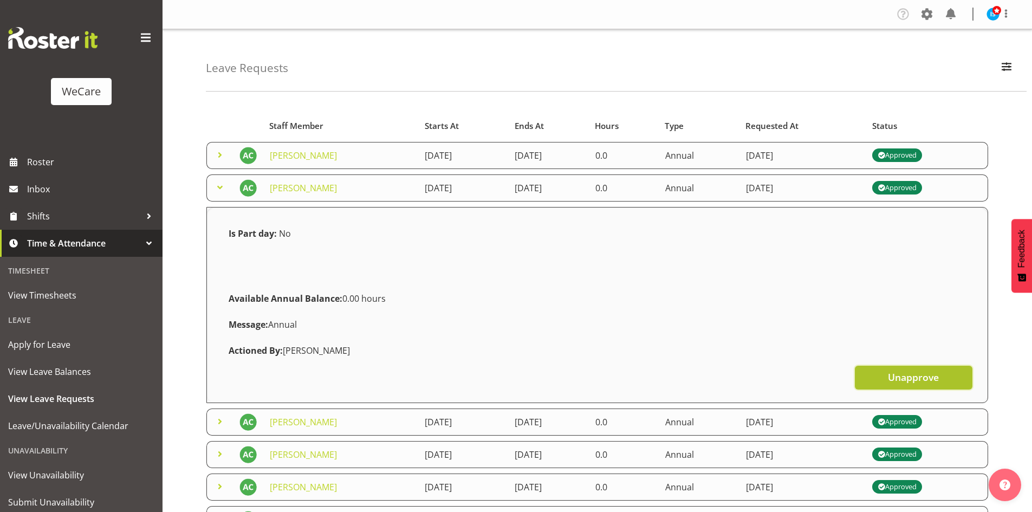
click at [914, 385] on button "Unapprove" at bounding box center [914, 378] width 118 height 24
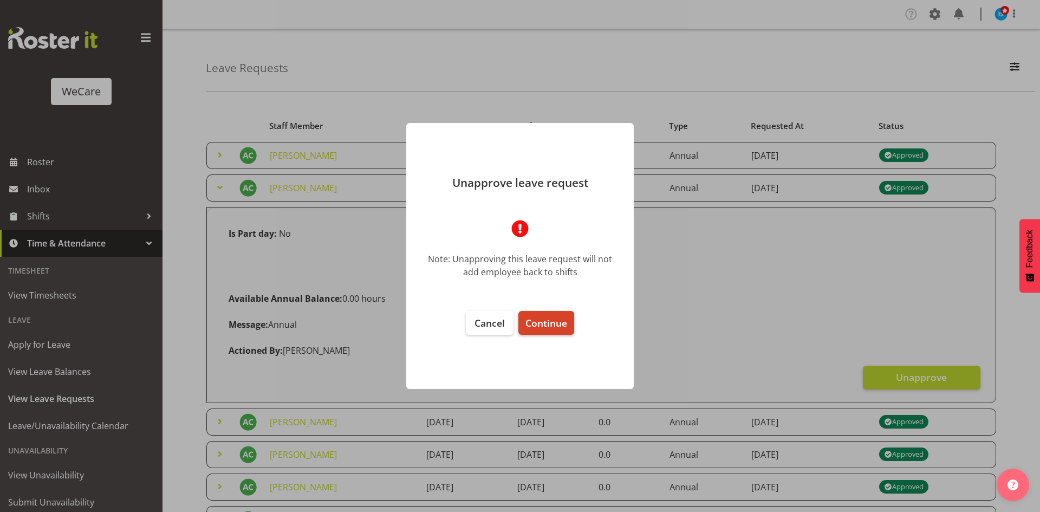
click at [529, 326] on span "Continue" at bounding box center [546, 322] width 42 height 13
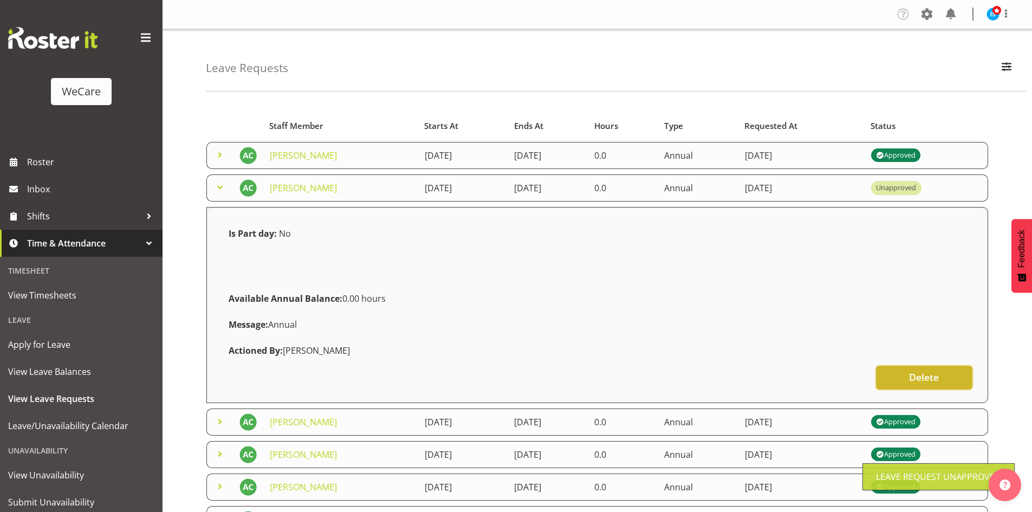
click at [939, 379] on span "Delete" at bounding box center [924, 377] width 30 height 14
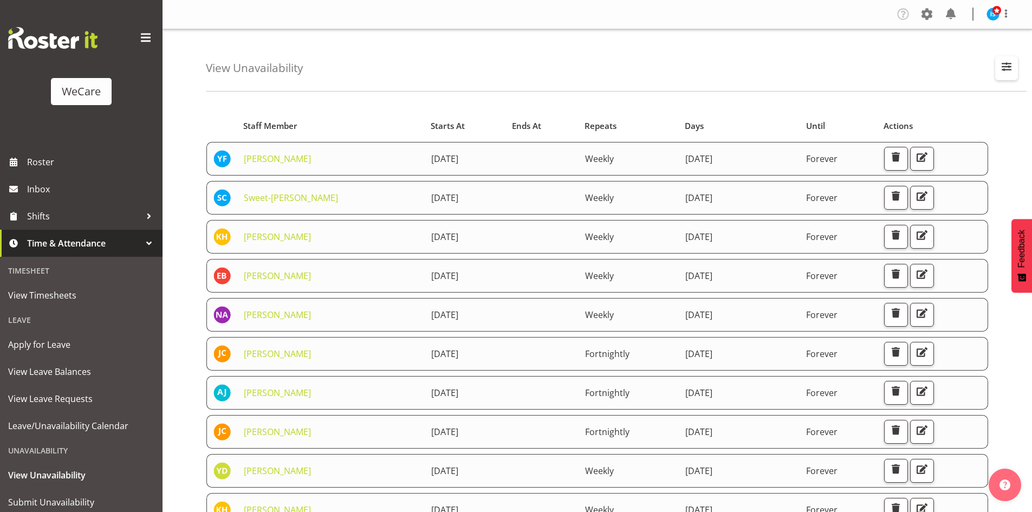
click at [1002, 73] on span "button" at bounding box center [1007, 67] width 14 height 14
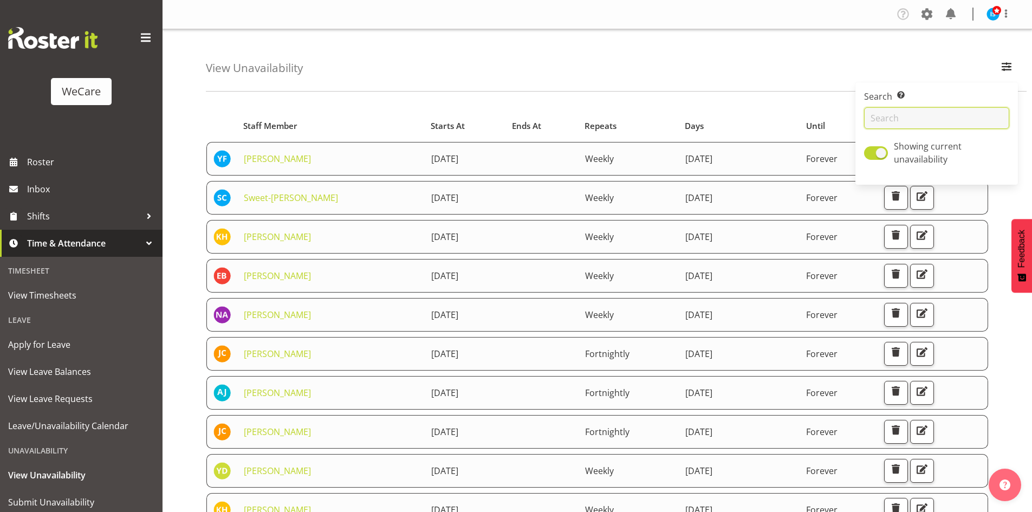
click at [903, 114] on input "text" at bounding box center [936, 118] width 145 height 22
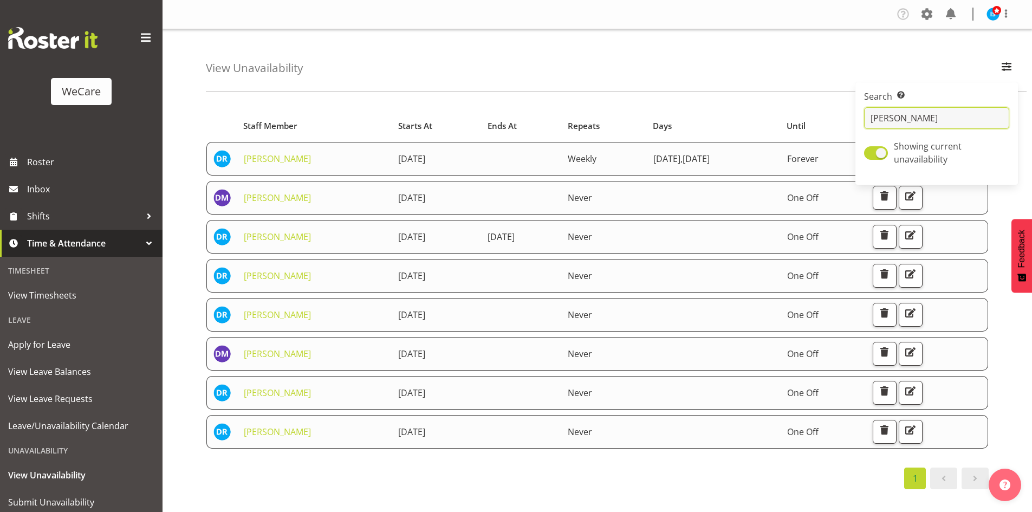
type input "deepti"
click at [296, 88] on div "View Unavailability Search Search for a particular employee deepti Showing curr…" at bounding box center [616, 60] width 821 height 62
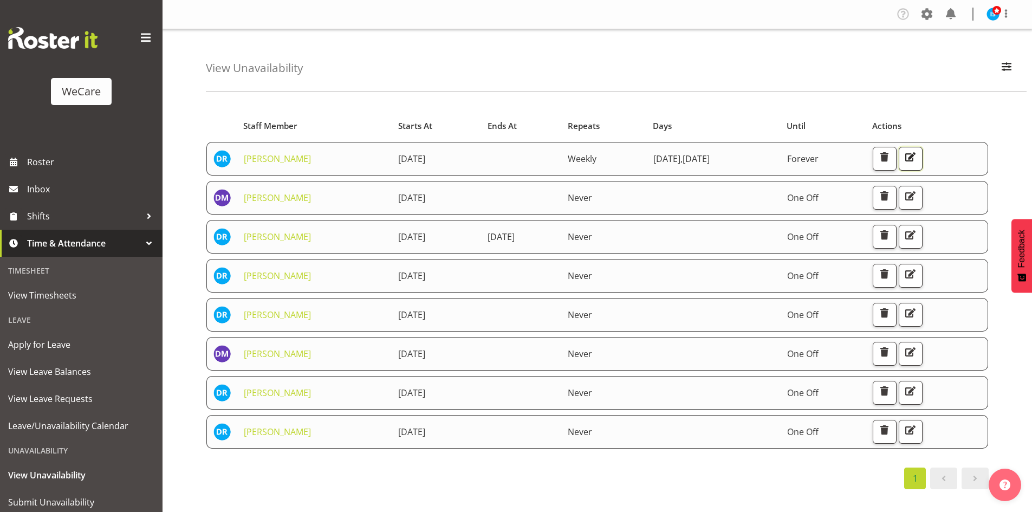
click at [917, 160] on span "button" at bounding box center [910, 157] width 14 height 14
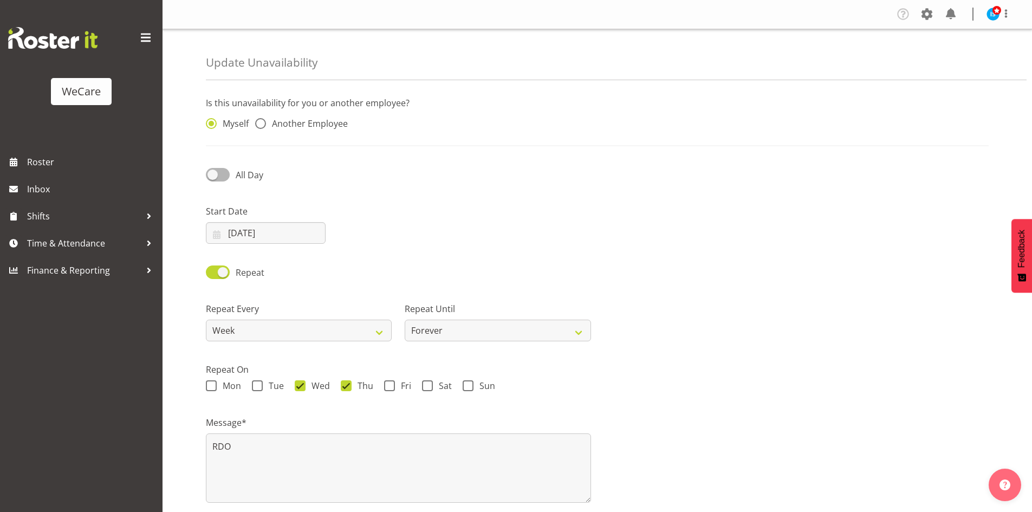
radio input "false"
radio input "true"
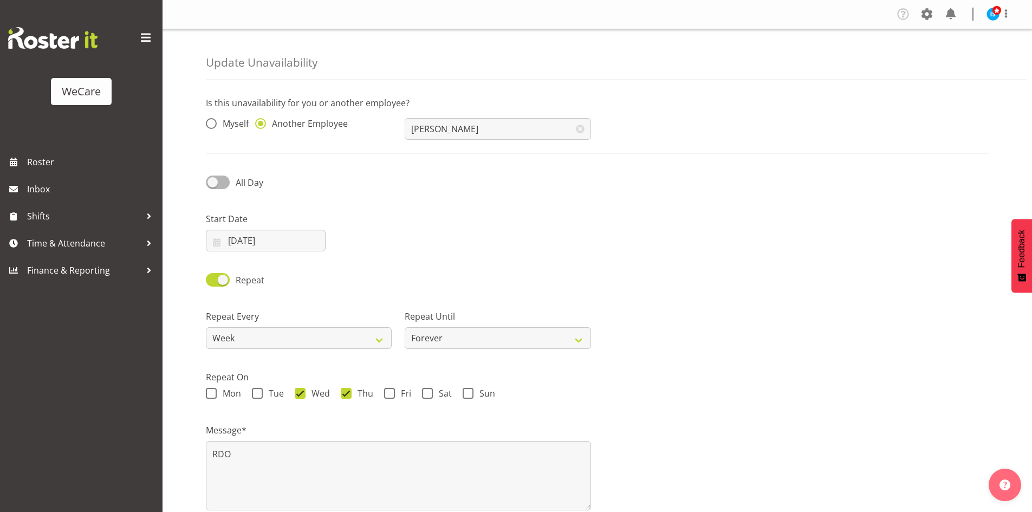
scroll to position [54, 0]
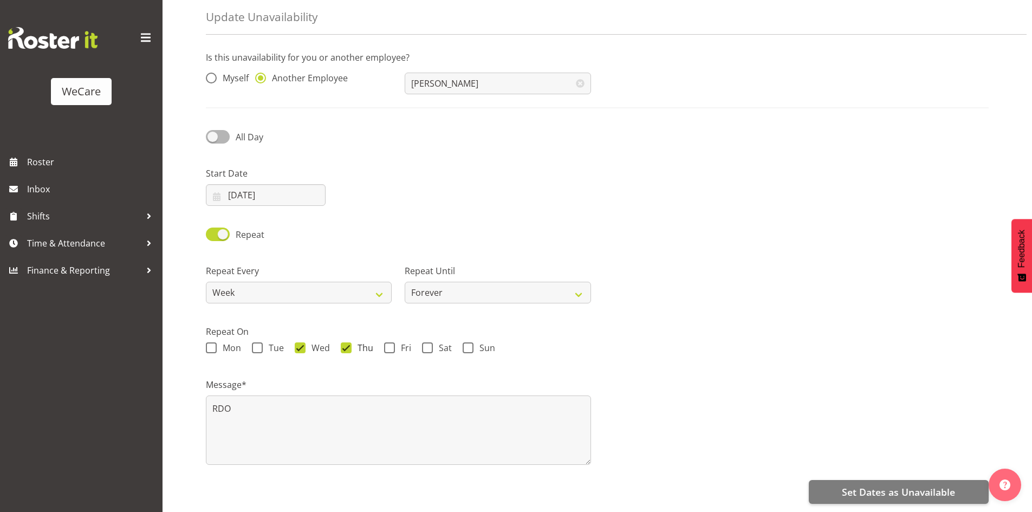
click at [349, 342] on span at bounding box center [346, 347] width 11 height 11
click at [348, 345] on input "Thu" at bounding box center [344, 348] width 7 height 7
checkbox input "false"
click at [275, 190] on input "15/01/2025" at bounding box center [266, 195] width 120 height 22
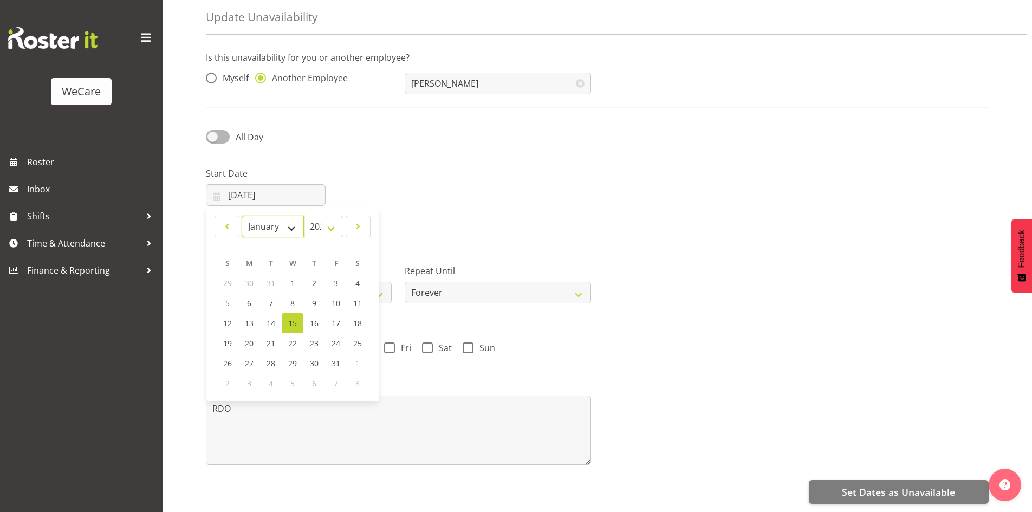
click at [302, 218] on select "January February March April May June July August September October November De…" at bounding box center [273, 227] width 62 height 22
select select "10"
click at [242, 216] on select "January February March April May June July August September October November De…" at bounding box center [273, 227] width 62 height 22
click at [294, 298] on span "5" at bounding box center [292, 303] width 4 height 10
type input "05/11/2025"
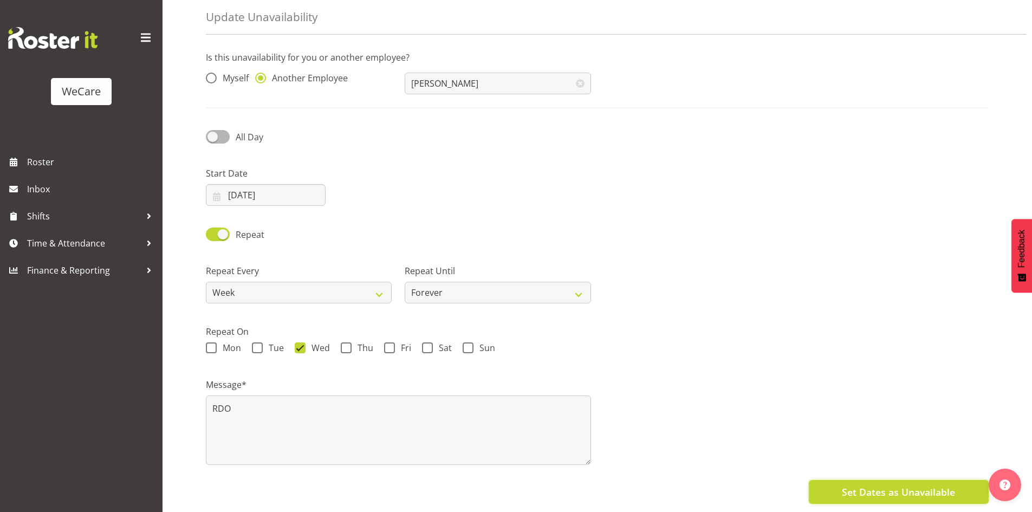
click at [913, 485] on span "Set Dates as Unavailable" at bounding box center [898, 492] width 113 height 14
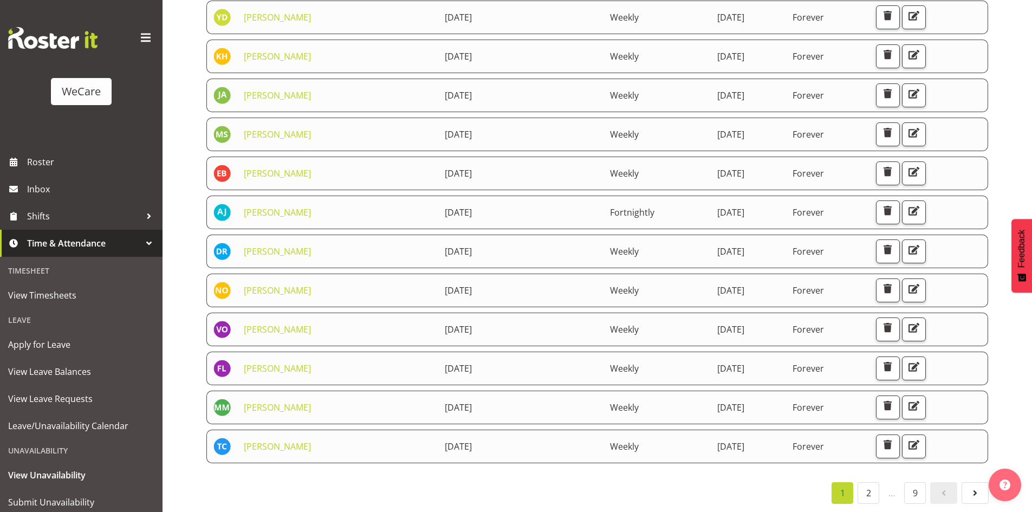
scroll to position [462, 0]
click at [34, 502] on span "Submit Unavailability" at bounding box center [81, 502] width 146 height 16
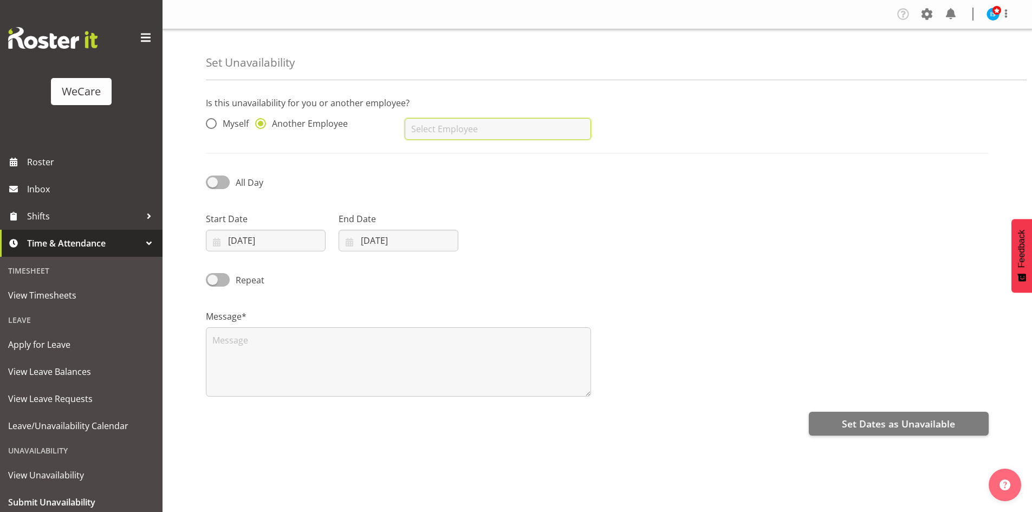
click at [475, 122] on input "text" at bounding box center [498, 129] width 186 height 22
type input "[PERSON_NAME]"
click at [248, 237] on input "06/10/2025" at bounding box center [266, 241] width 120 height 22
click at [297, 375] on link "15" at bounding box center [293, 370] width 22 height 20
type input "15/10/2025"
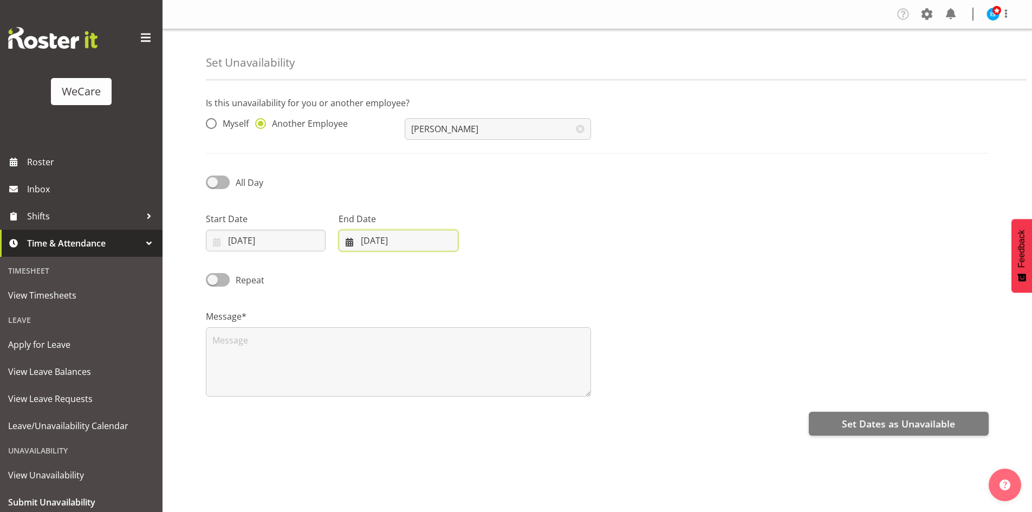
click at [411, 231] on input "06/10/2025" at bounding box center [399, 241] width 120 height 22
click at [448, 372] on span "16" at bounding box center [447, 370] width 9 height 10
type input "16/10/2025"
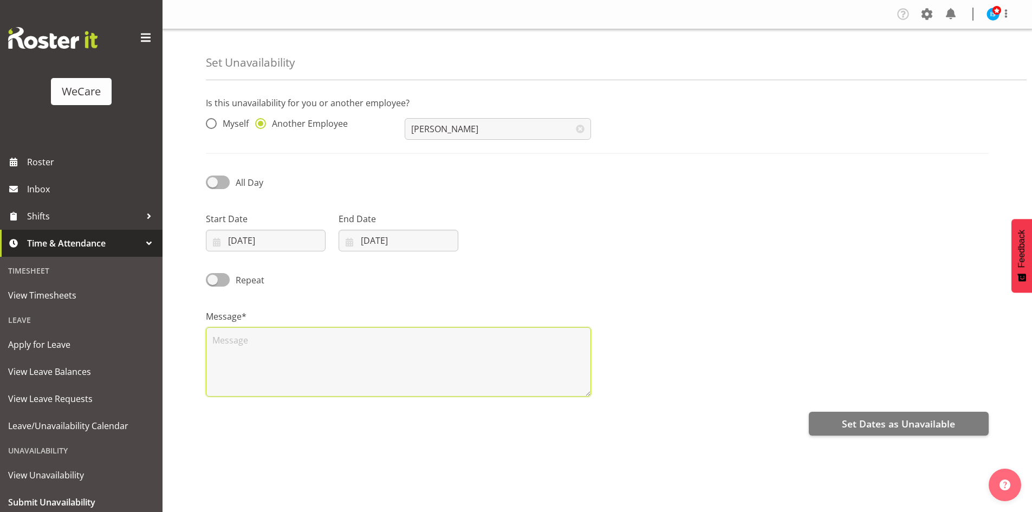
click at [345, 374] on textarea at bounding box center [398, 361] width 385 height 69
type textarea "RDO"
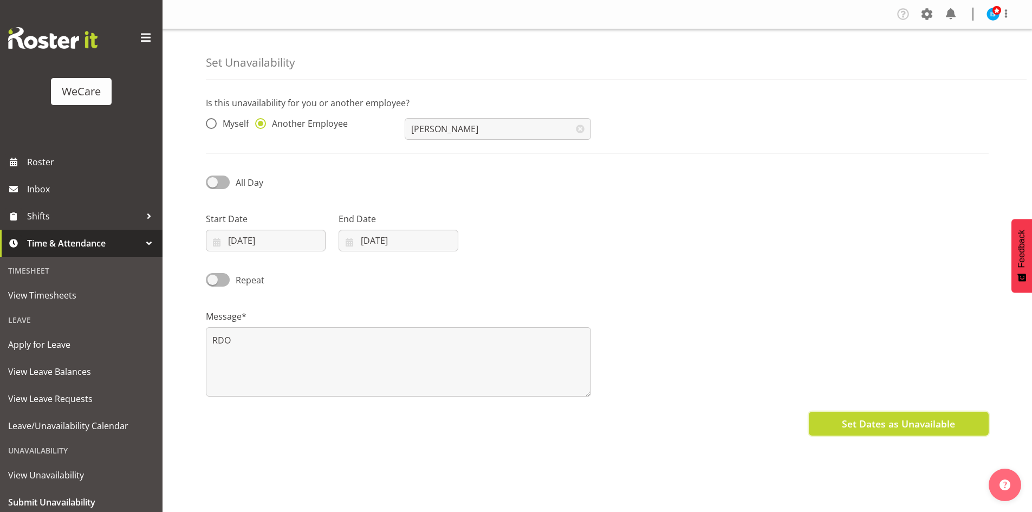
click at [873, 419] on span "Set Dates as Unavailable" at bounding box center [898, 424] width 113 height 14
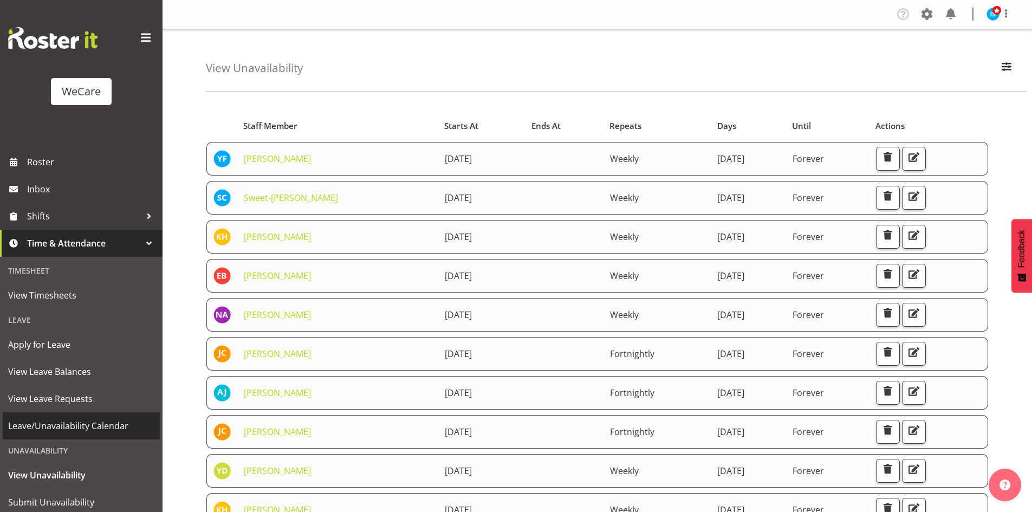
scroll to position [34, 0]
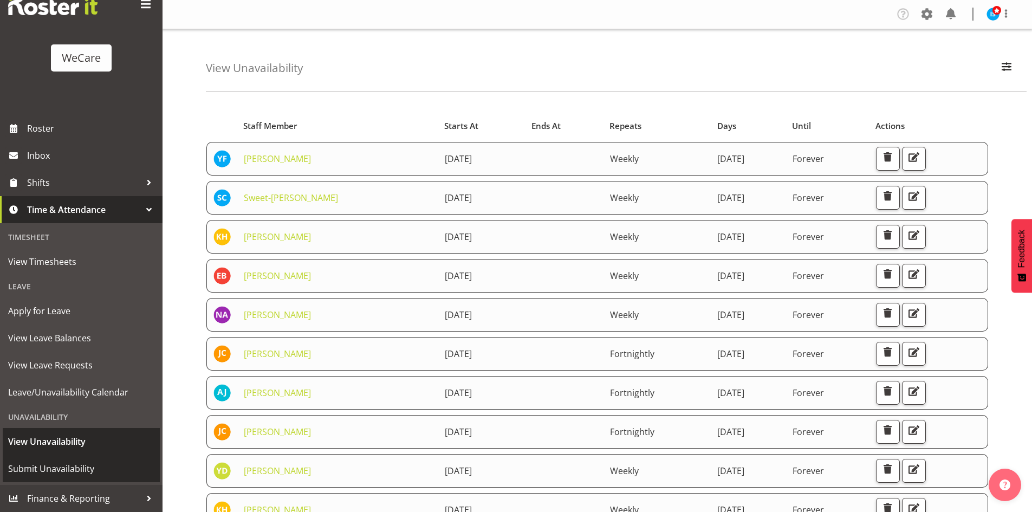
click at [20, 472] on span "Submit Unavailability" at bounding box center [81, 468] width 146 height 16
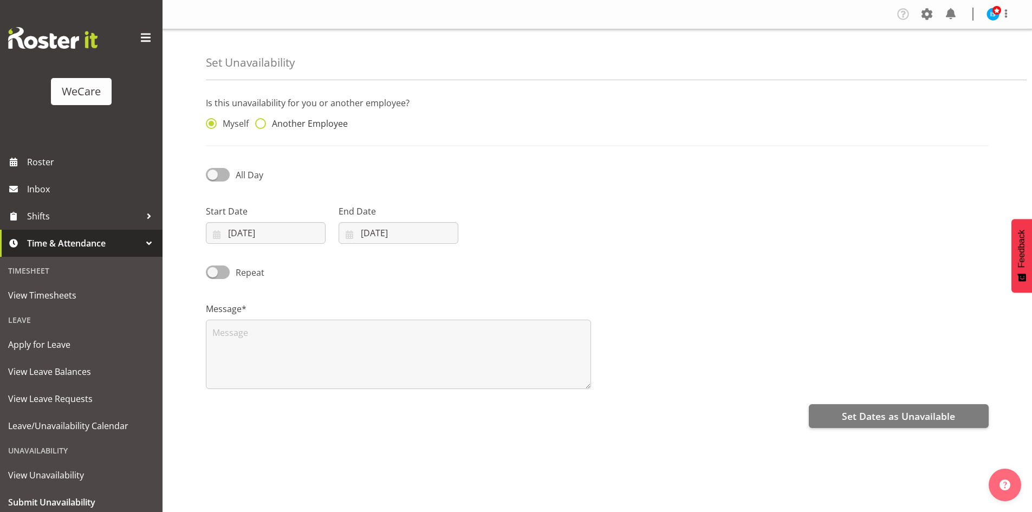
click at [322, 120] on span "Another Employee" at bounding box center [307, 123] width 82 height 11
click at [262, 120] on input "Another Employee" at bounding box center [258, 123] width 7 height 7
radio input "true"
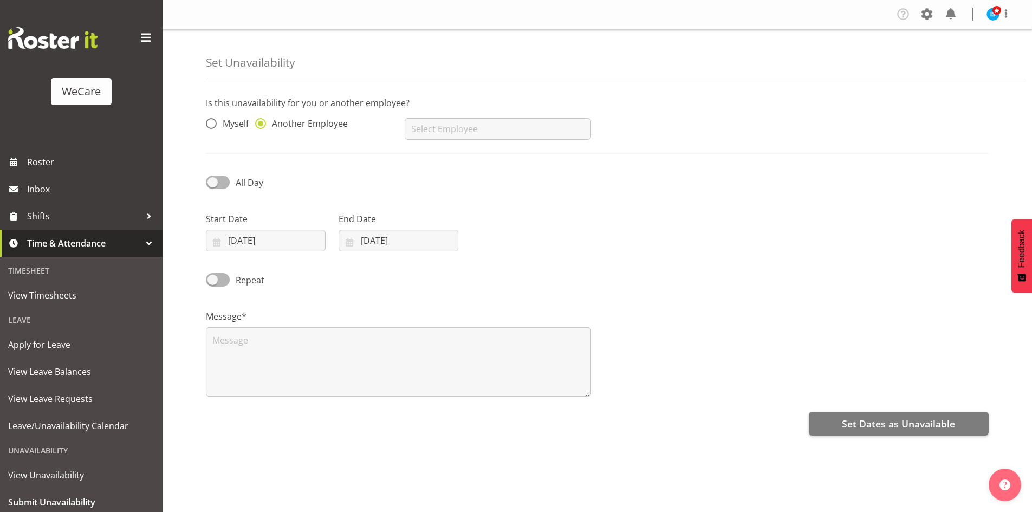
click at [523, 114] on div "AJ Jones Aleea Devenport Alex Ferguson Amy Johannsen Andrea Ramirez Andrew Casb…" at bounding box center [497, 124] width 199 height 43
click at [495, 138] on input "text" at bounding box center [498, 129] width 186 height 22
type input "[PERSON_NAME]"
click at [243, 244] on input "[DATE]" at bounding box center [266, 241] width 120 height 22
click at [301, 398] on link "22" at bounding box center [293, 390] width 22 height 20
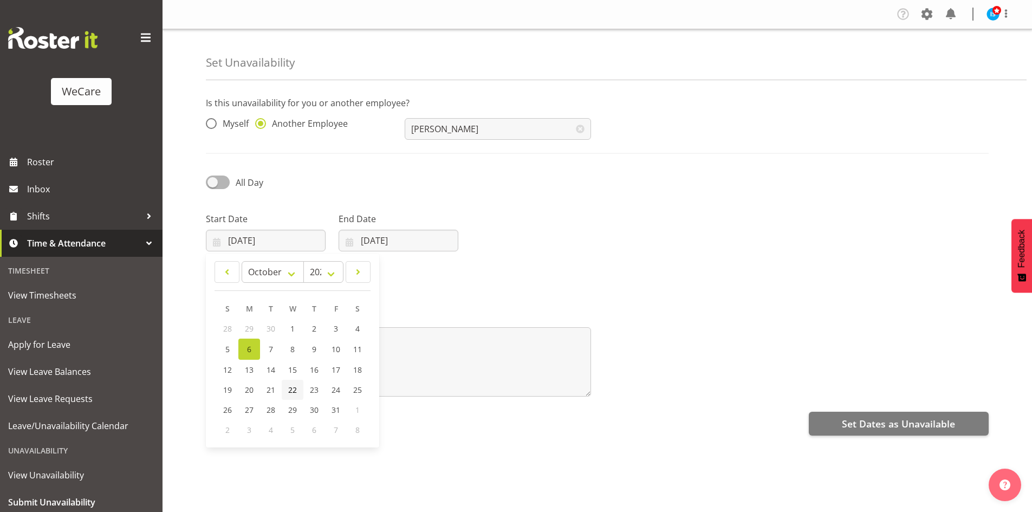
type input "22/10/2025"
click at [403, 227] on div "End Date 06/10/2025 January February March April May June July August September…" at bounding box center [399, 231] width 120 height 39
click at [392, 227] on div "End Date 06/10/2025 January February March April May June July August September…" at bounding box center [399, 231] width 120 height 39
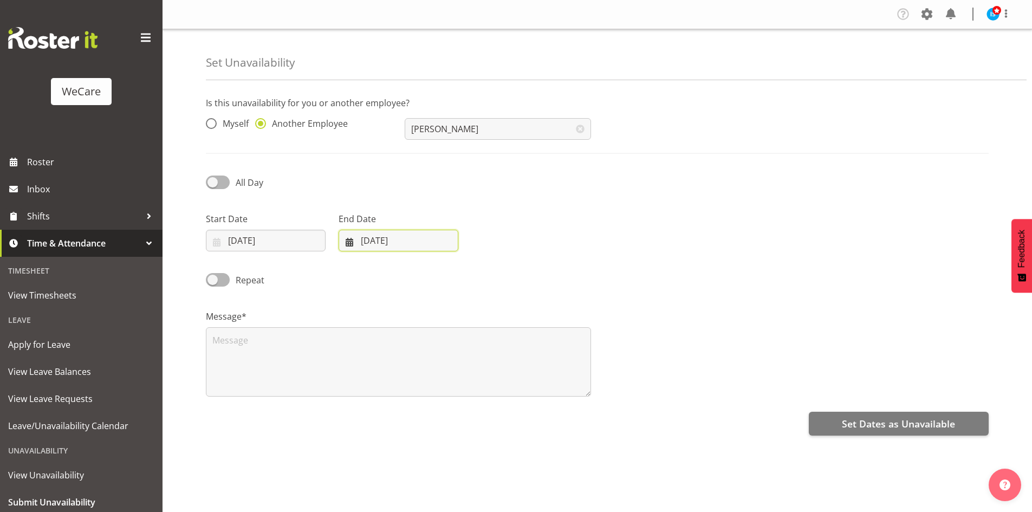
click at [404, 231] on input "06/10/2025" at bounding box center [399, 241] width 120 height 22
click at [453, 394] on link "23" at bounding box center [447, 390] width 22 height 20
type input "23/10/2025"
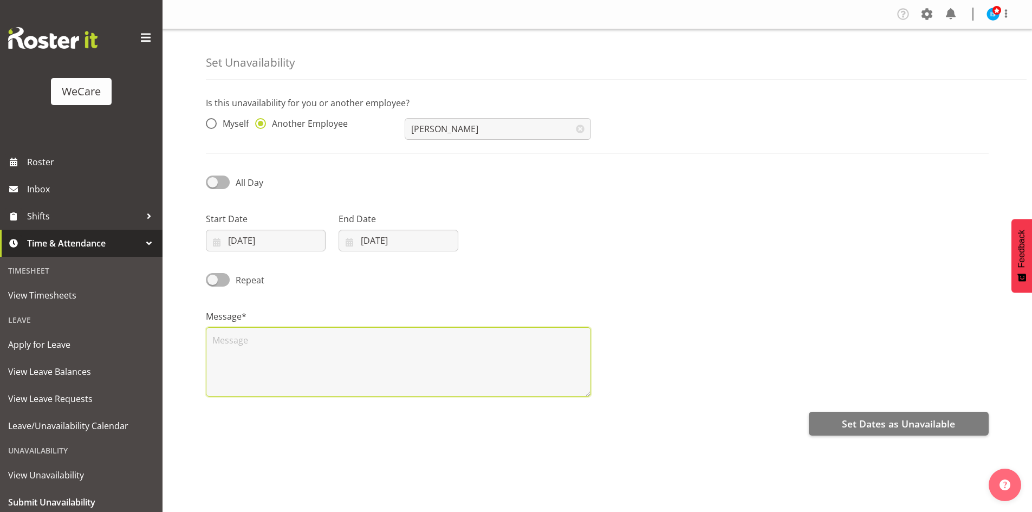
click at [318, 358] on textarea at bounding box center [398, 361] width 385 height 69
type textarea "RDO"
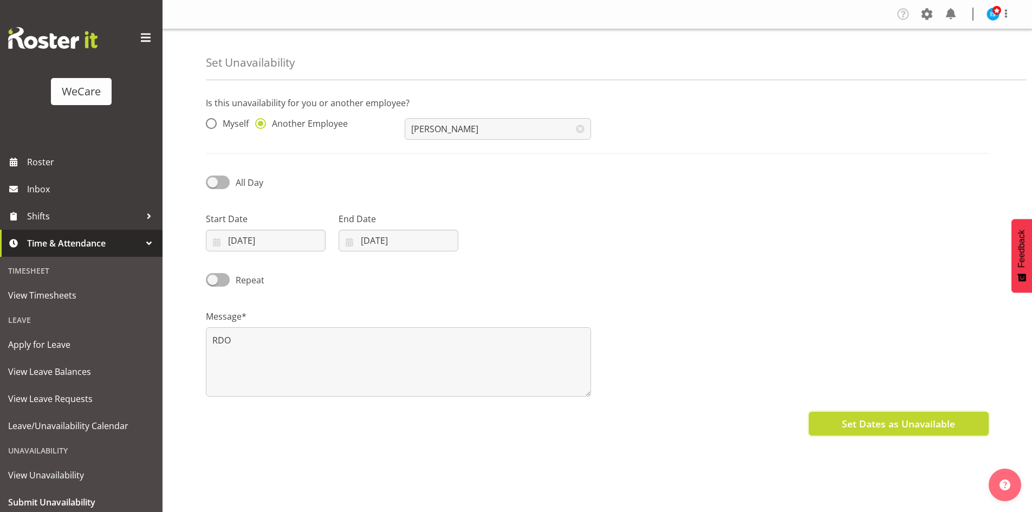
click at [851, 429] on span "Set Dates as Unavailable" at bounding box center [898, 424] width 113 height 14
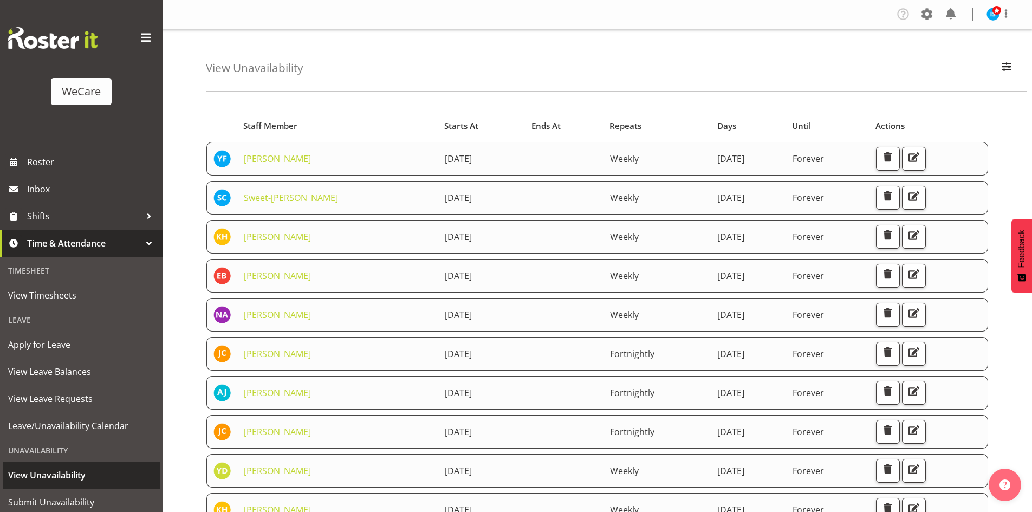
click at [47, 487] on link "View Unavailability" at bounding box center [81, 475] width 157 height 27
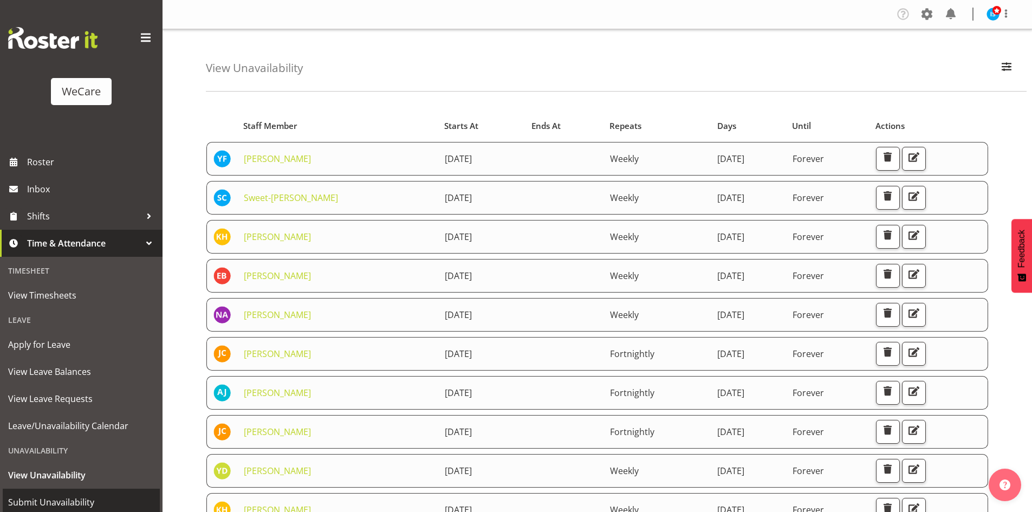
click at [55, 494] on span "Submit Unavailability" at bounding box center [81, 502] width 146 height 16
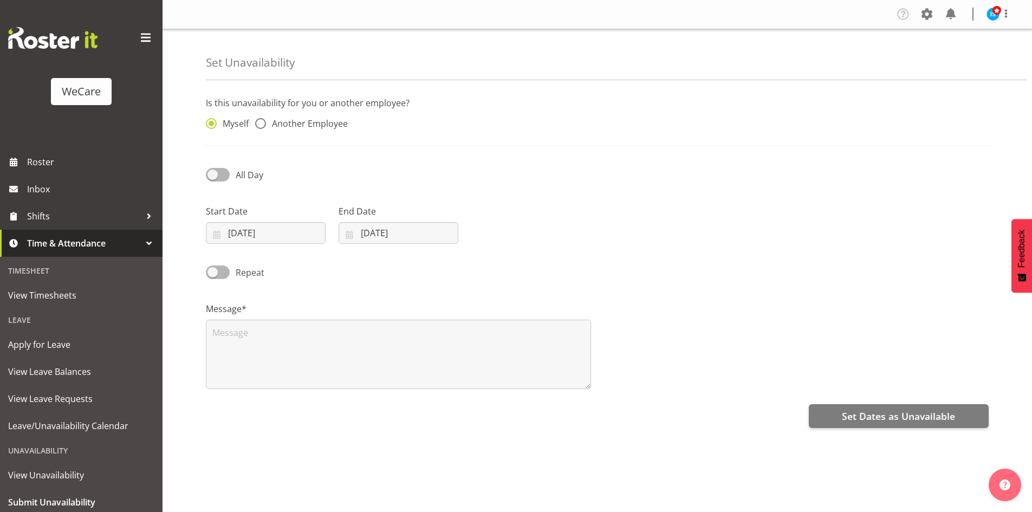
click at [280, 131] on div "Myself Another Employee" at bounding box center [299, 125] width 186 height 14
click at [336, 128] on span "Another Employee" at bounding box center [307, 123] width 82 height 11
click at [262, 127] on input "Another Employee" at bounding box center [258, 123] width 7 height 7
radio input "true"
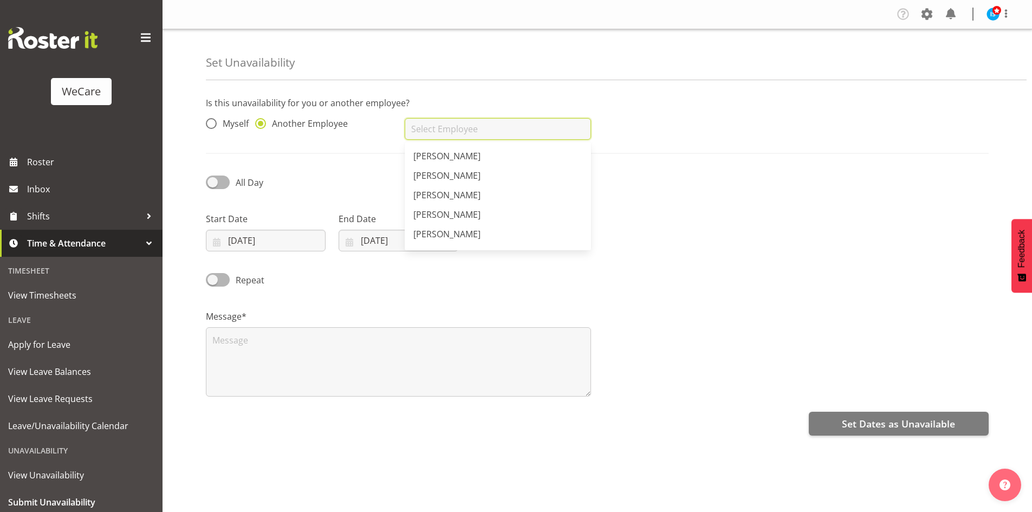
click at [430, 121] on input "text" at bounding box center [498, 129] width 186 height 22
click at [432, 180] on span "[PERSON_NAME]" at bounding box center [446, 176] width 67 height 12
type input "[PERSON_NAME]"
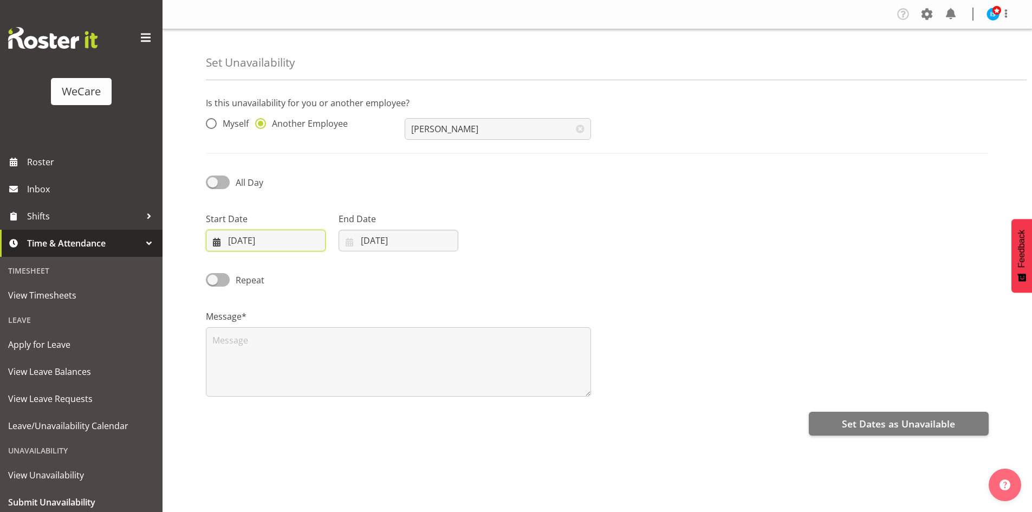
click at [276, 246] on input "06/10/2025" at bounding box center [266, 241] width 120 height 22
click at [282, 407] on link "29" at bounding box center [293, 410] width 22 height 20
type input "29/10/2025"
click at [363, 244] on input "06/10/2025" at bounding box center [399, 241] width 120 height 22
click at [443, 407] on span "30" at bounding box center [447, 410] width 9 height 10
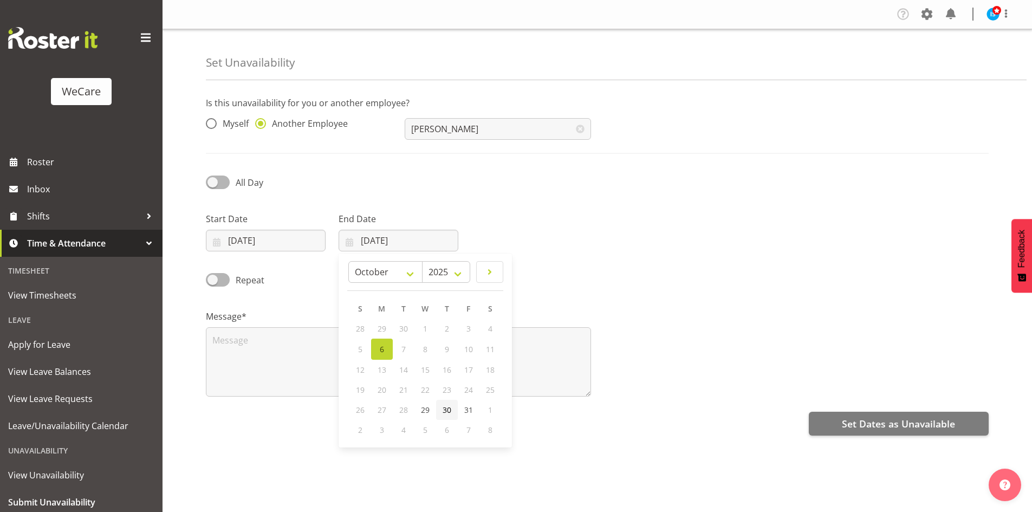
type input "30/10/2025"
click at [218, 369] on textarea at bounding box center [398, 361] width 385 height 69
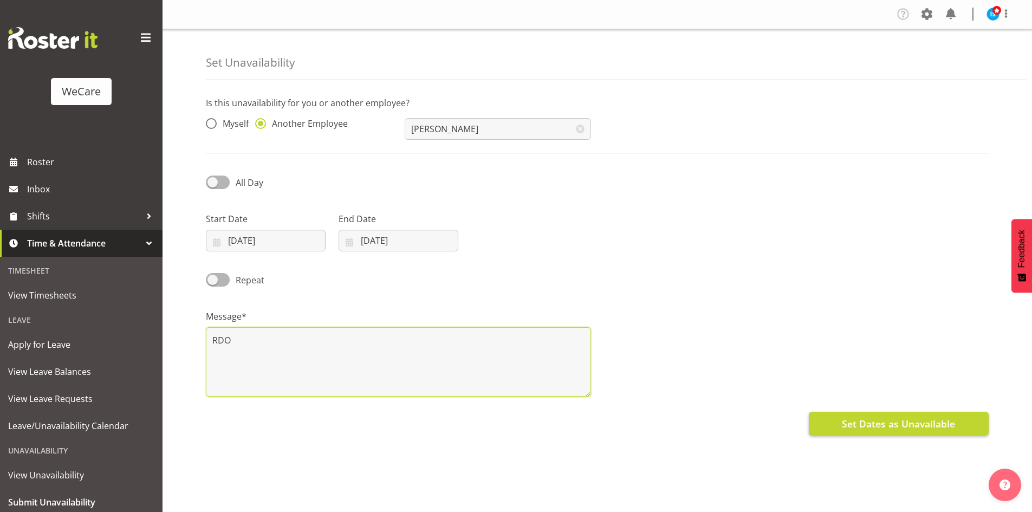
type textarea "RDO"
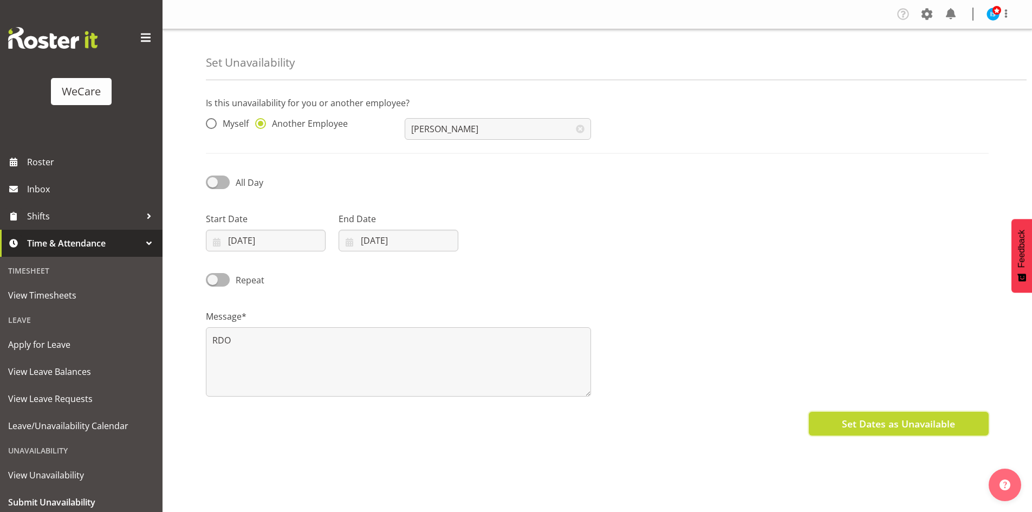
click at [943, 430] on span "Set Dates as Unavailable" at bounding box center [898, 424] width 113 height 14
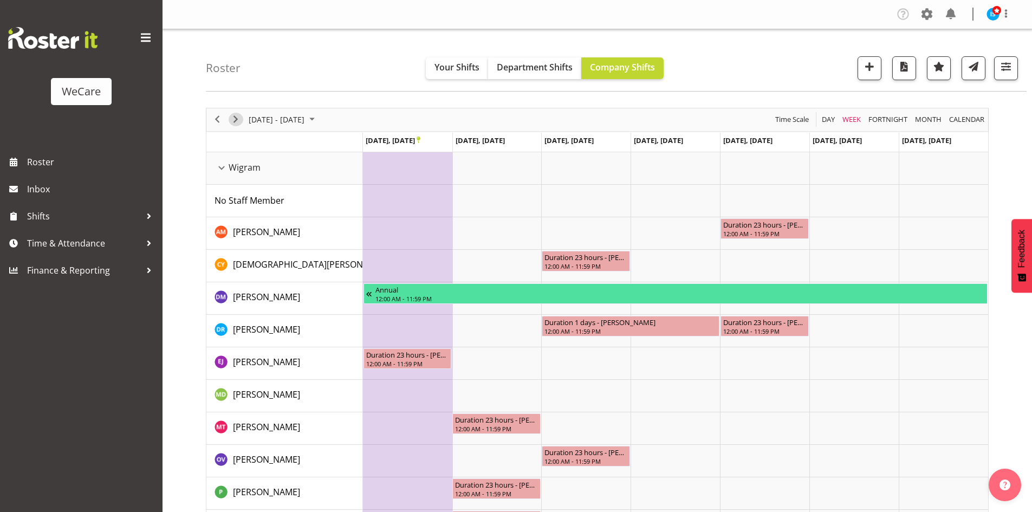
click at [240, 117] on span "Next" at bounding box center [235, 120] width 13 height 14
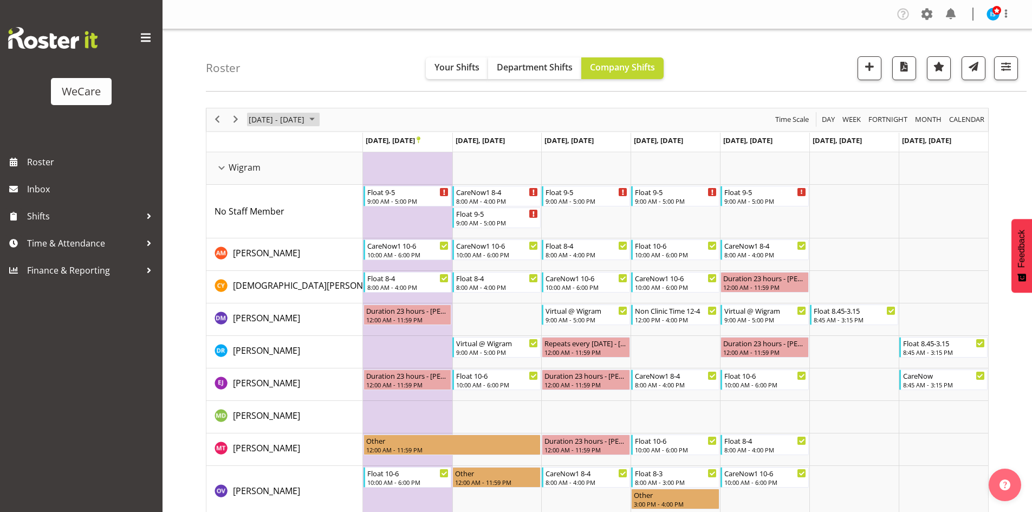
click at [275, 119] on span "[DATE] - [DATE]" at bounding box center [277, 120] width 58 height 14
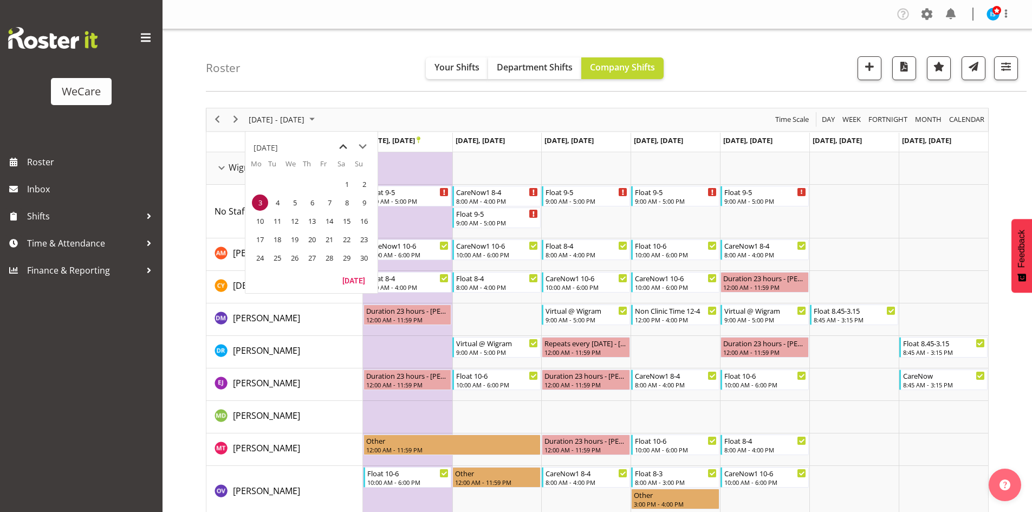
click at [348, 142] on span "previous month" at bounding box center [343, 147] width 19 height 20
click at [274, 200] on span "7" at bounding box center [277, 202] width 16 height 16
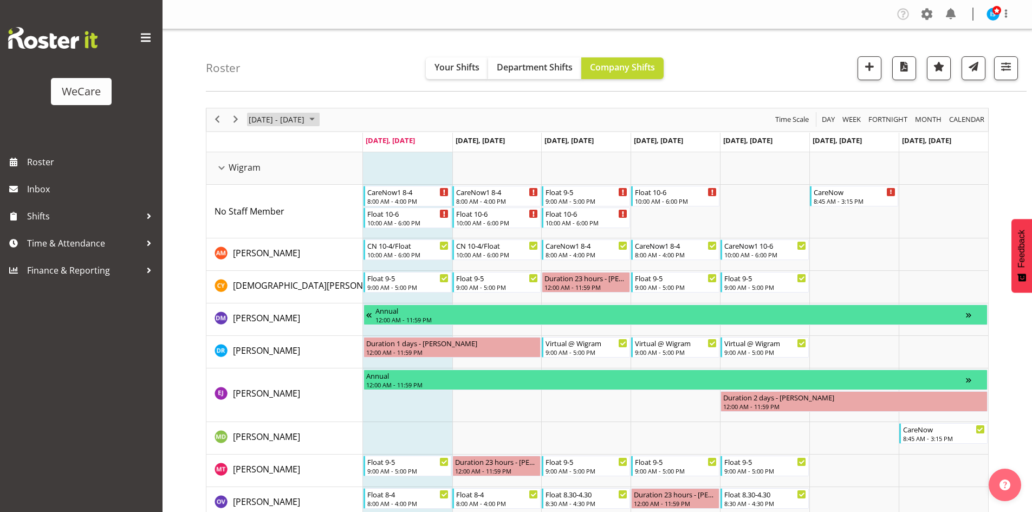
click at [271, 124] on span "[DATE] - [DATE]" at bounding box center [277, 120] width 58 height 14
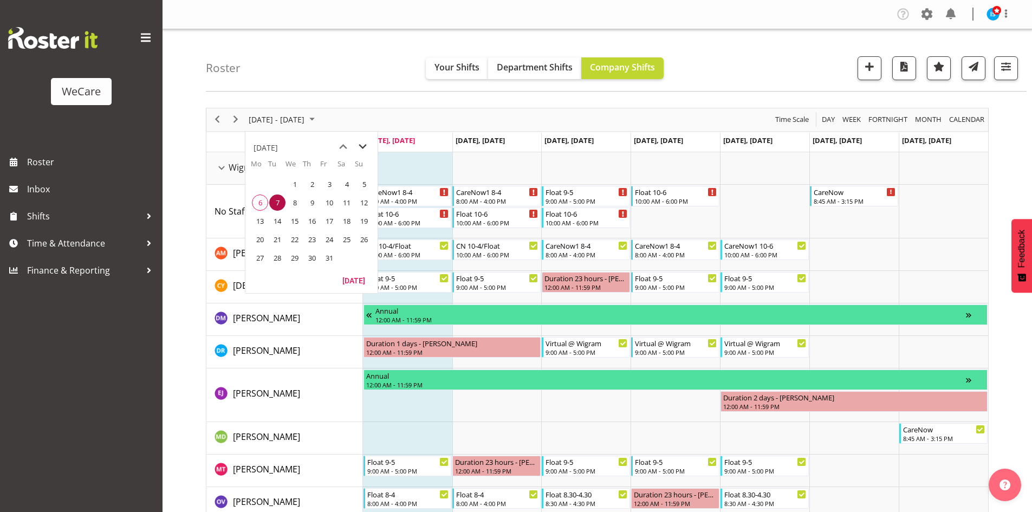
click at [360, 146] on span "next month" at bounding box center [362, 147] width 19 height 20
click at [258, 193] on td "3" at bounding box center [259, 202] width 17 height 18
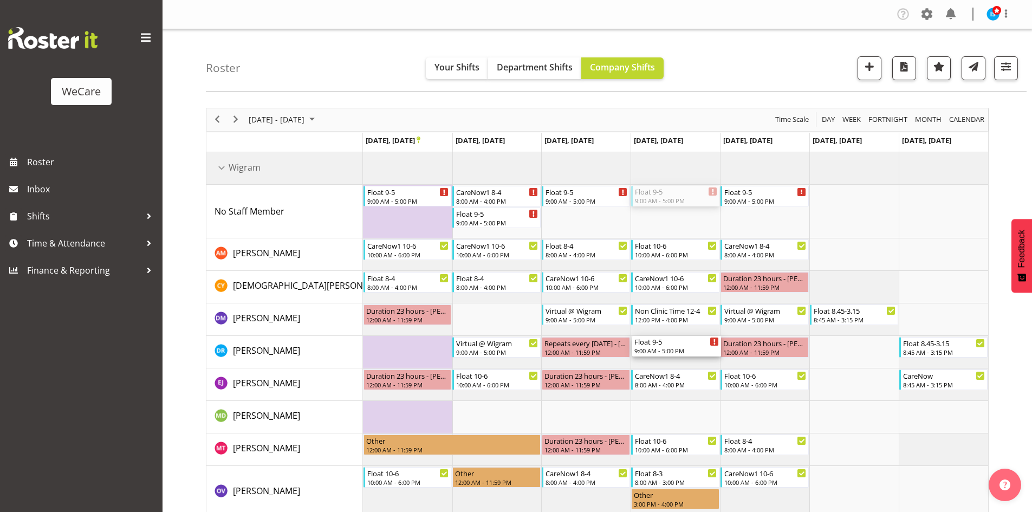
drag, startPoint x: 679, startPoint y: 269, endPoint x: 685, endPoint y: 350, distance: 81.0
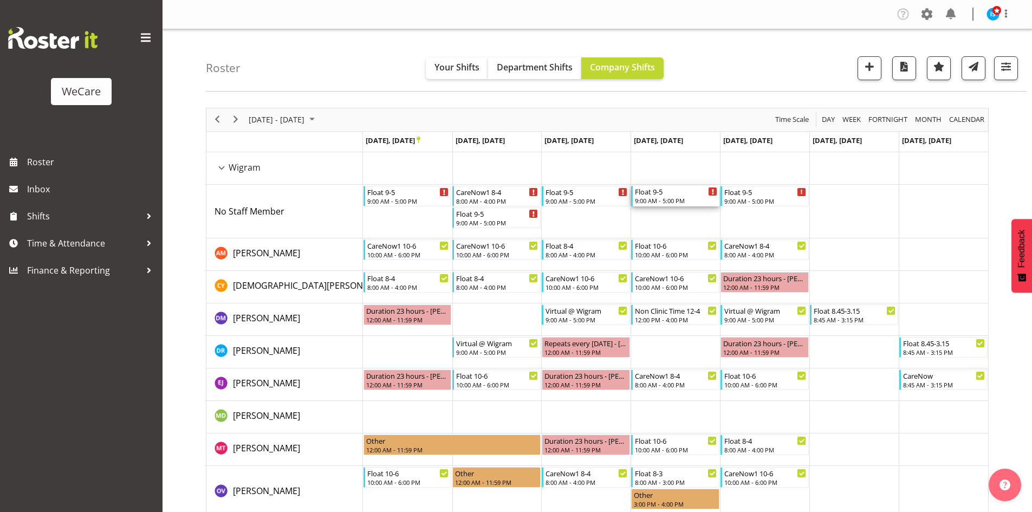
click at [641, 193] on div "Float 9-5" at bounding box center [676, 191] width 82 height 11
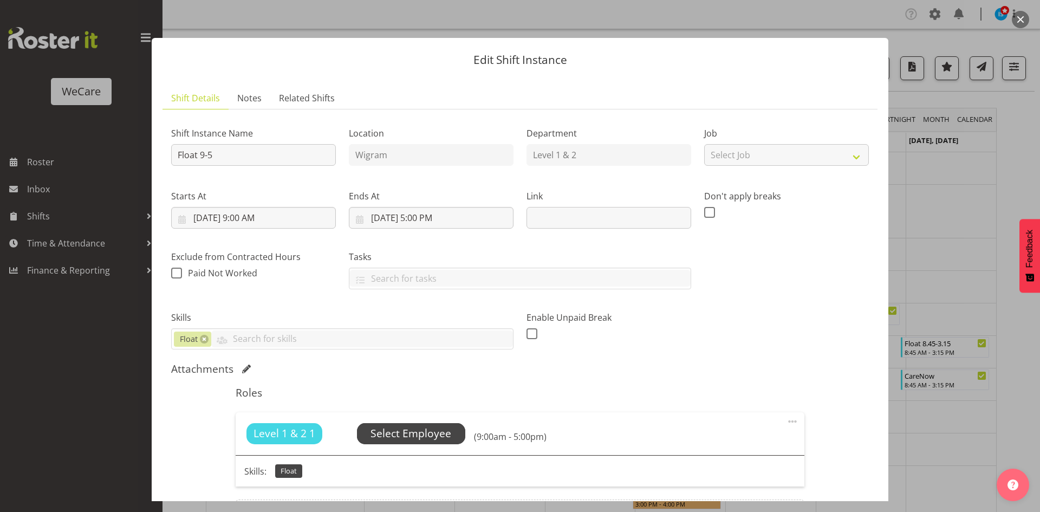
click at [412, 430] on div "Level 1 & 2 1 Unfilled Select Employee (9:00am - 5:00pm)" at bounding box center [520, 433] width 568 height 42
click at [412, 430] on span "Select Employee" at bounding box center [411, 434] width 81 height 16
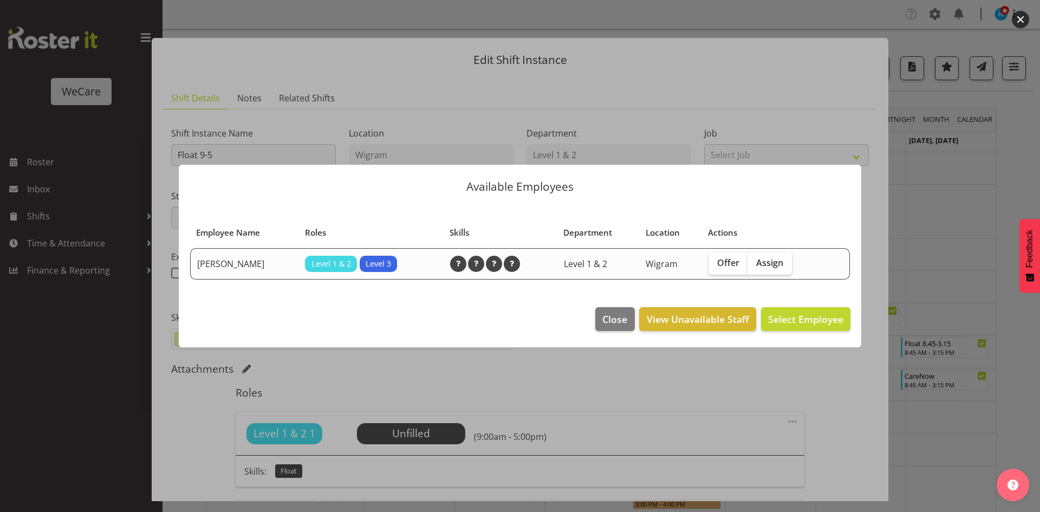
click at [767, 243] on table "Employee Name Roles Skills Department Location Actions [PERSON_NAME] Level 1 & …" at bounding box center [520, 250] width 661 height 69
click at [778, 269] on label "Assign" at bounding box center [770, 264] width 44 height 22
click at [755, 267] on input "Assign" at bounding box center [751, 262] width 7 height 7
checkbox input "true"
click at [796, 306] on footer "Close View Unavailable Staff Assign [PERSON_NAME]" at bounding box center [520, 321] width 683 height 51
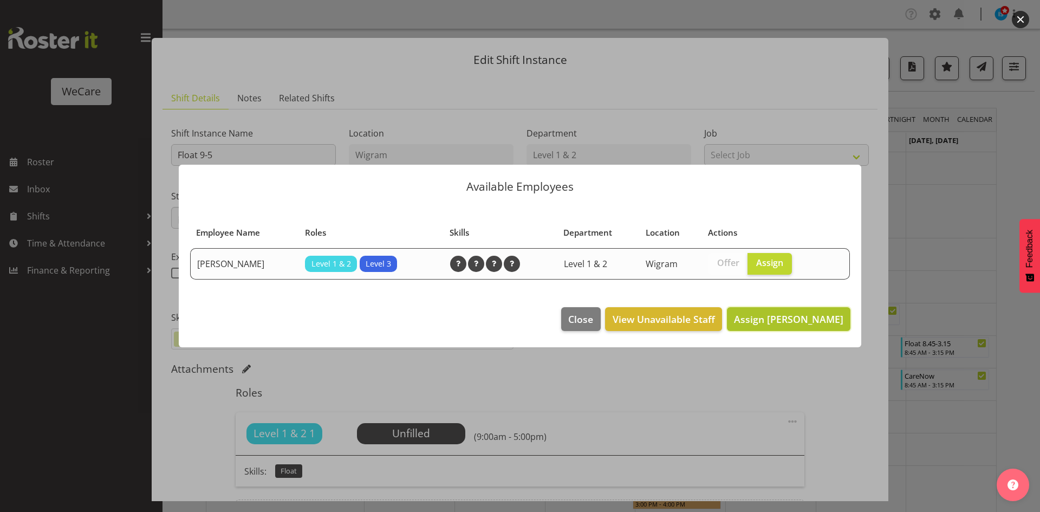
click at [798, 314] on span "Assign [PERSON_NAME]" at bounding box center [788, 319] width 109 height 13
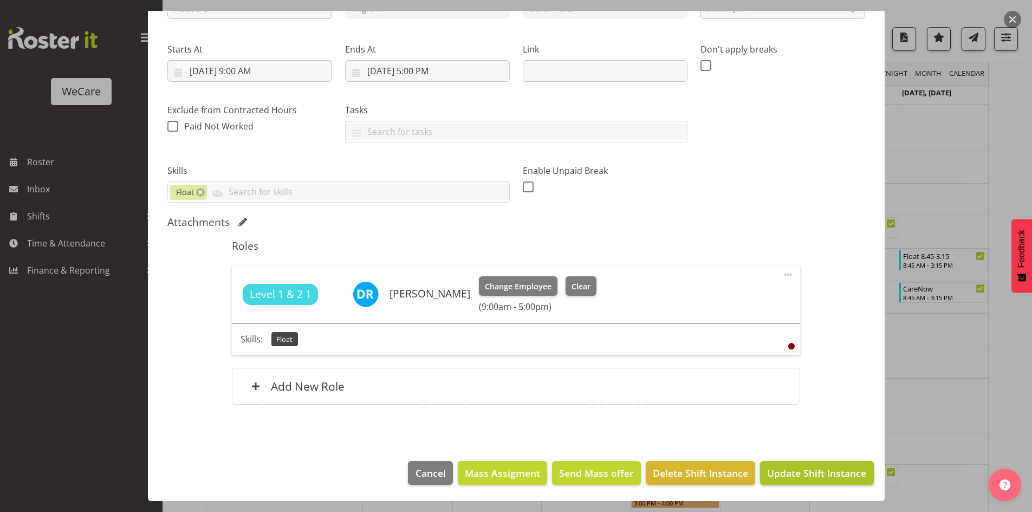
scroll to position [108, 0]
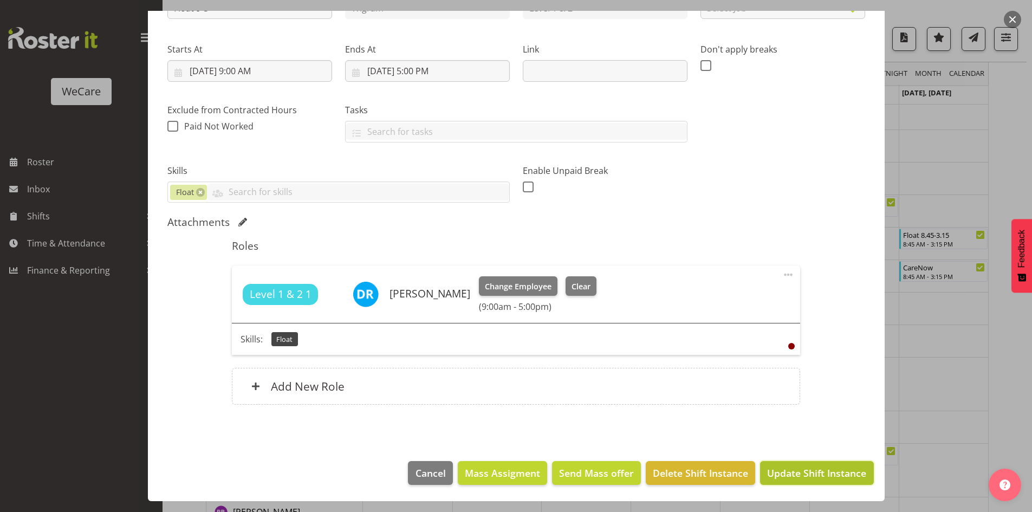
click at [819, 484] on button "Update Shift Instance" at bounding box center [816, 473] width 113 height 24
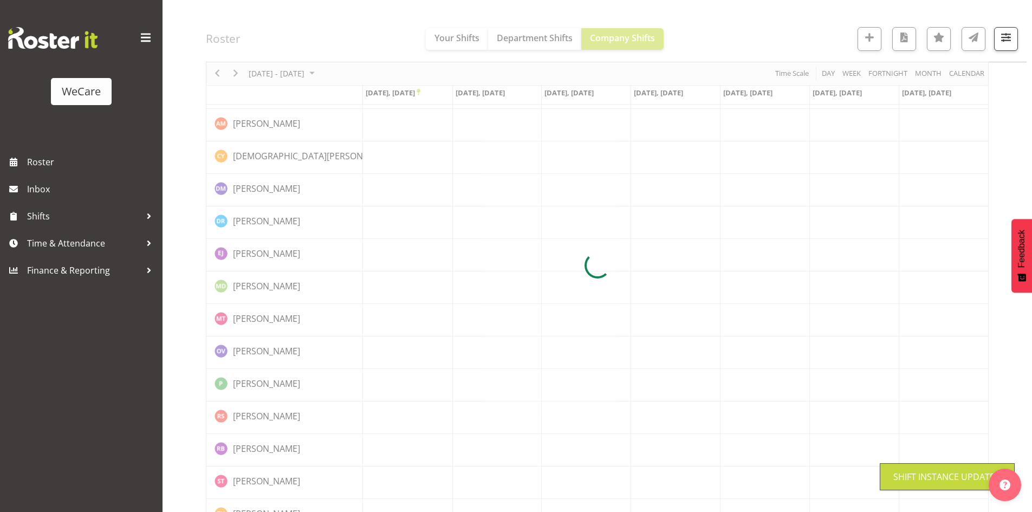
scroll to position [0, 0]
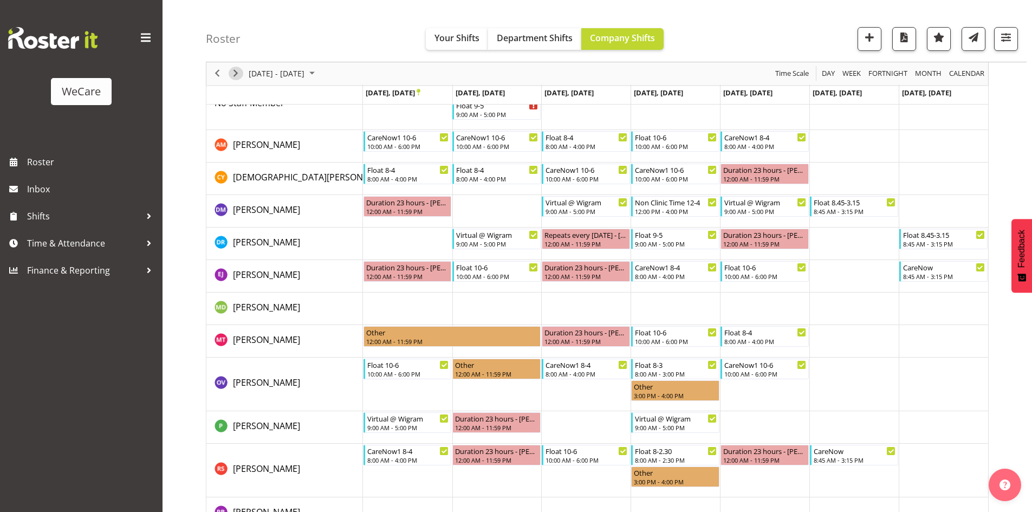
click at [233, 78] on span "Next" at bounding box center [235, 74] width 13 height 14
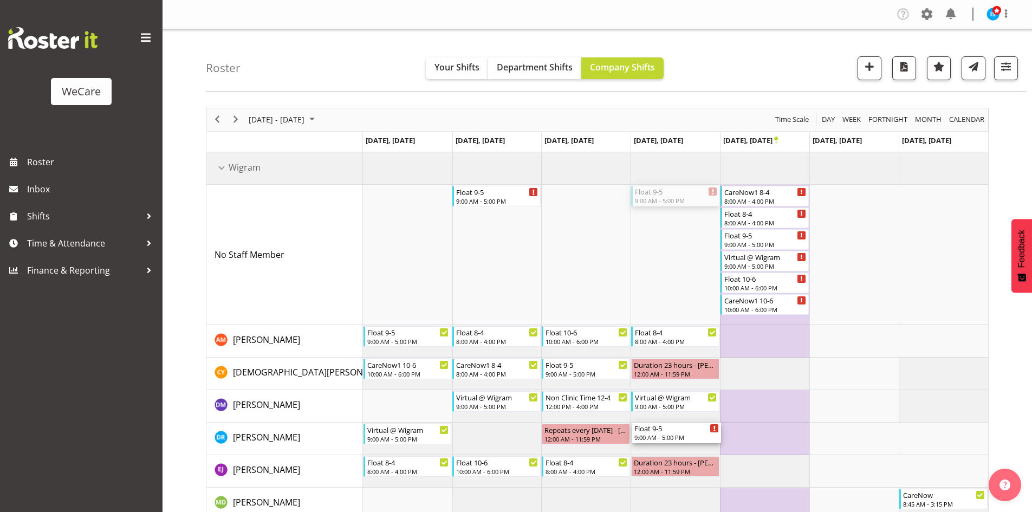
drag, startPoint x: 678, startPoint y: 187, endPoint x: 676, endPoint y: 436, distance: 248.7
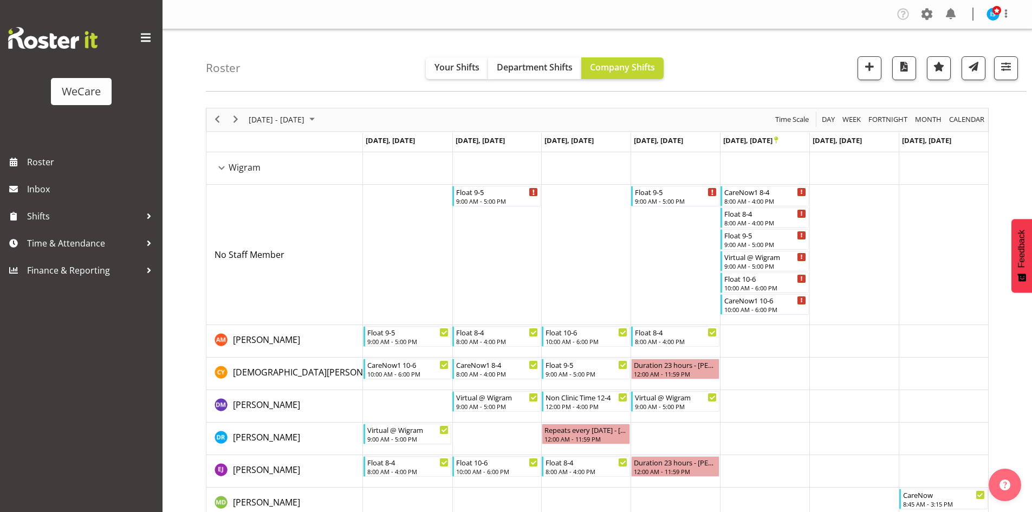
click at [674, 185] on td "Timeline Week of November 10, 2025" at bounding box center [675, 255] width 89 height 140
click at [676, 198] on div "9:00 AM - 5:00 PM" at bounding box center [676, 200] width 82 height 9
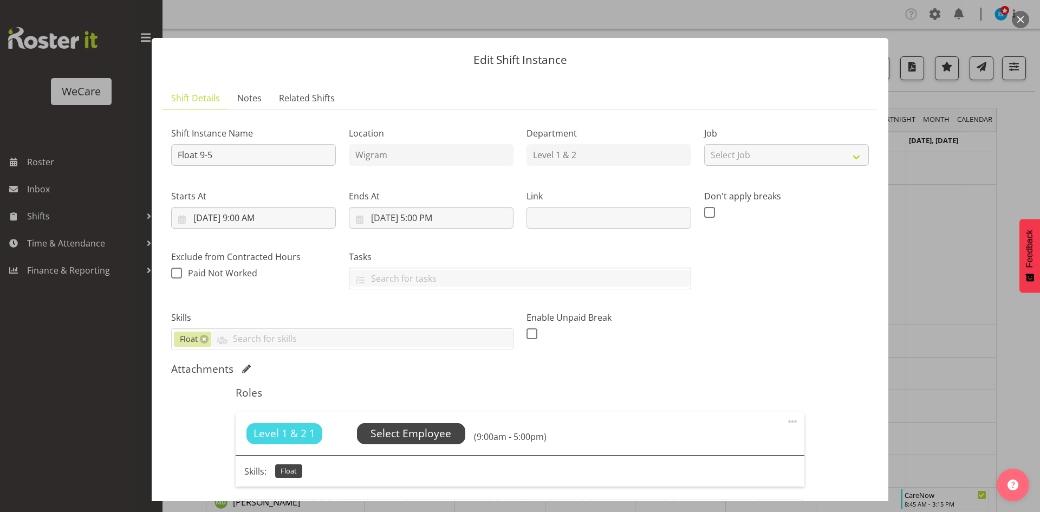
click at [384, 429] on span "Select Employee" at bounding box center [411, 434] width 81 height 16
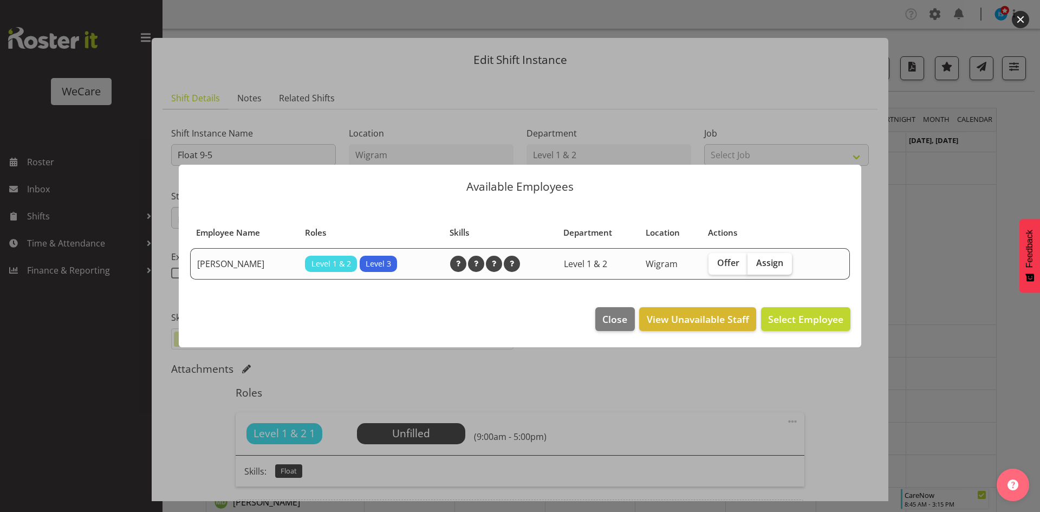
click at [762, 263] on span "Assign" at bounding box center [769, 262] width 27 height 11
click at [755, 263] on input "Assign" at bounding box center [751, 262] width 7 height 7
checkbox input "true"
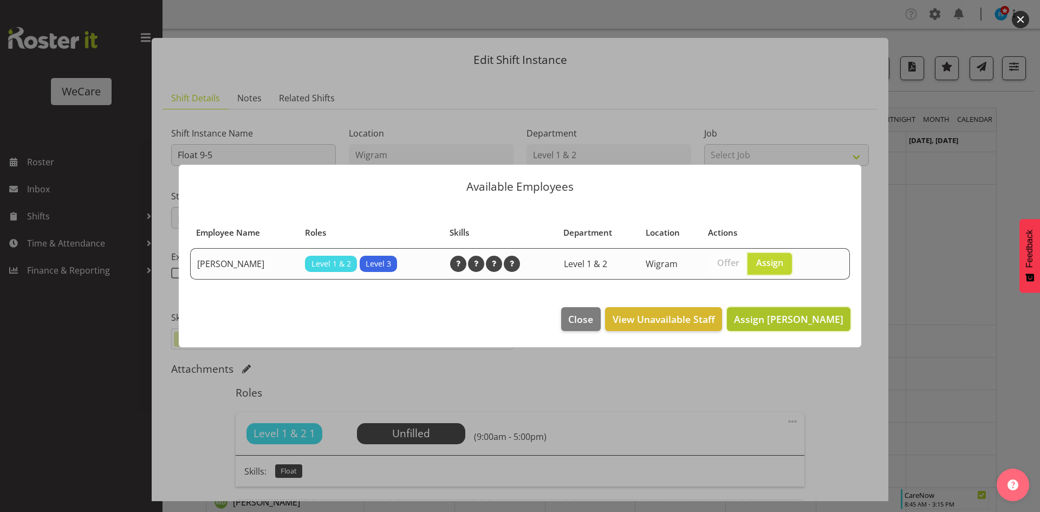
click at [796, 319] on span "Assign [PERSON_NAME]" at bounding box center [788, 319] width 109 height 13
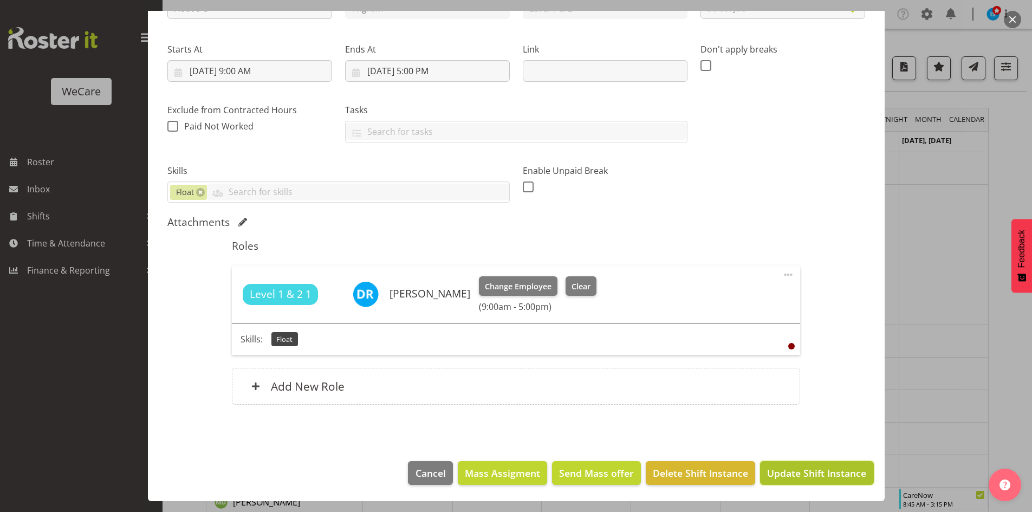
click at [833, 482] on button "Update Shift Instance" at bounding box center [816, 473] width 113 height 24
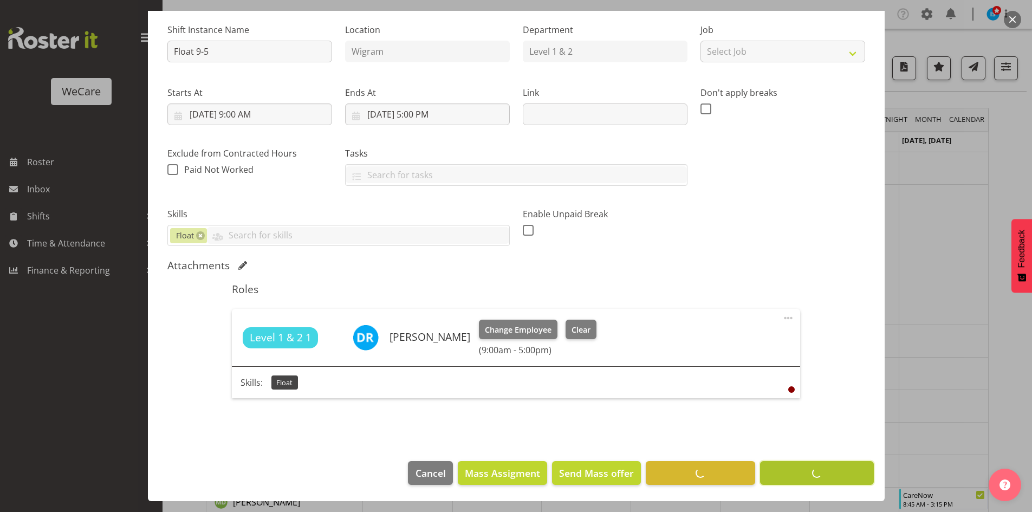
scroll to position [103, 0]
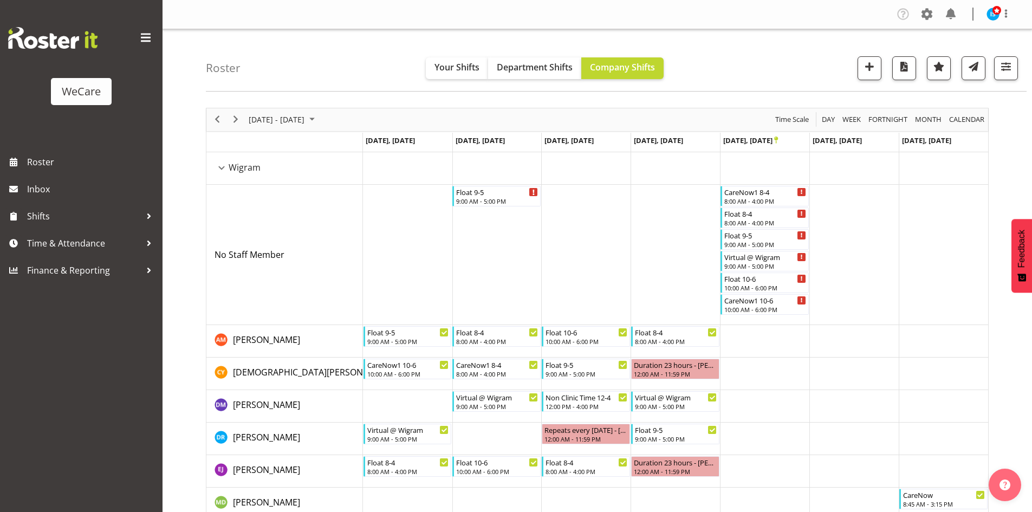
click at [233, 112] on div "next period" at bounding box center [235, 119] width 18 height 23
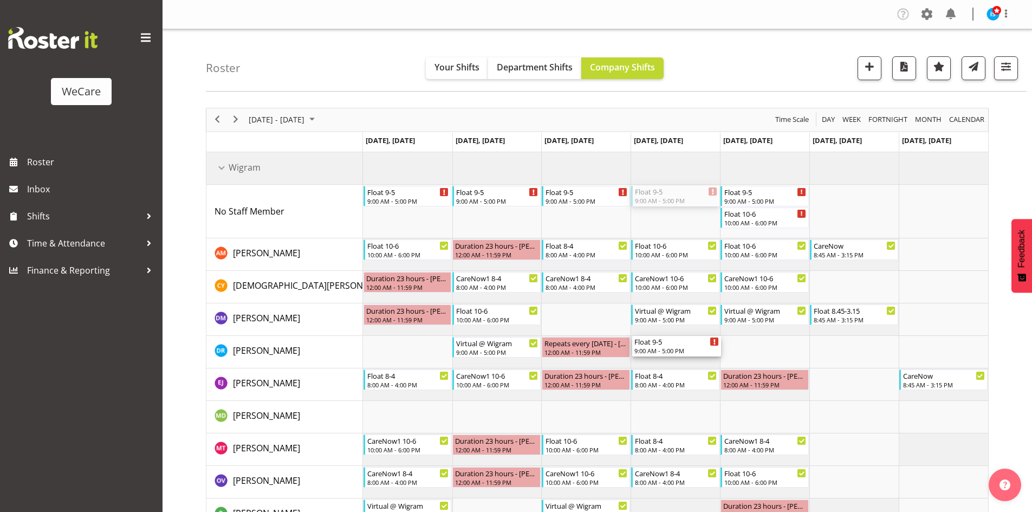
drag, startPoint x: 683, startPoint y: 189, endPoint x: 699, endPoint y: 353, distance: 164.5
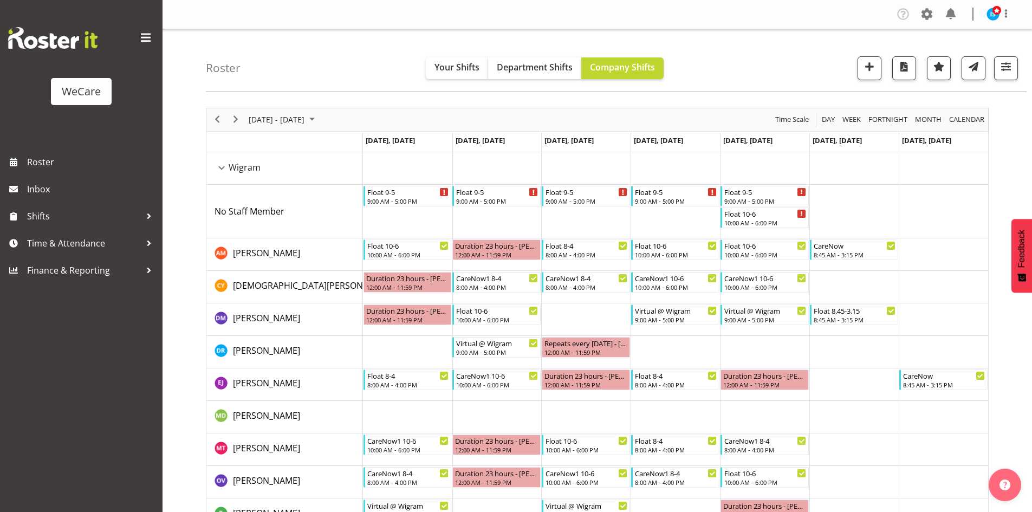
click at [684, 209] on td "Timeline Week of November 17, 2025" at bounding box center [675, 212] width 89 height 54
click at [679, 197] on div "9:00 AM - 5:00 PM" at bounding box center [676, 200] width 82 height 9
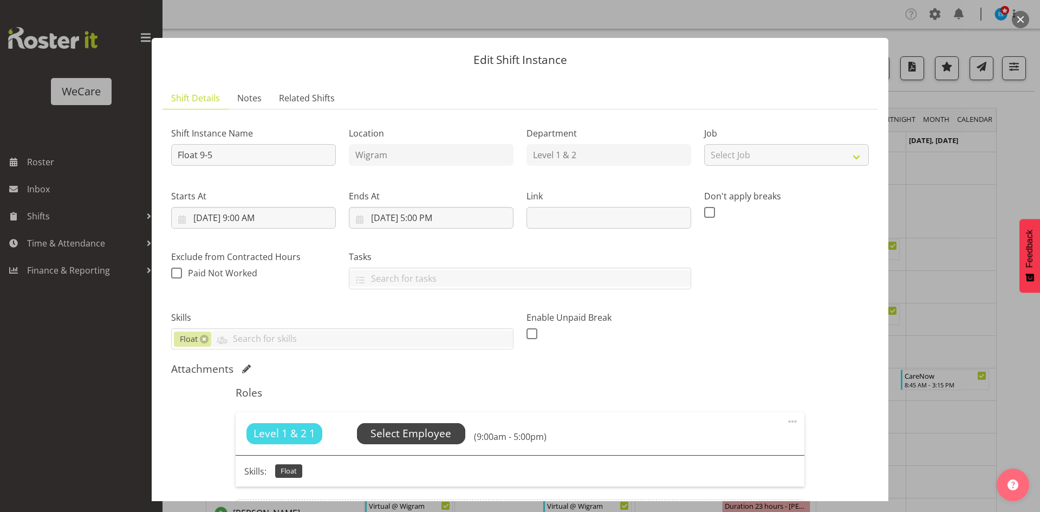
click at [444, 443] on span "Select Employee" at bounding box center [411, 433] width 108 height 21
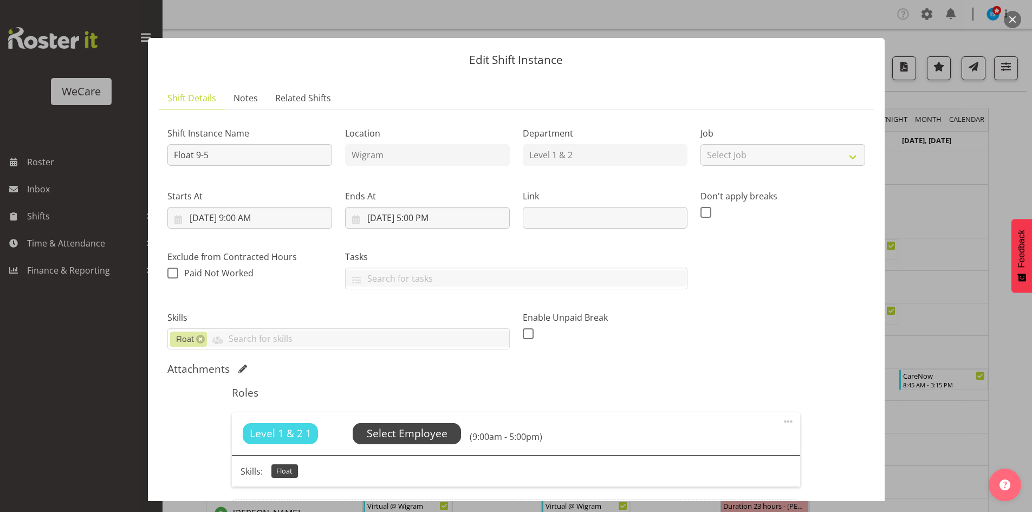
click at [437, 436] on span "Select Employee" at bounding box center [407, 434] width 81 height 16
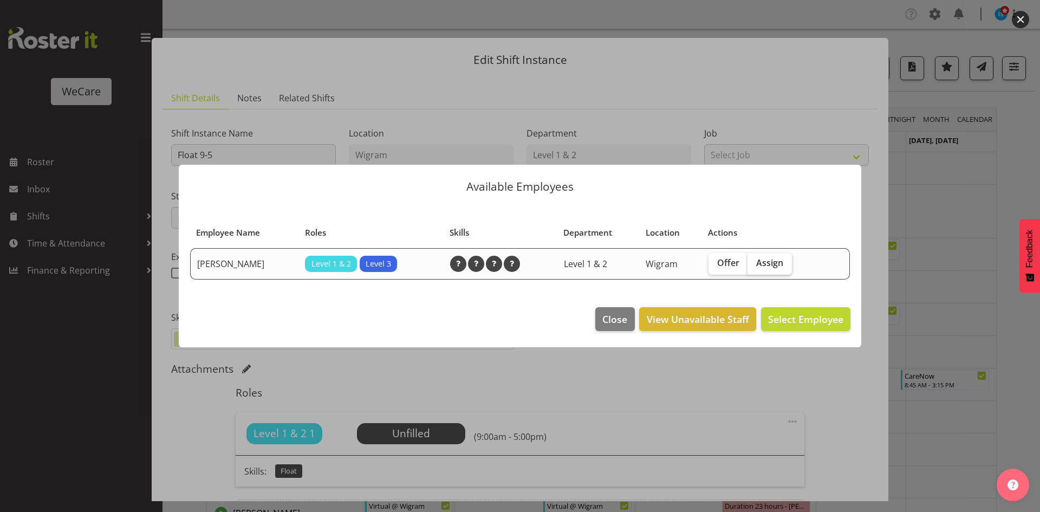
click at [760, 256] on label "Assign" at bounding box center [770, 264] width 44 height 22
click at [755, 259] on input "Assign" at bounding box center [751, 262] width 7 height 7
checkbox input "true"
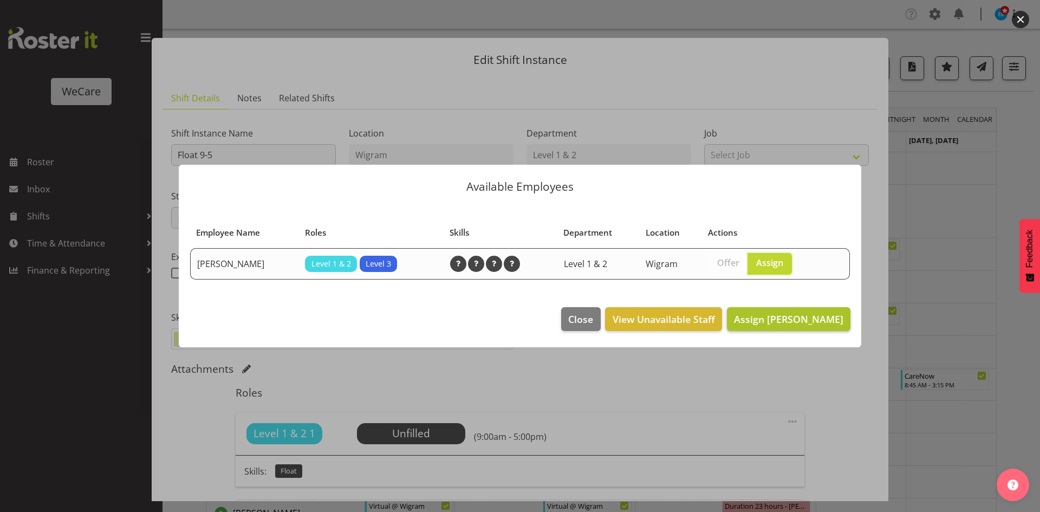
click at [798, 332] on footer "Close View Unavailable Staff Assign [PERSON_NAME]" at bounding box center [520, 321] width 683 height 51
click at [790, 322] on span "Assign [PERSON_NAME]" at bounding box center [788, 319] width 109 height 13
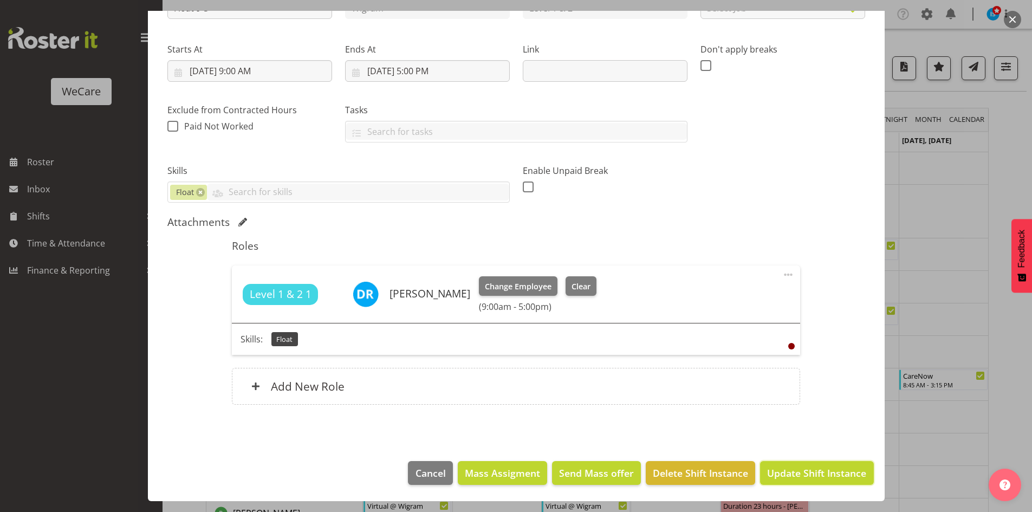
click at [820, 468] on span "Update Shift Instance" at bounding box center [816, 473] width 99 height 14
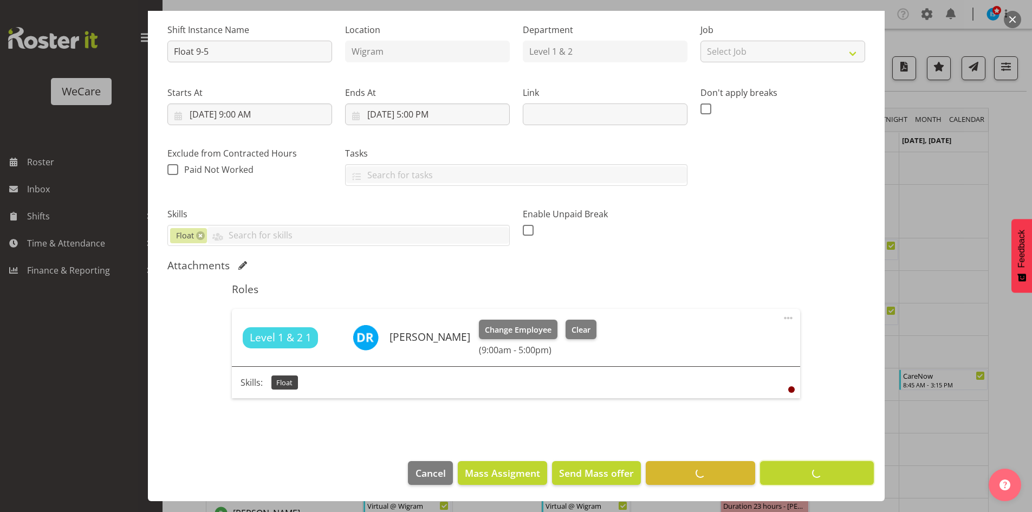
scroll to position [103, 0]
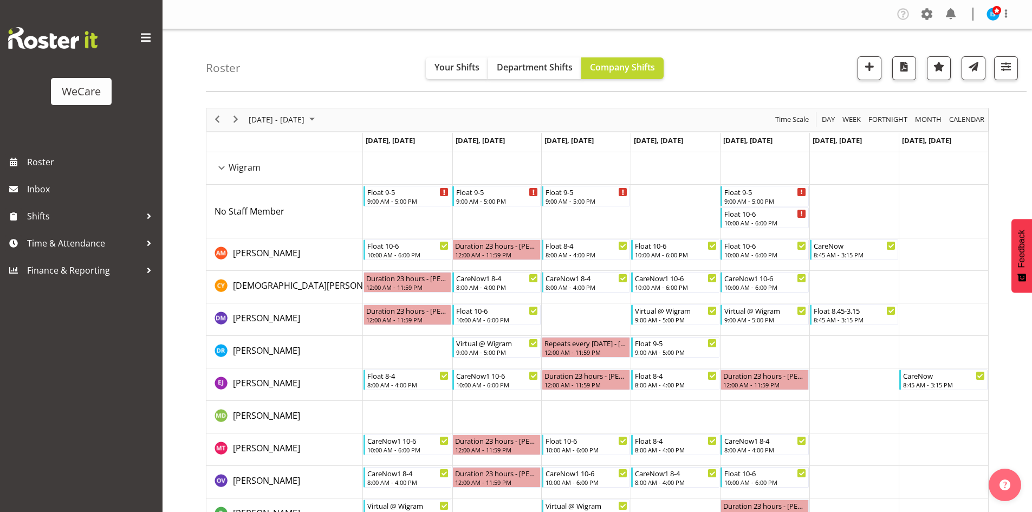
click at [232, 112] on div "next period" at bounding box center [235, 119] width 18 height 23
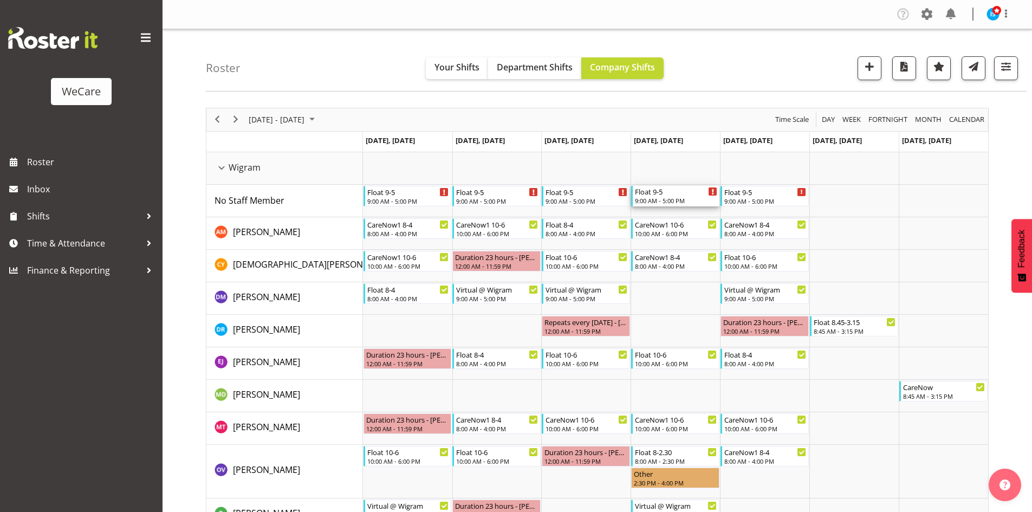
click at [655, 190] on div "Float 9-5" at bounding box center [676, 191] width 82 height 11
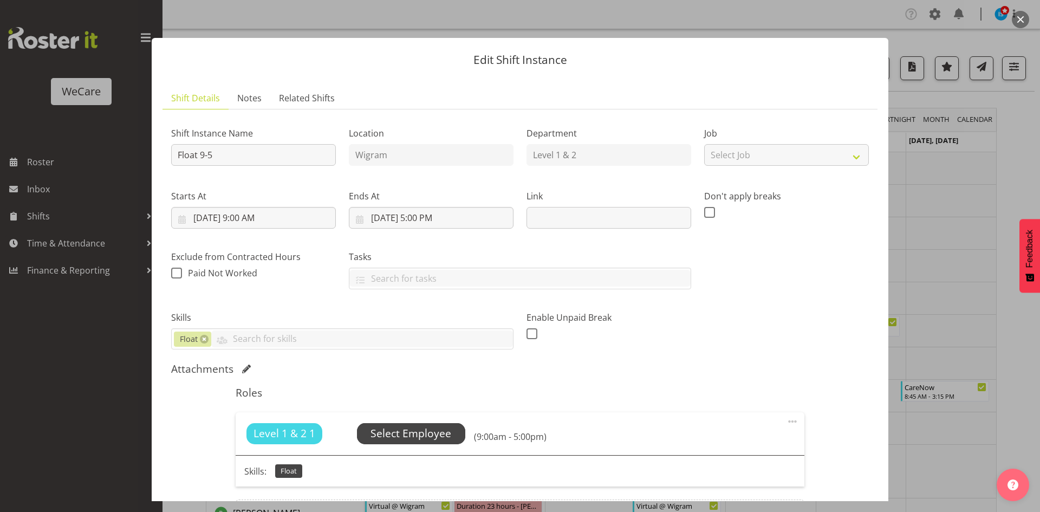
click at [444, 430] on span "Select Employee" at bounding box center [411, 434] width 81 height 16
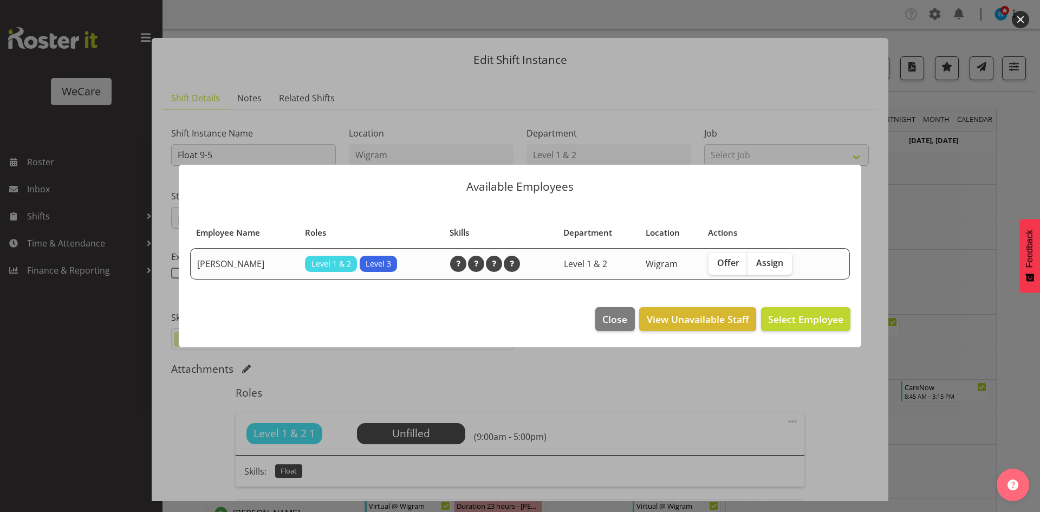
click at [774, 278] on td "Offer Assign" at bounding box center [766, 263] width 129 height 31
drag, startPoint x: 775, startPoint y: 269, endPoint x: 778, endPoint y: 276, distance: 7.8
click at [775, 268] on label "Assign" at bounding box center [770, 264] width 44 height 22
click at [755, 267] on input "Assign" at bounding box center [751, 262] width 7 height 7
checkbox input "true"
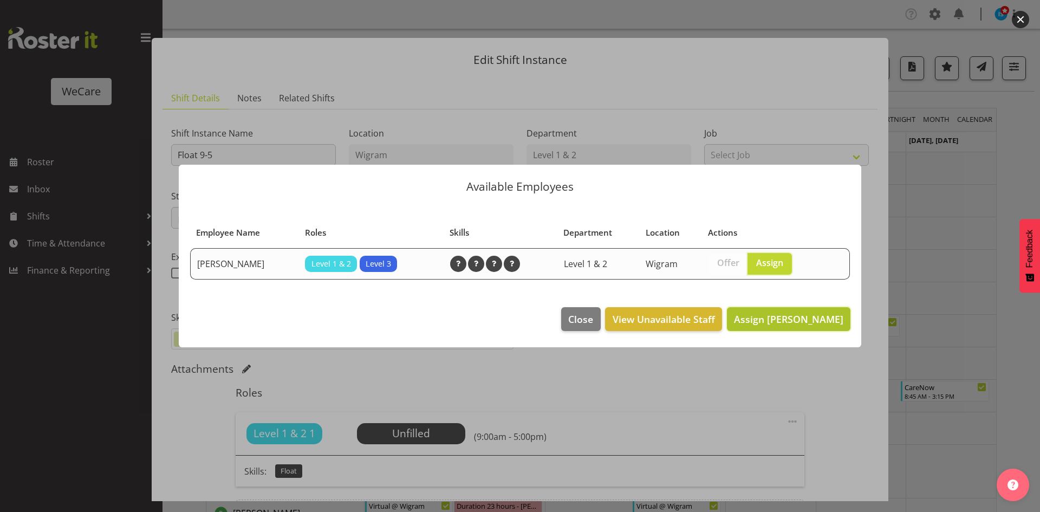
click at [793, 317] on span "Assign [PERSON_NAME]" at bounding box center [788, 319] width 109 height 13
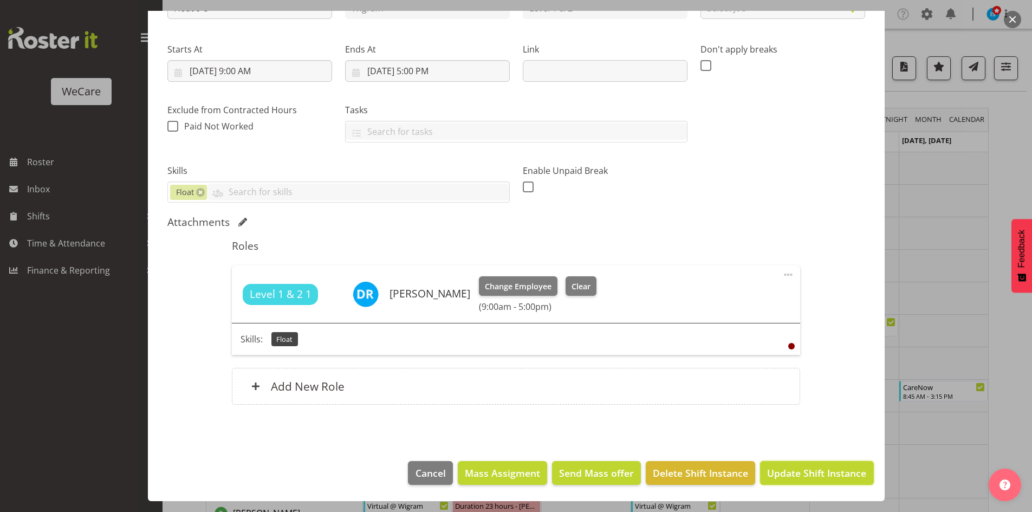
click at [792, 468] on span "Update Shift Instance" at bounding box center [816, 473] width 99 height 14
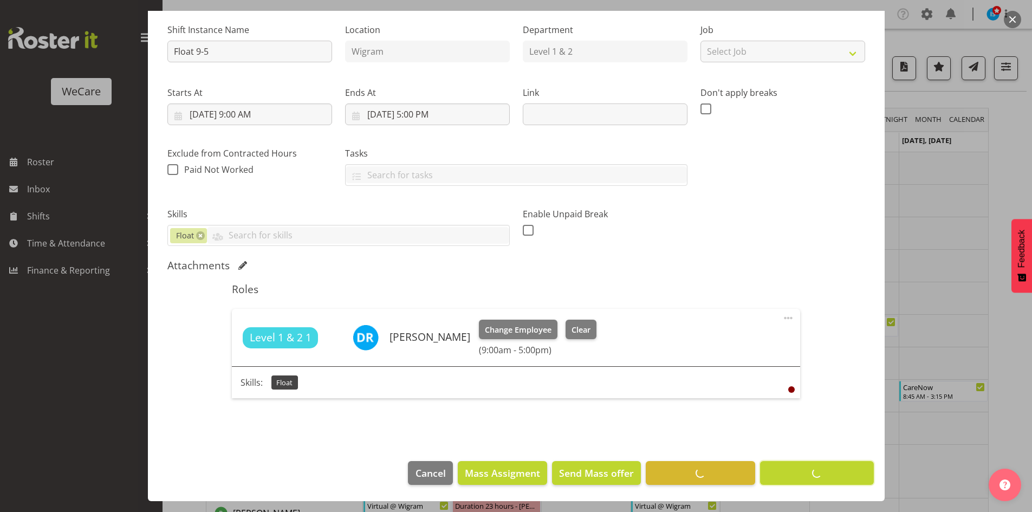
scroll to position [103, 0]
